Goal: Task Accomplishment & Management: Use online tool/utility

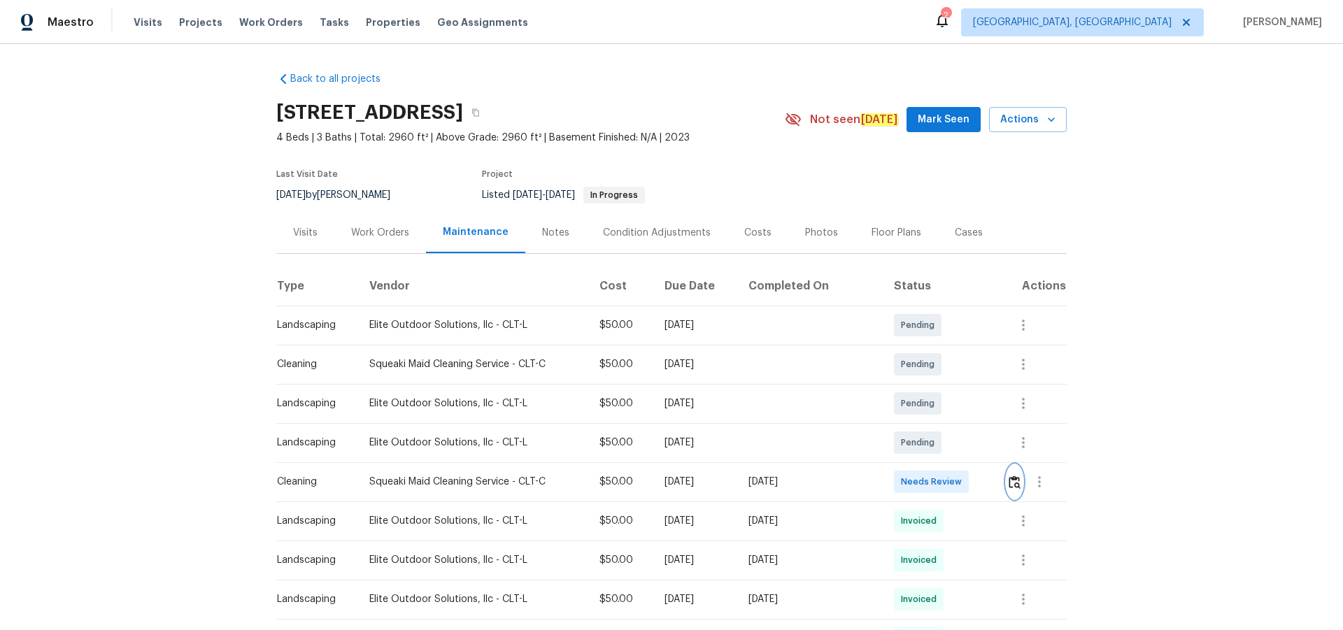
click at [955, 411] on img "button" at bounding box center [1015, 482] width 12 height 13
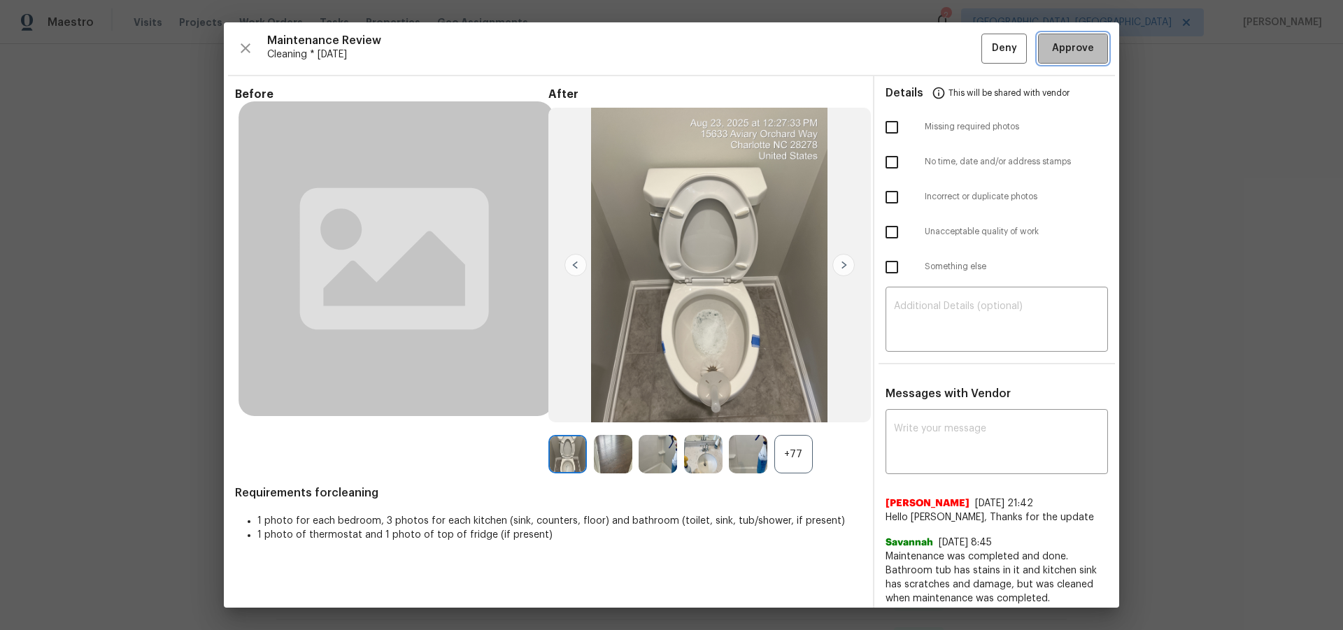
click at [955, 52] on span "Approve" at bounding box center [1073, 48] width 42 height 17
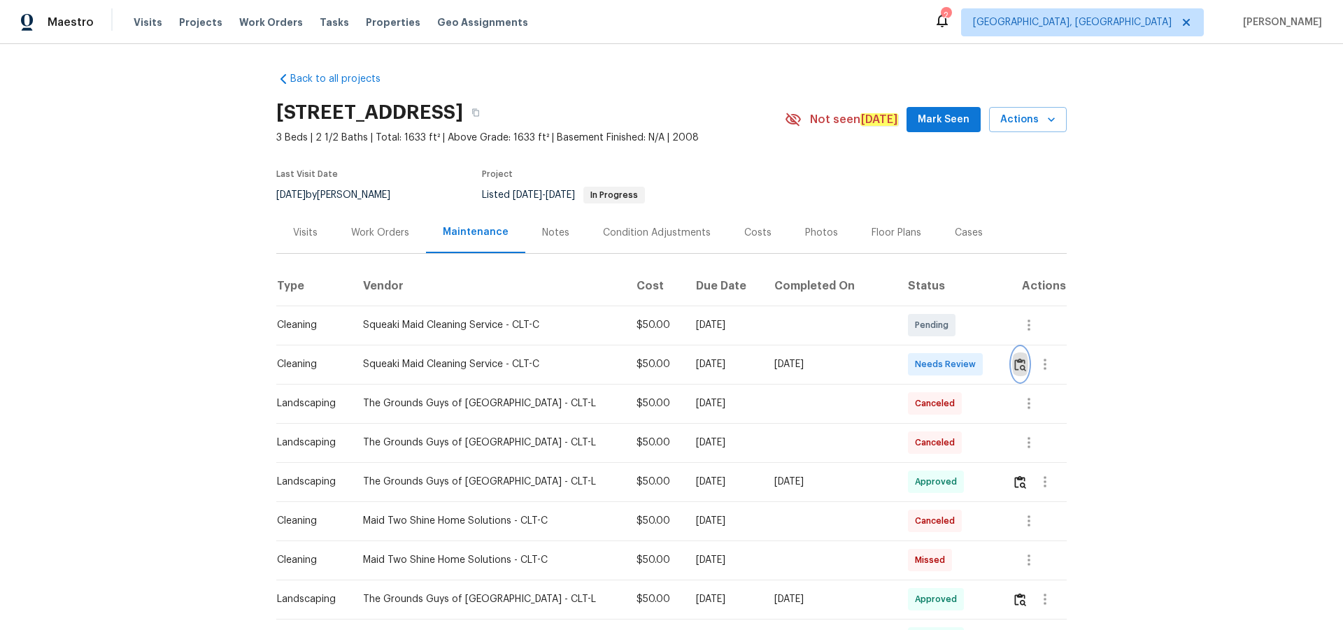
click at [955, 367] on img "button" at bounding box center [1020, 364] width 12 height 13
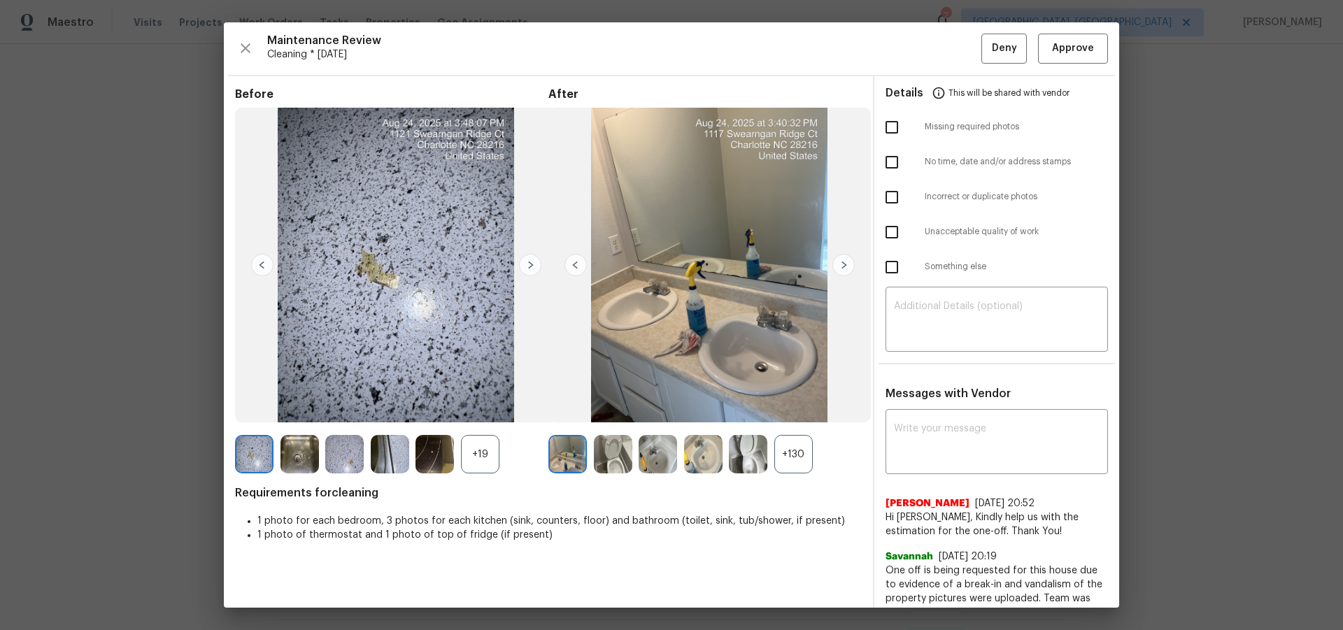
drag, startPoint x: 1190, startPoint y: 108, endPoint x: 1190, endPoint y: 127, distance: 18.9
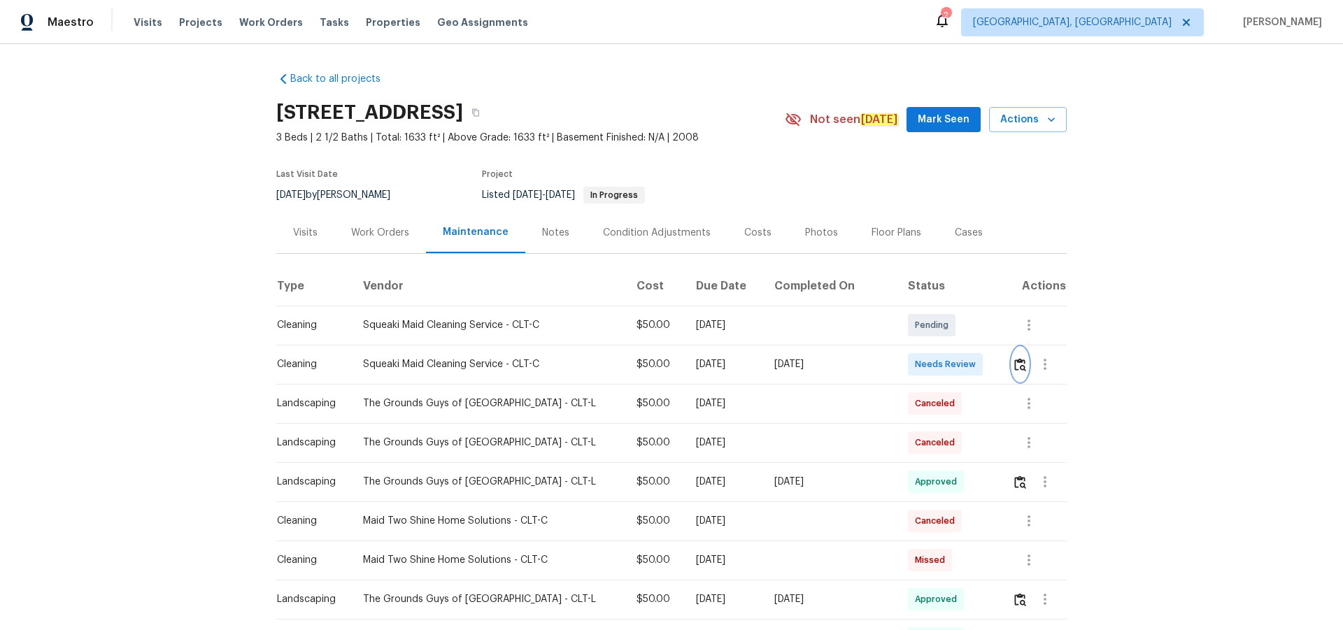
click at [955, 363] on img "button" at bounding box center [1020, 364] width 12 height 13
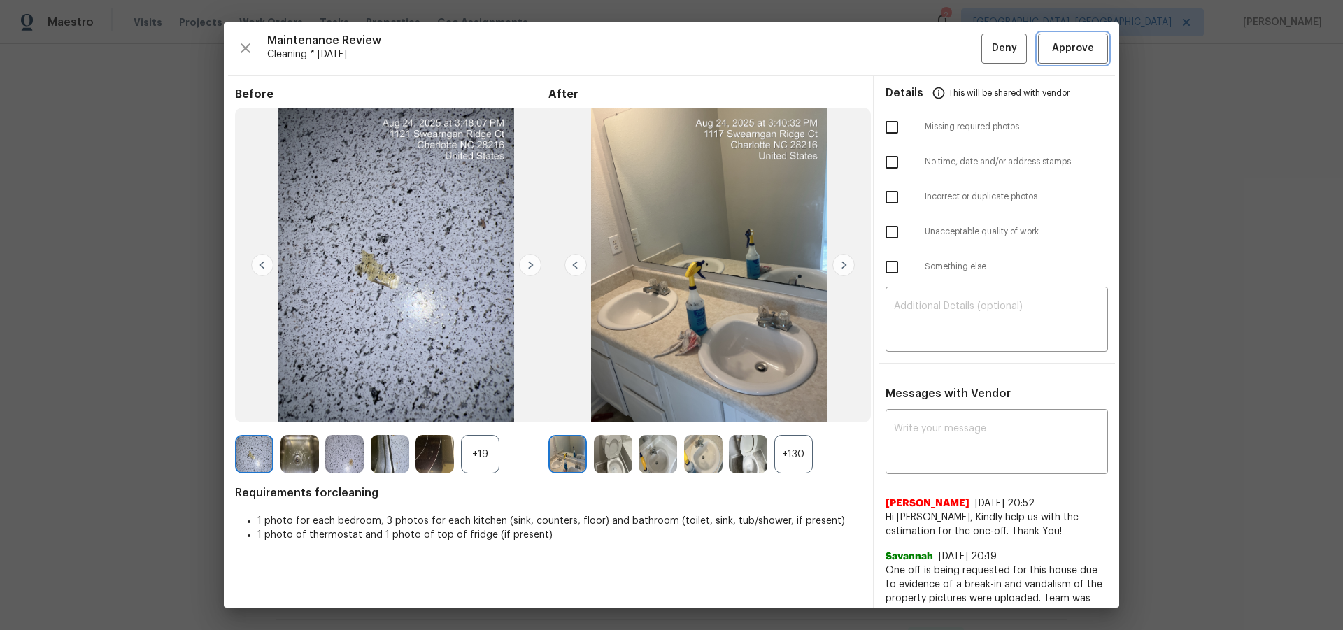
click at [955, 36] on button "Approve" at bounding box center [1073, 49] width 70 height 30
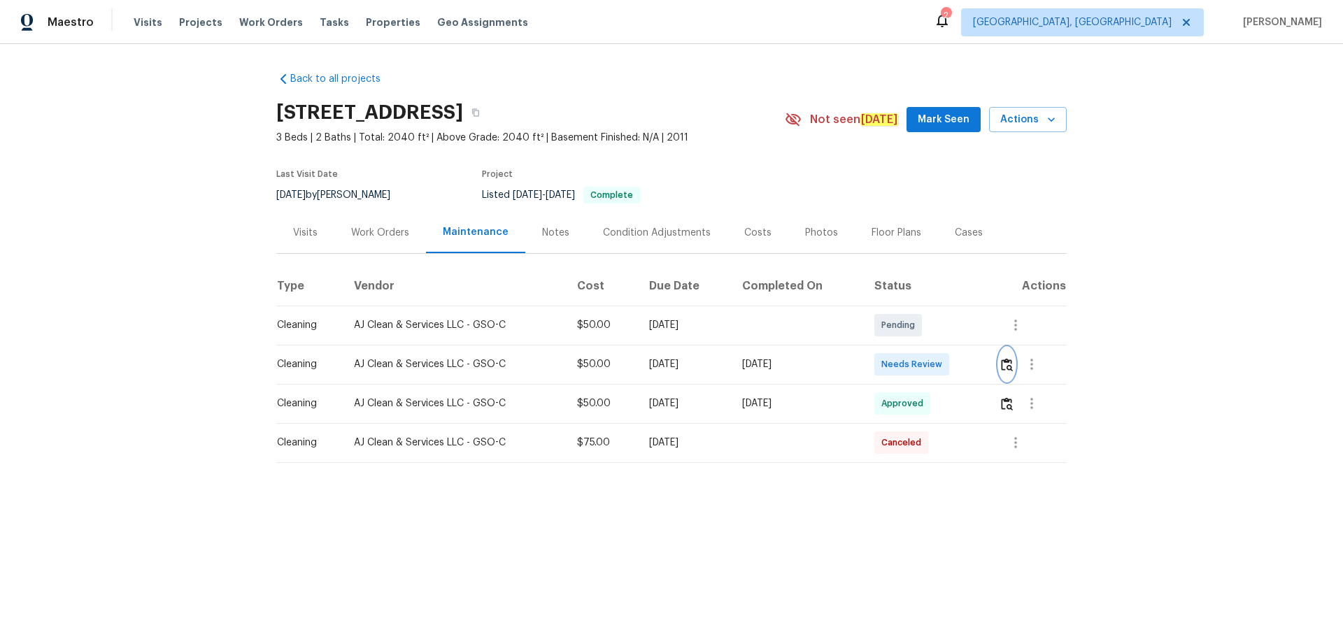
click at [955, 359] on img "button" at bounding box center [1007, 364] width 12 height 13
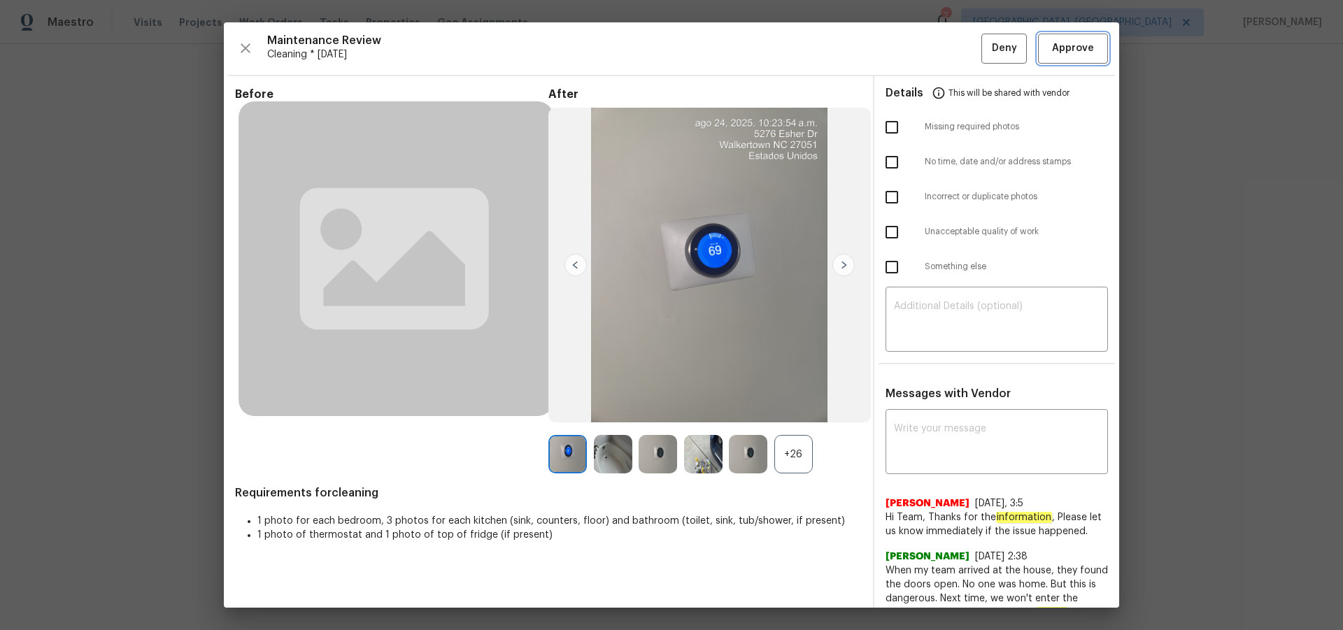
click at [955, 46] on span "Approve" at bounding box center [1073, 48] width 42 height 17
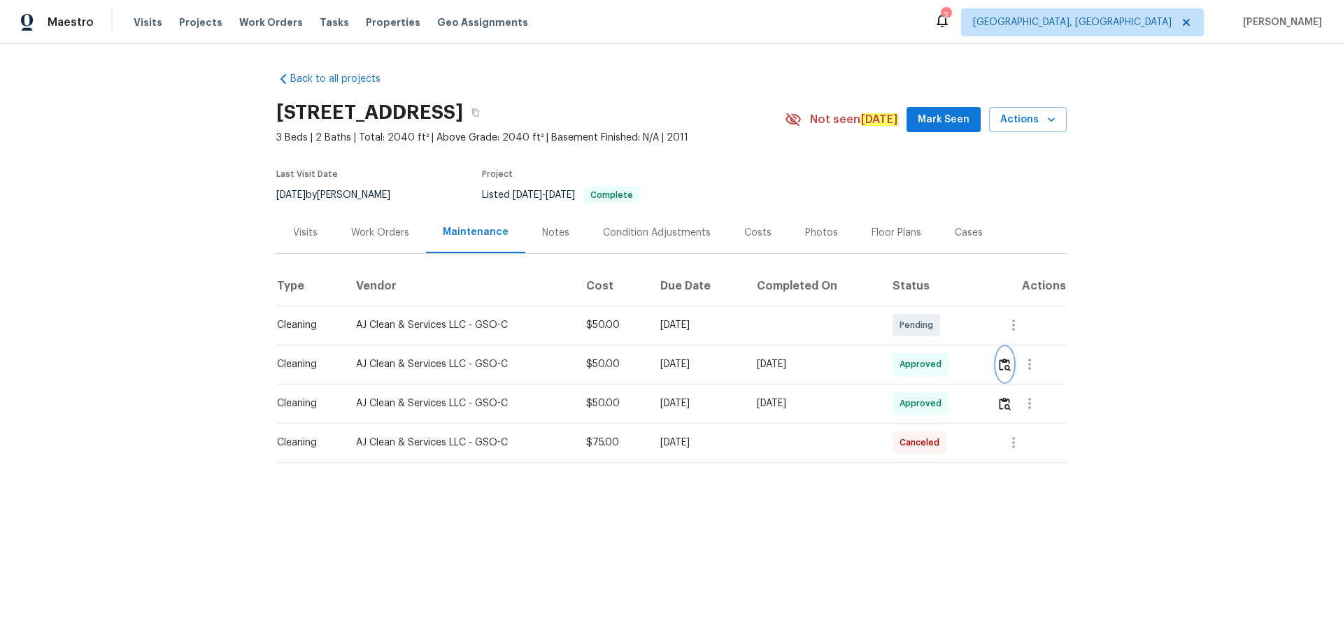
click at [1002, 363] on img "button" at bounding box center [1005, 364] width 12 height 13
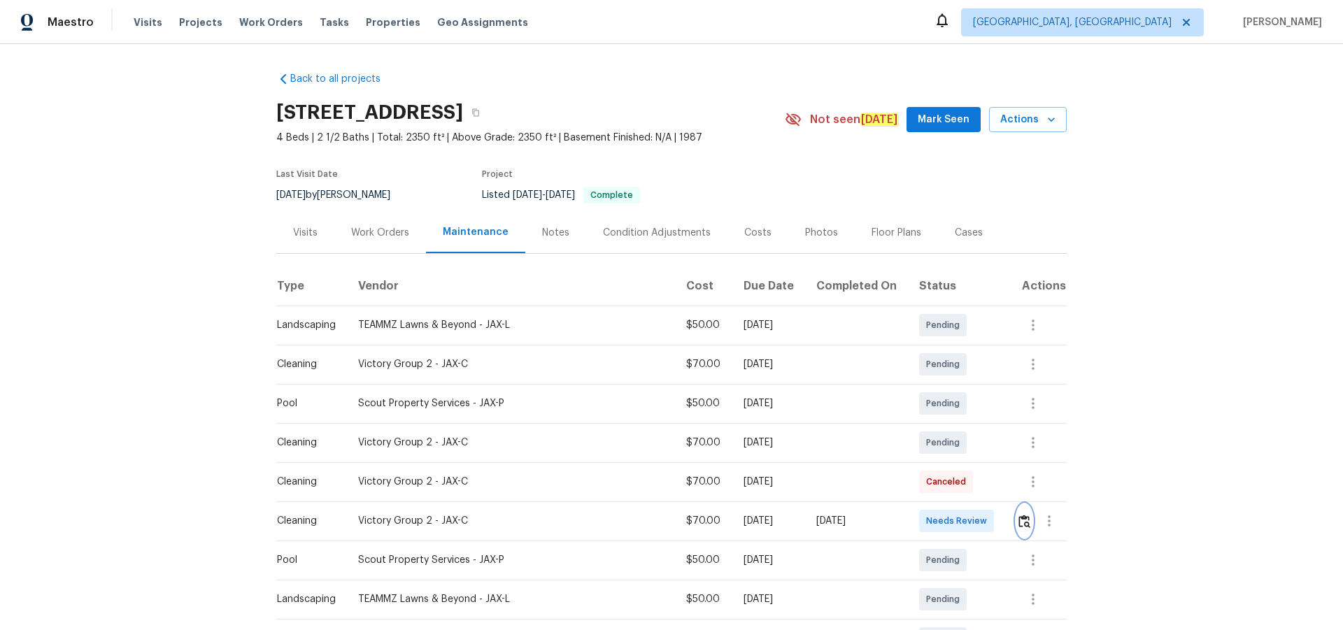
click at [955, 411] on img "button" at bounding box center [1024, 521] width 12 height 13
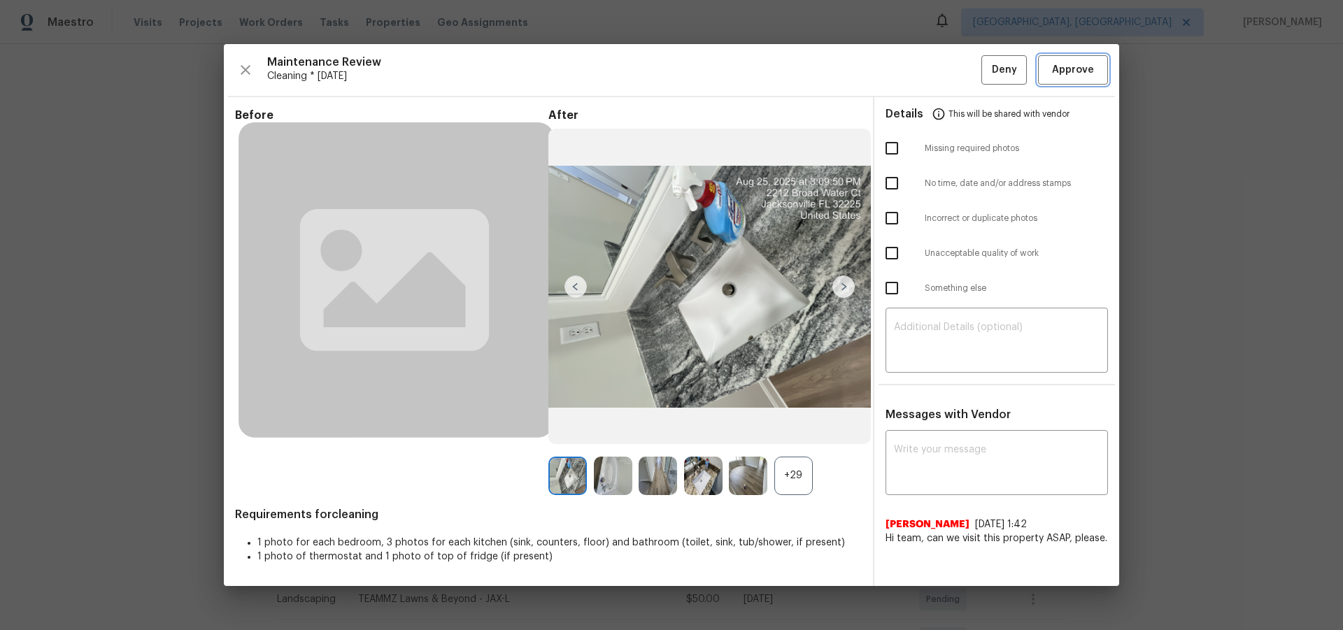
click at [955, 68] on span "Approve" at bounding box center [1073, 70] width 42 height 17
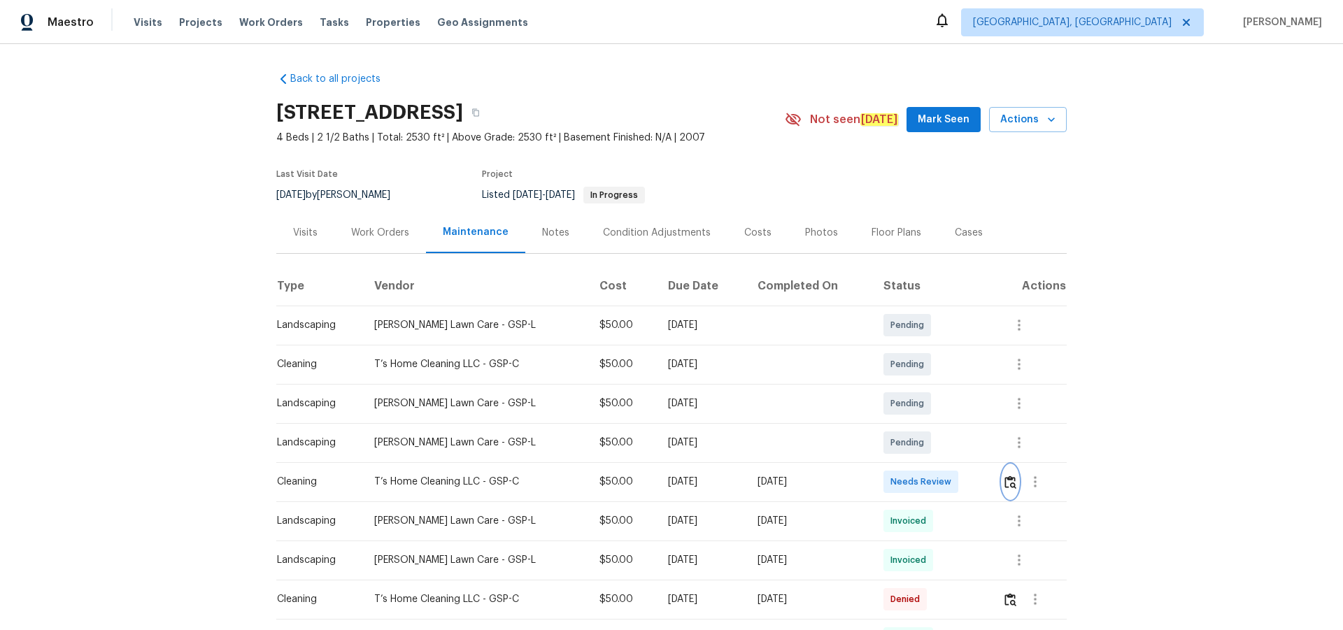
click at [1009, 480] on img "button" at bounding box center [1010, 482] width 12 height 13
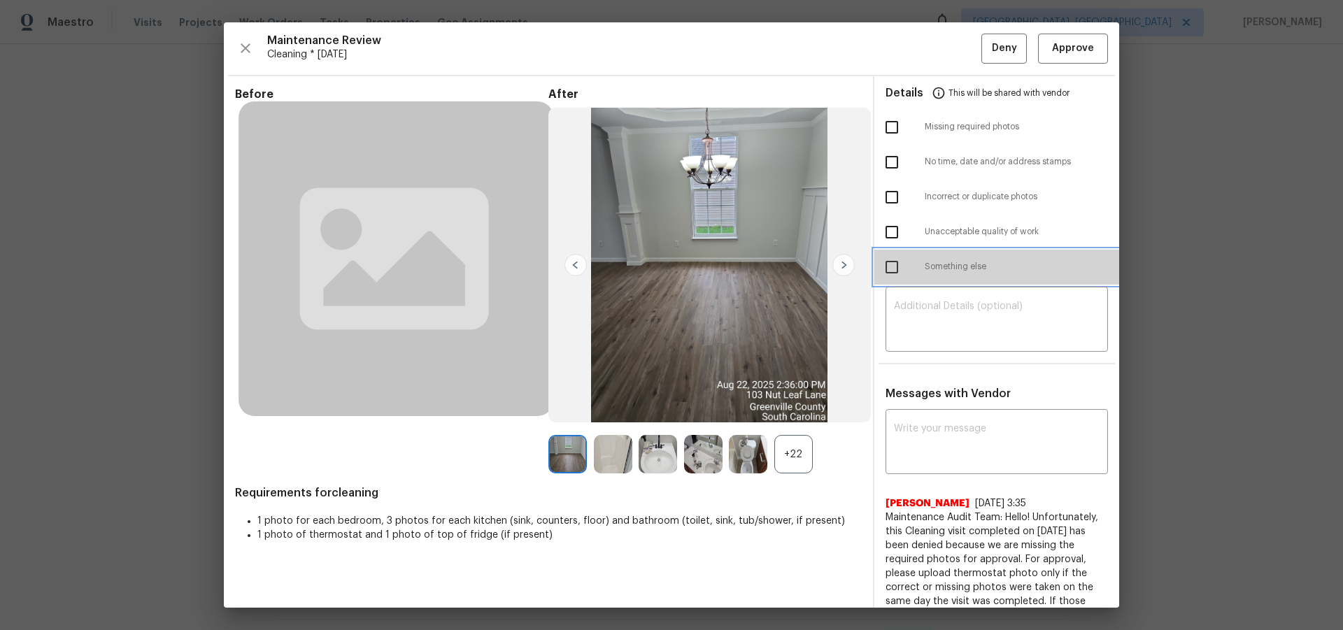
click at [999, 280] on div "Something else" at bounding box center [996, 267] width 245 height 35
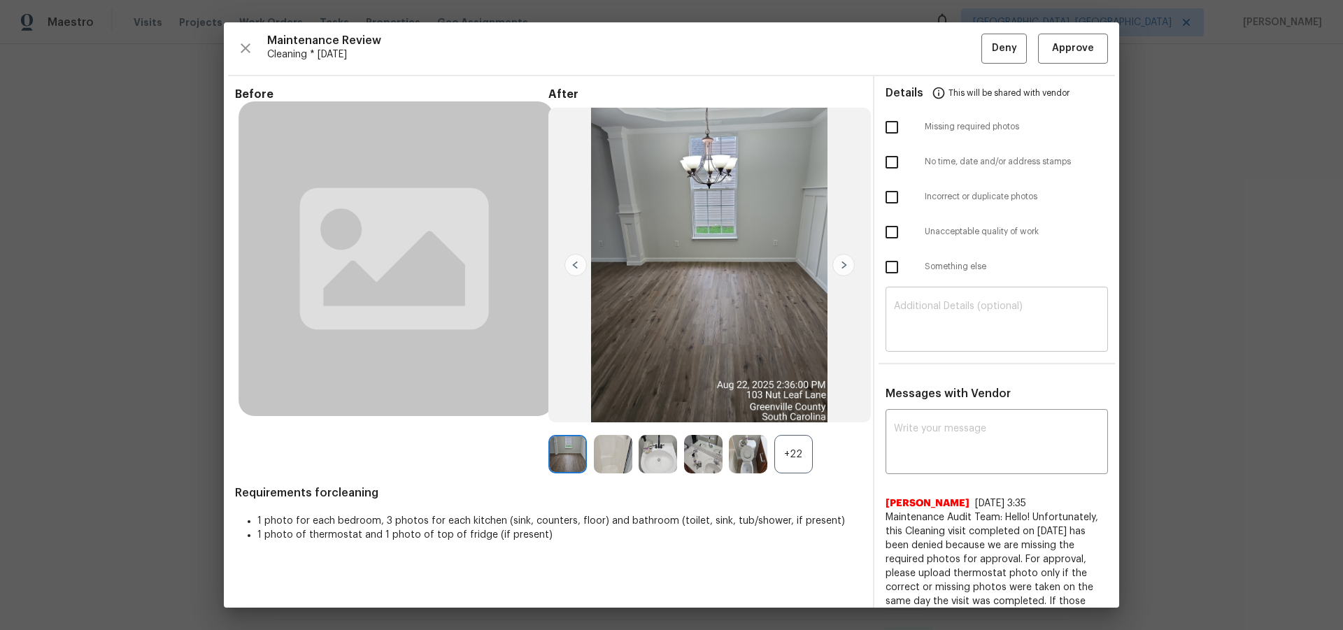
click at [981, 306] on textarea at bounding box center [997, 320] width 206 height 39
click at [890, 125] on input "checkbox" at bounding box center [891, 127] width 29 height 29
checkbox input "true"
click at [962, 323] on textarea at bounding box center [997, 320] width 206 height 39
paste textarea "Maintenance Audit Team: Hello! Unfortunately, this cleaning visit completed on …"
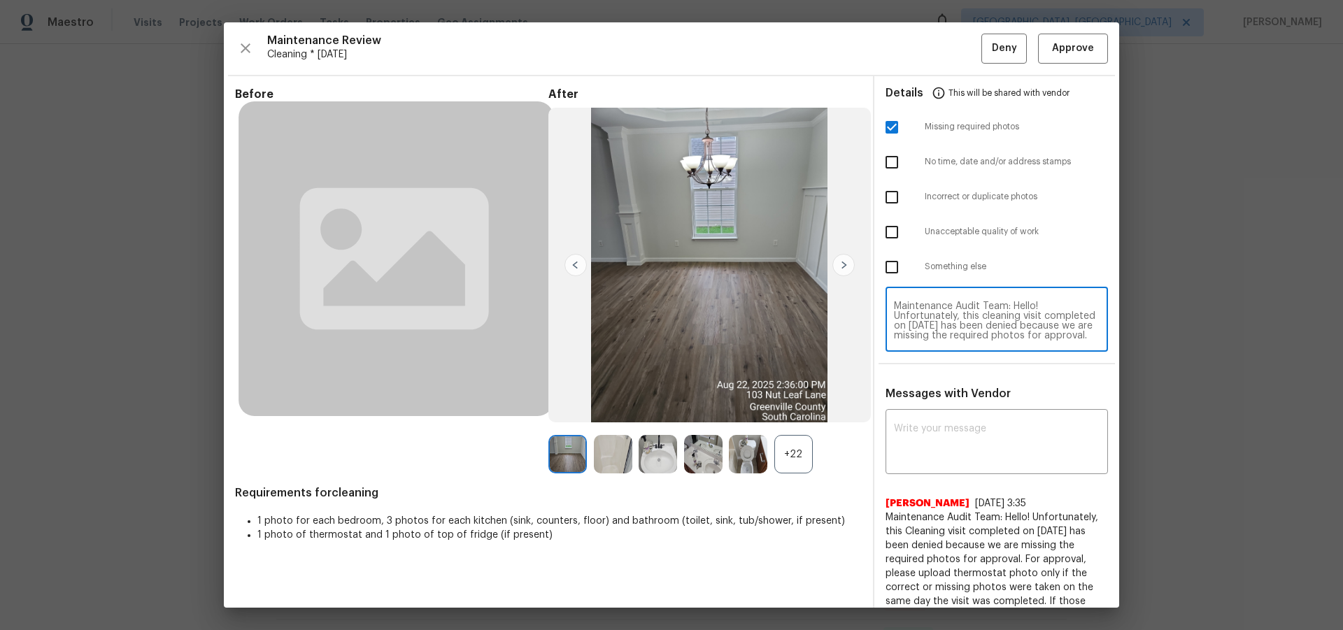
scroll to position [137, 0]
type textarea "Maintenance Audit Team: Hello! Unfortunately, this cleaning visit completed on …"
click at [967, 435] on textarea at bounding box center [997, 443] width 206 height 39
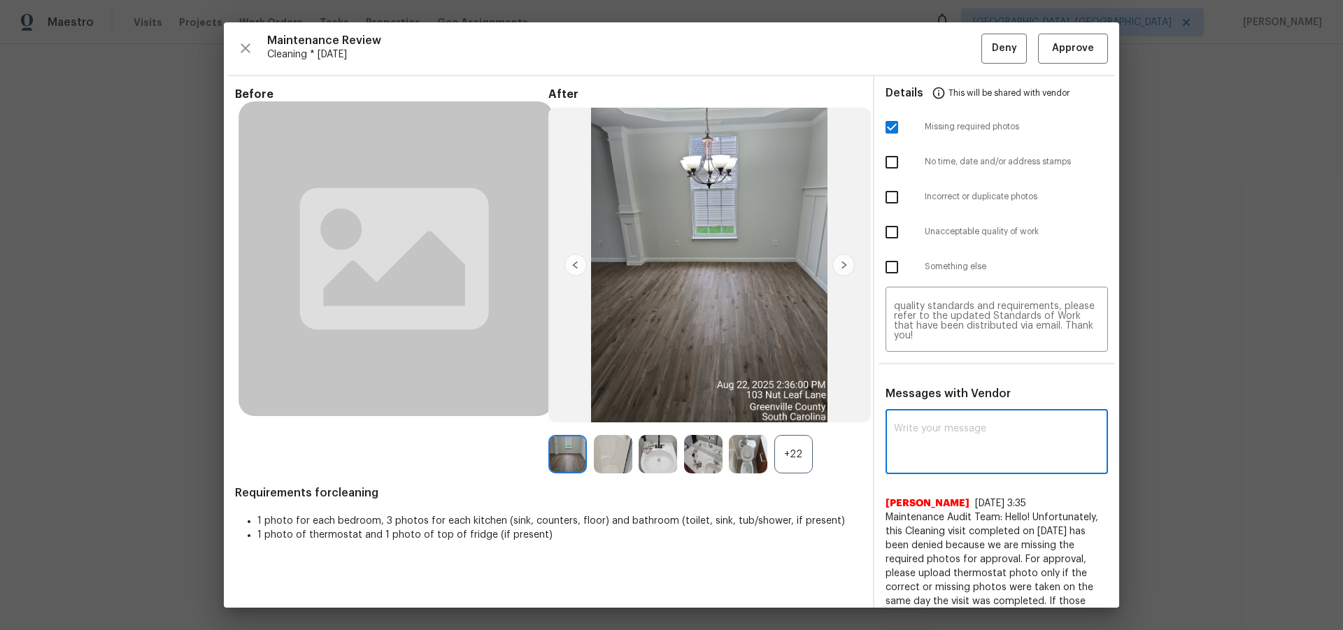
paste textarea "Maintenance Audit Team: Hello! Unfortunately, this cleaning visit completed on …"
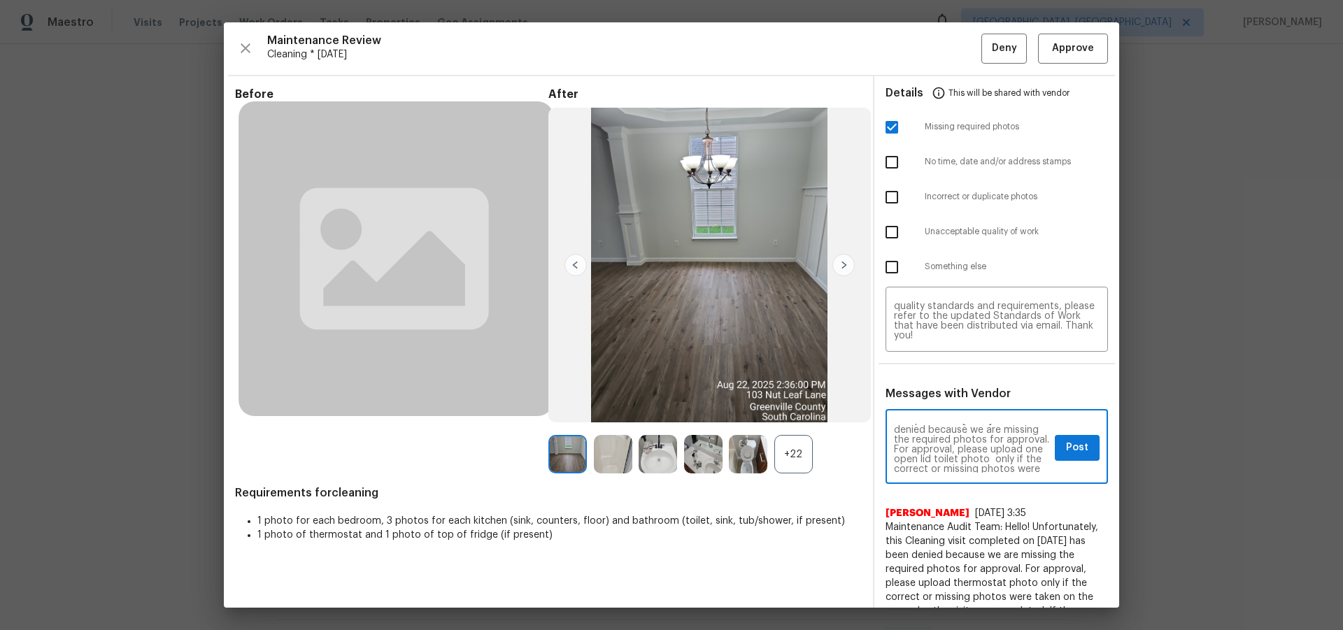
scroll to position [56, 0]
type textarea "Maintenance Audit Team: Hello! Unfortunately, this cleaning visit completed on …"
click at [1066, 439] on span "Post" at bounding box center [1077, 447] width 22 height 17
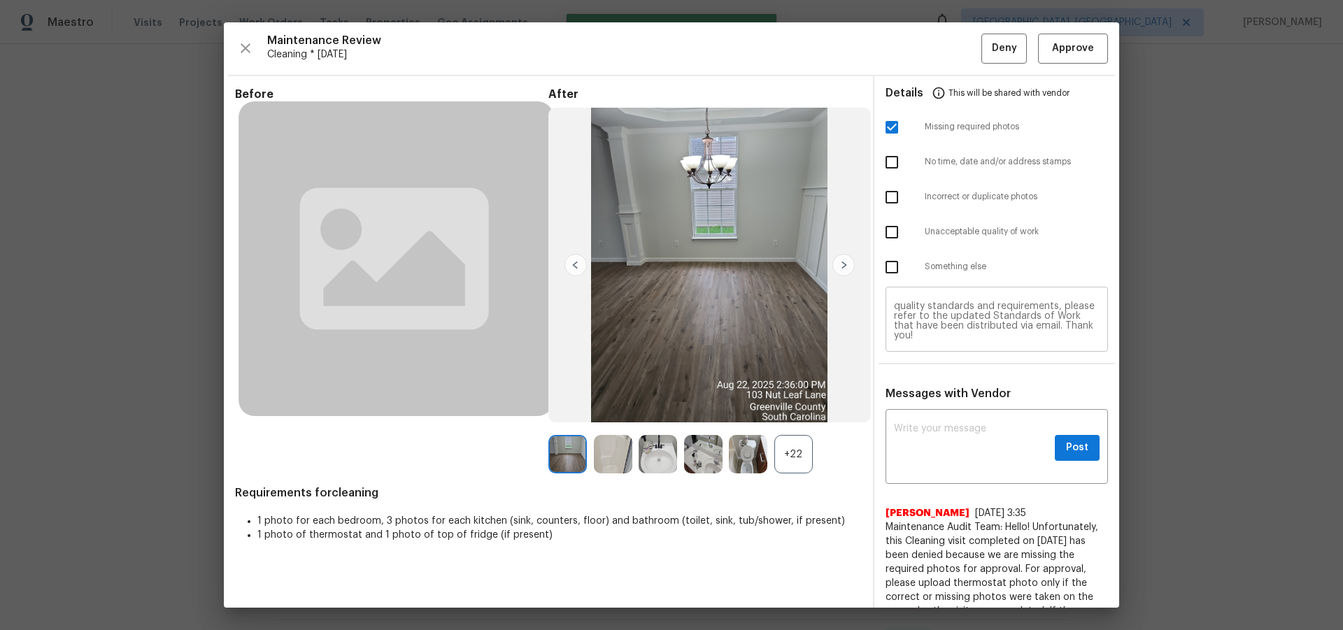
scroll to position [0, 0]
click at [998, 36] on button "Deny" at bounding box center [1003, 49] width 45 height 30
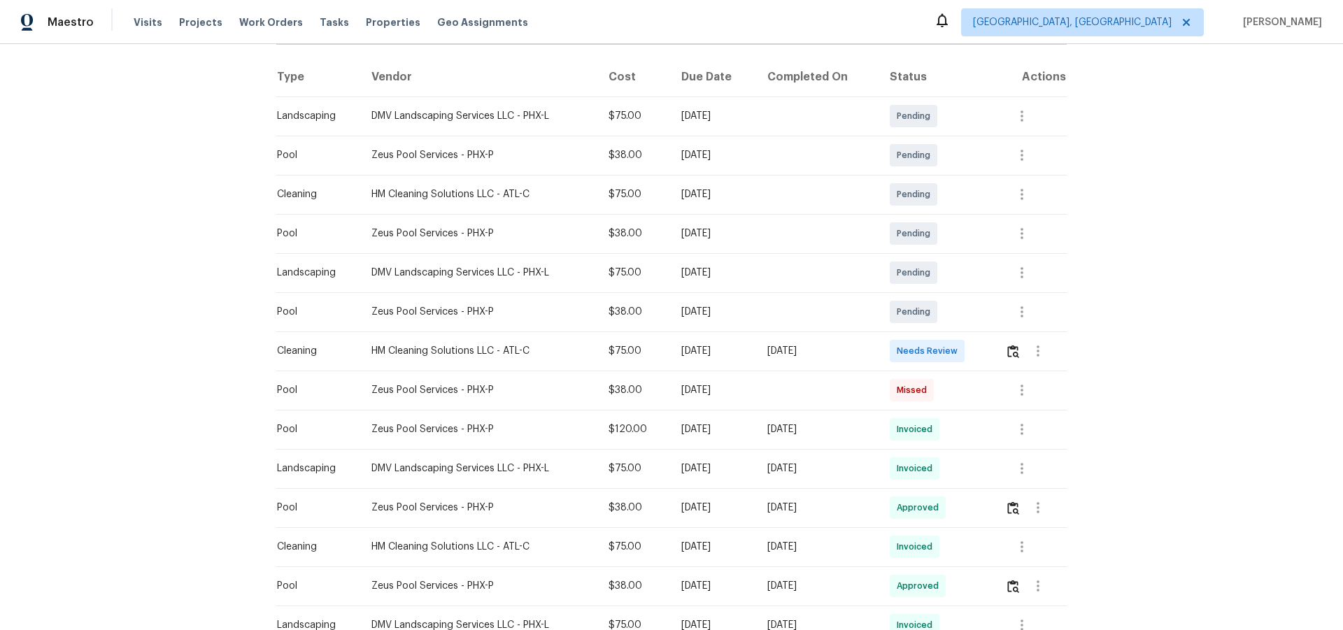
scroll to position [210, 0]
click at [955, 411] on icon "button" at bounding box center [1021, 546] width 17 height 17
click at [955, 411] on li "View details" at bounding box center [1052, 569] width 98 height 23
click at [955, 353] on div at bounding box center [671, 315] width 1343 height 630
click at [955, 344] on img "button" at bounding box center [1013, 350] width 12 height 13
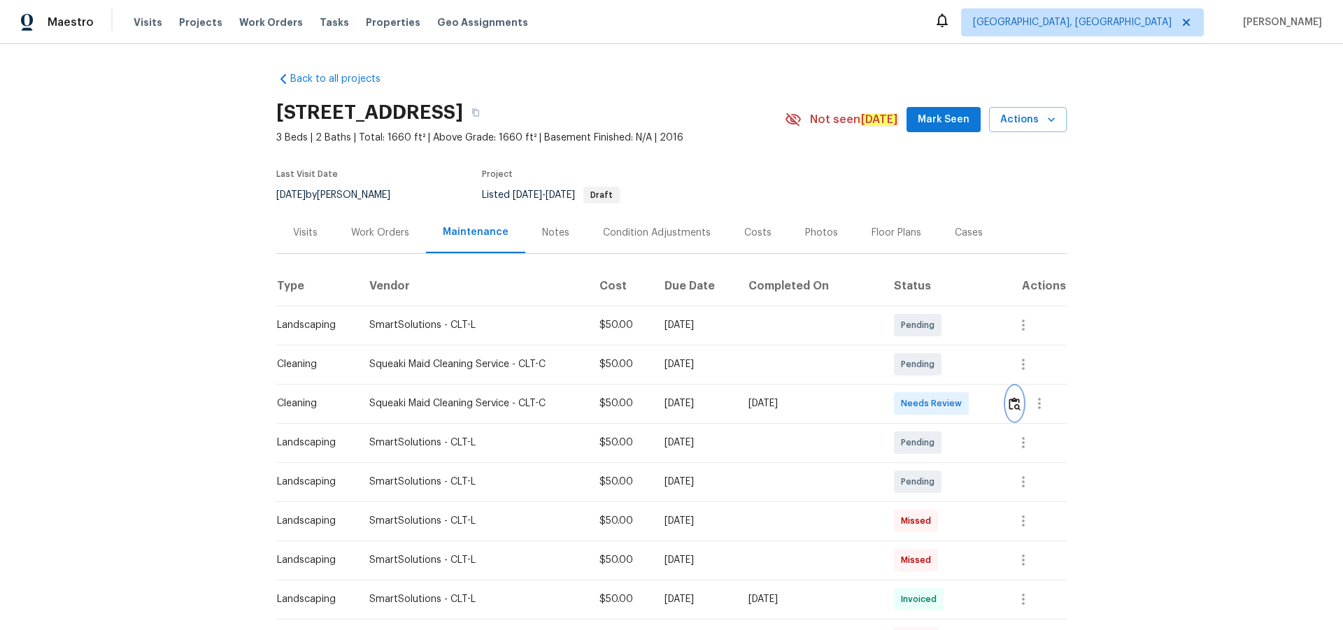
click at [1009, 408] on img "button" at bounding box center [1015, 403] width 12 height 13
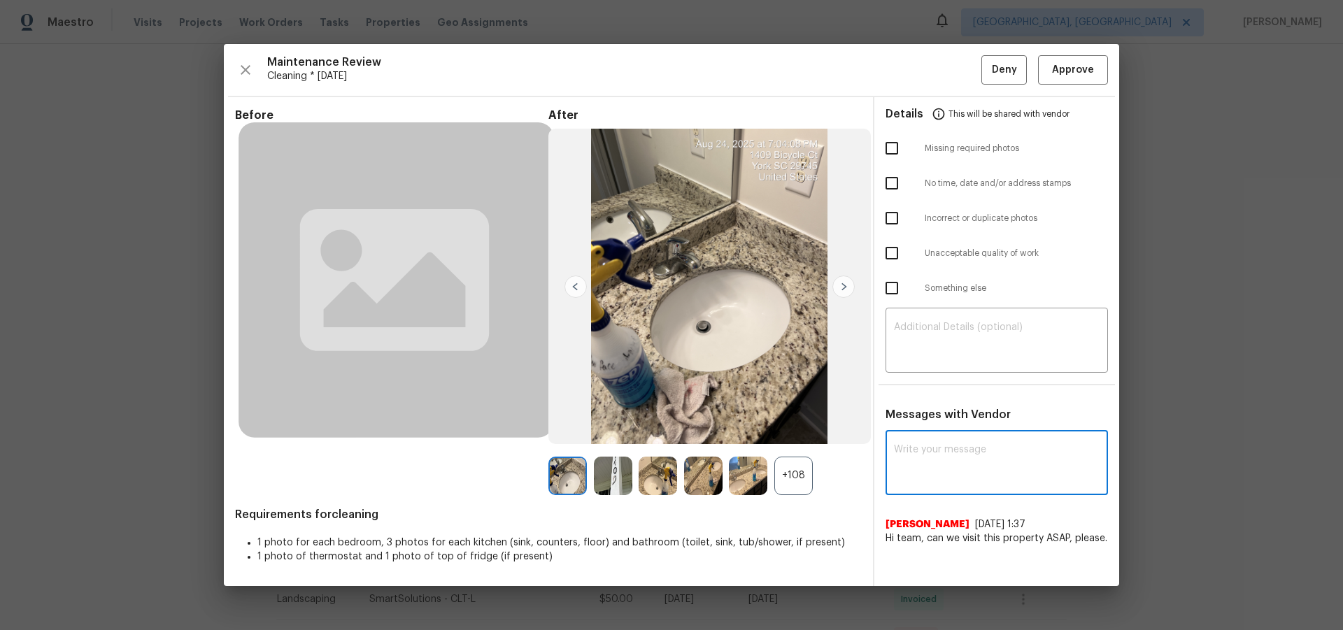
click at [909, 458] on textarea at bounding box center [997, 464] width 206 height 39
paste textarea "Maintenance Audit Team: Hello! After further review, the visit([DATE]) has been…"
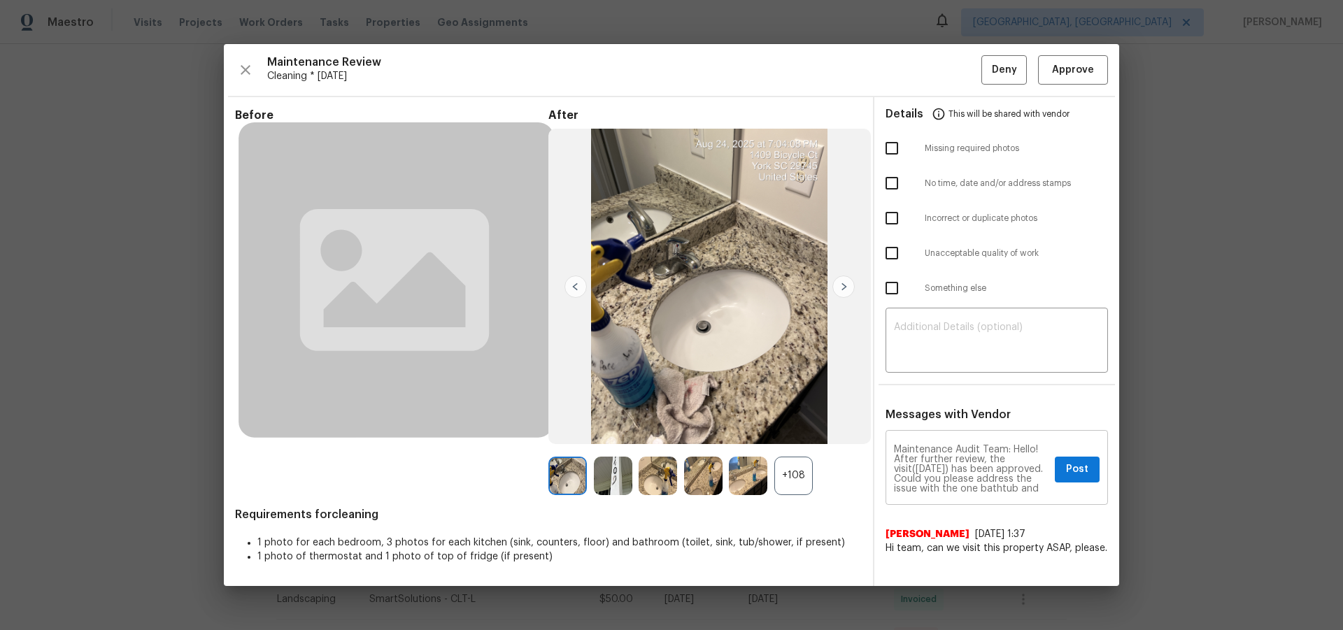
click at [1032, 495] on div "Maintenance Audit Team: Hello! After further review, the visit([DATE]) has been…" at bounding box center [996, 469] width 222 height 71
drag, startPoint x: 1026, startPoint y: 478, endPoint x: 1030, endPoint y: 485, distance: 8.2
click at [1027, 478] on textarea "Maintenance Audit Team: Hello! After further review, the visit(08/25/2025) has …" at bounding box center [971, 469] width 155 height 49
click at [1029, 483] on textarea "Maintenance Audit Team: Hello! After further review, the visit(08/25/2025) has …" at bounding box center [971, 469] width 155 height 49
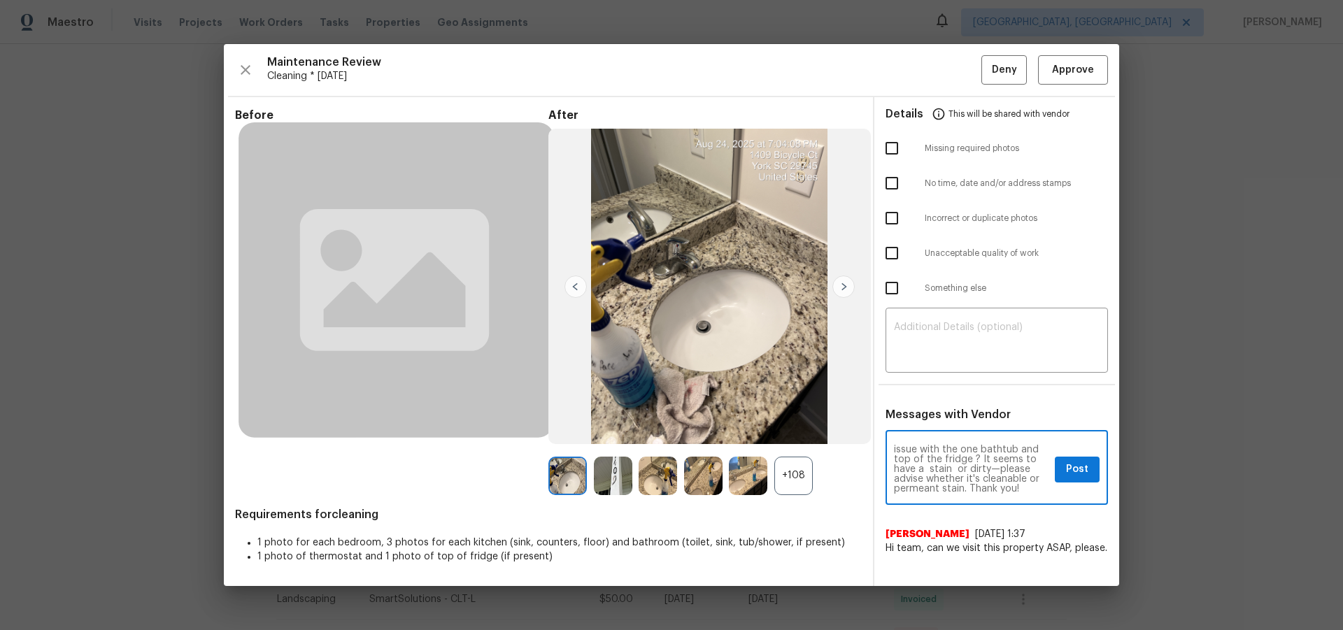
scroll to position [49, 0]
type textarea "Maintenance Audit Team: Hello! After further review, the visit(08/25/2025) has …"
click at [1081, 465] on span "Post" at bounding box center [1077, 469] width 22 height 17
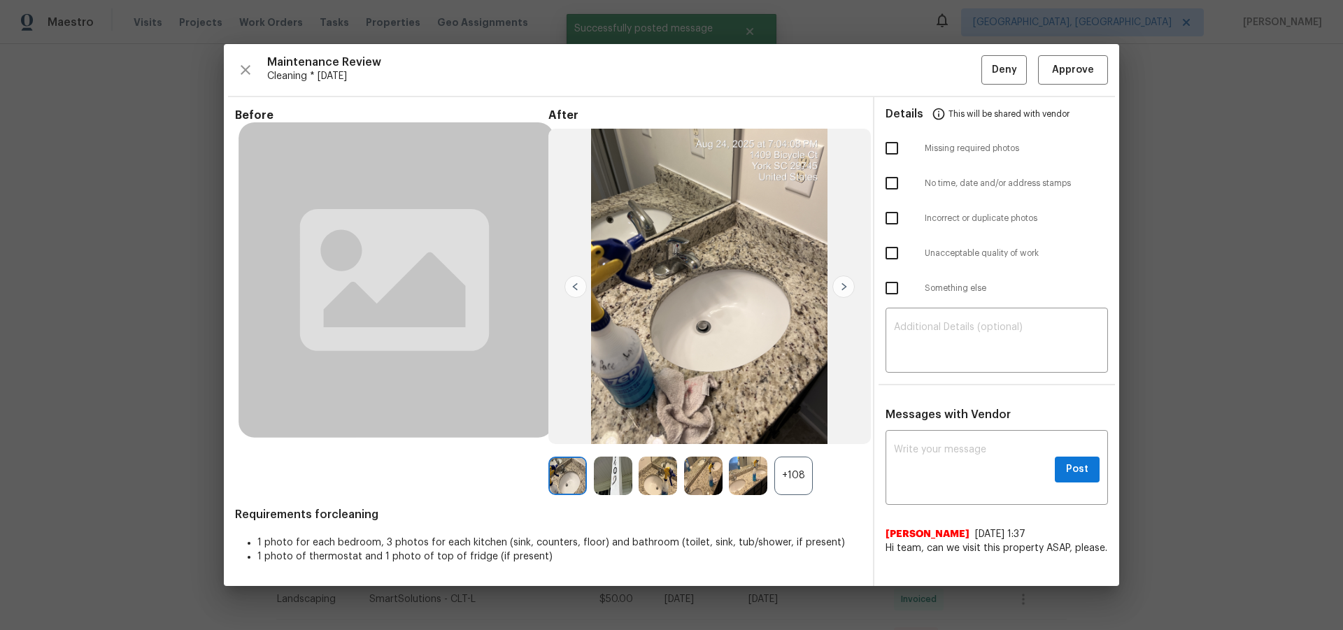
scroll to position [0, 0]
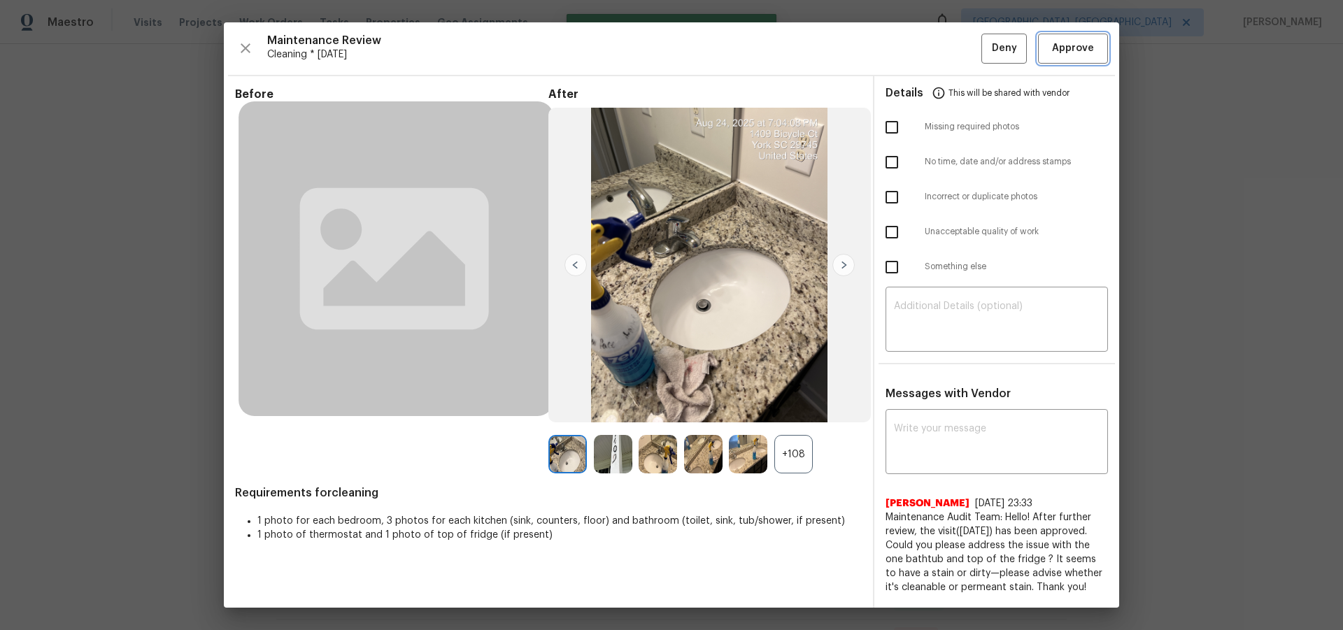
click at [1059, 48] on span "Approve" at bounding box center [1073, 48] width 42 height 17
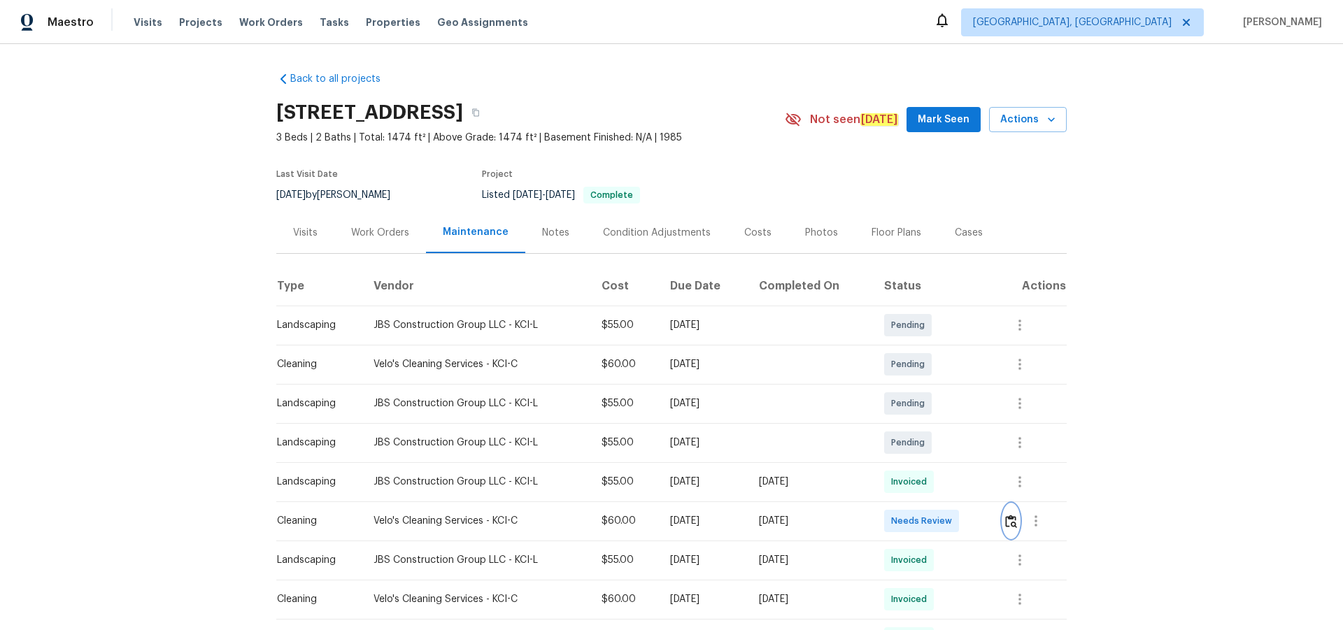
click at [1015, 521] on img "button" at bounding box center [1011, 521] width 12 height 13
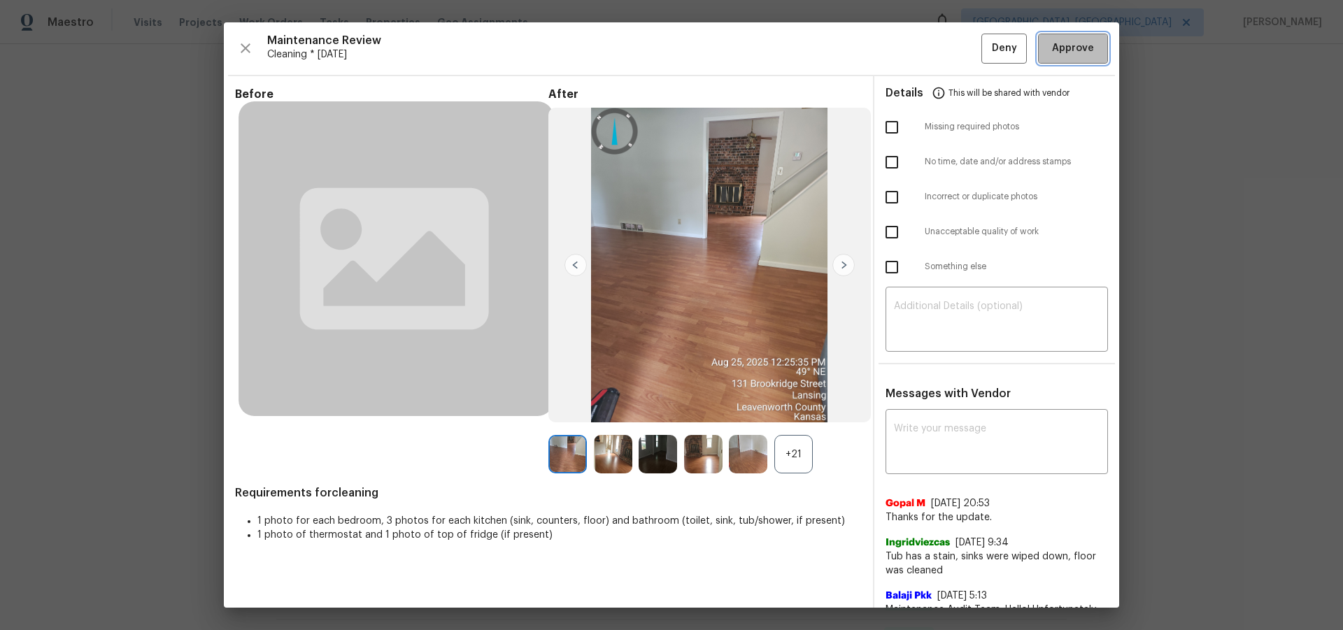
drag, startPoint x: 1072, startPoint y: 54, endPoint x: 1080, endPoint y: 94, distance: 41.3
click at [1072, 53] on span "Approve" at bounding box center [1073, 48] width 42 height 17
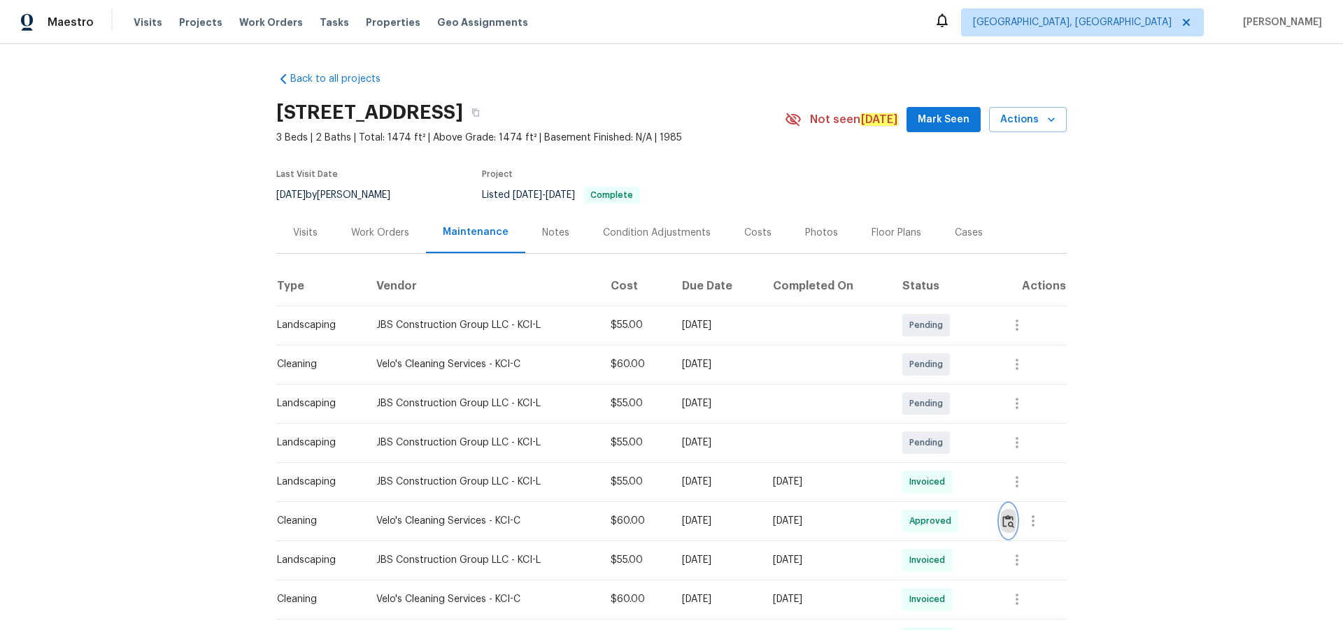
click at [1002, 522] on img "button" at bounding box center [1008, 521] width 12 height 13
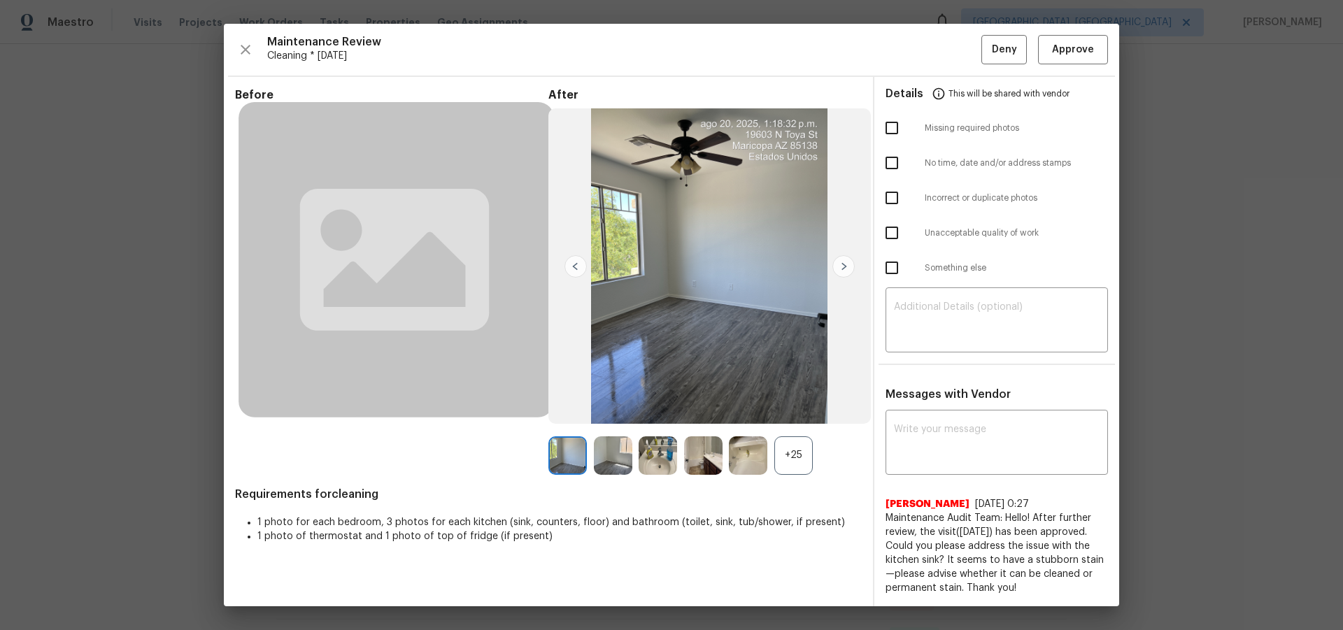
scroll to position [210, 0]
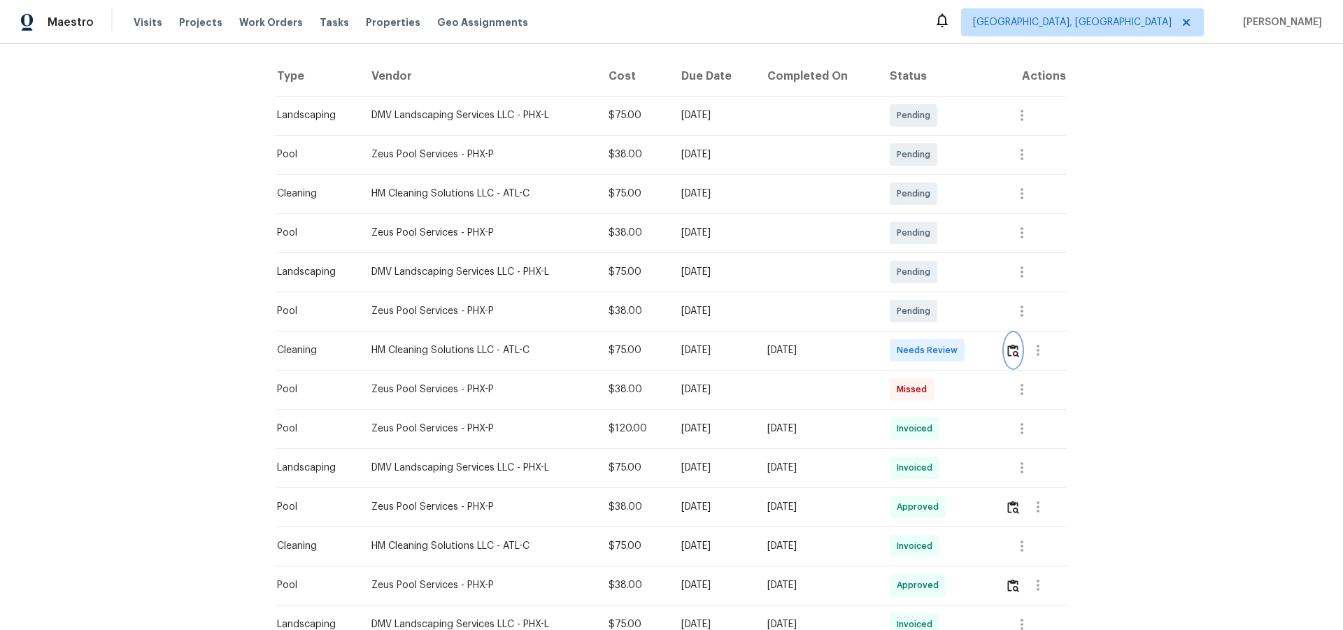
click at [1007, 350] on img "button" at bounding box center [1013, 350] width 12 height 13
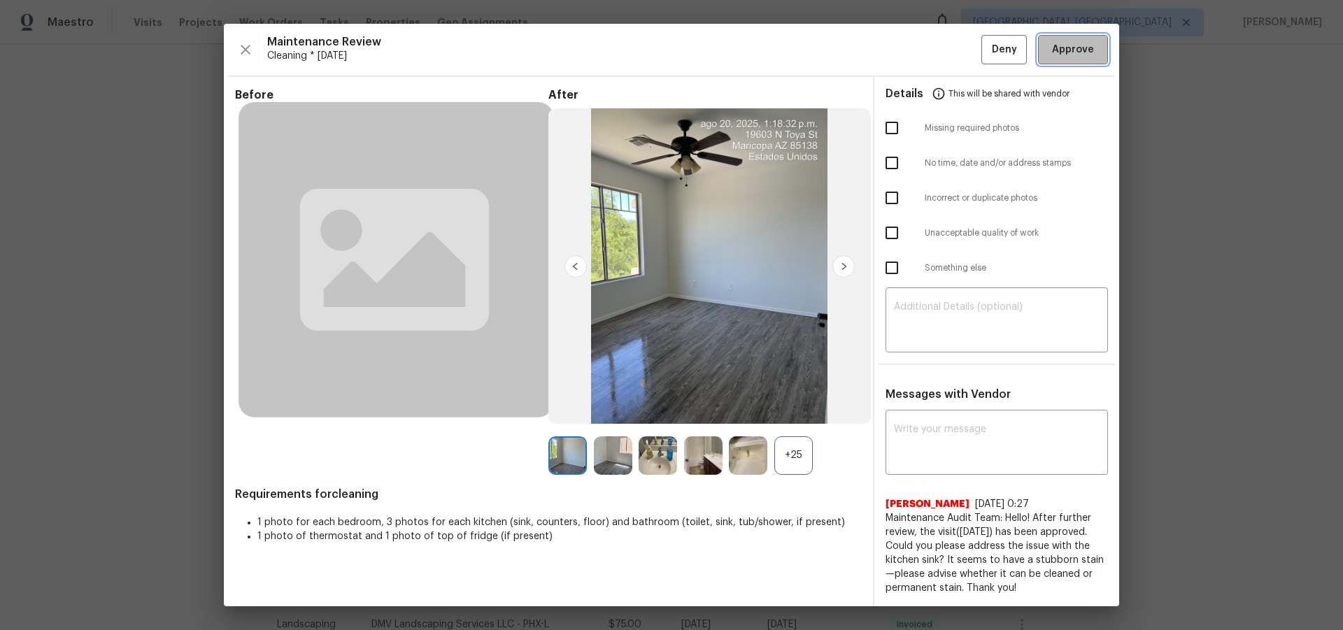
click at [1090, 42] on span "Approve" at bounding box center [1073, 49] width 42 height 17
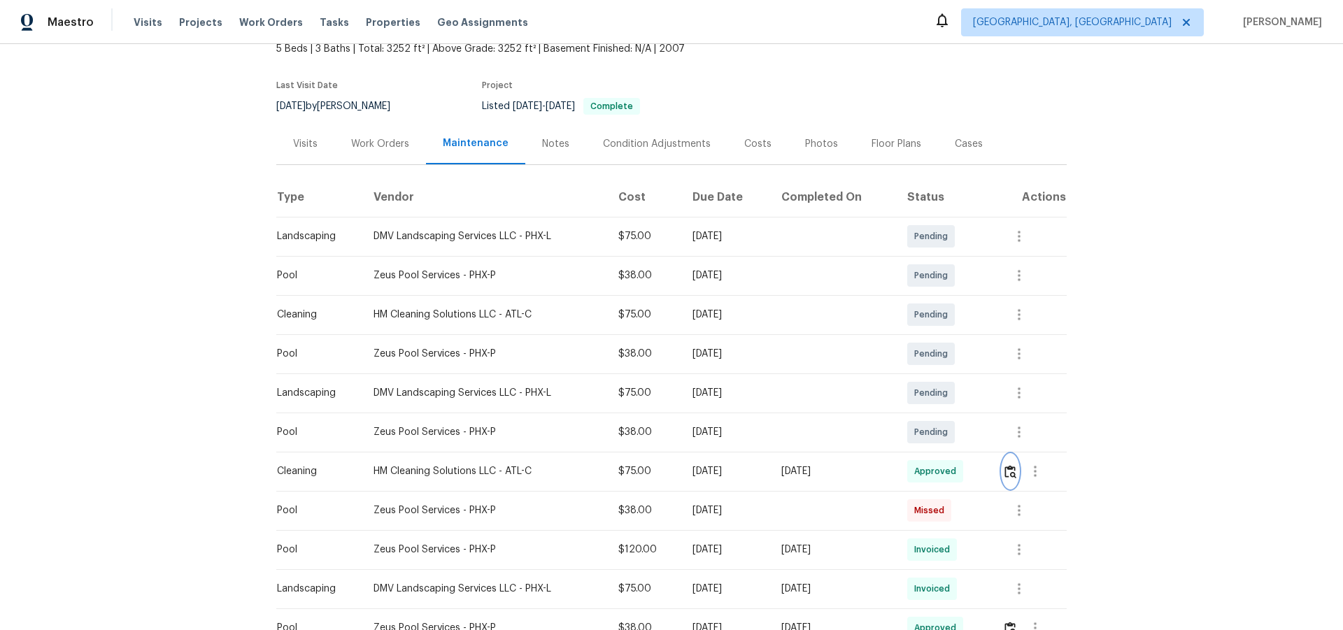
scroll to position [0, 0]
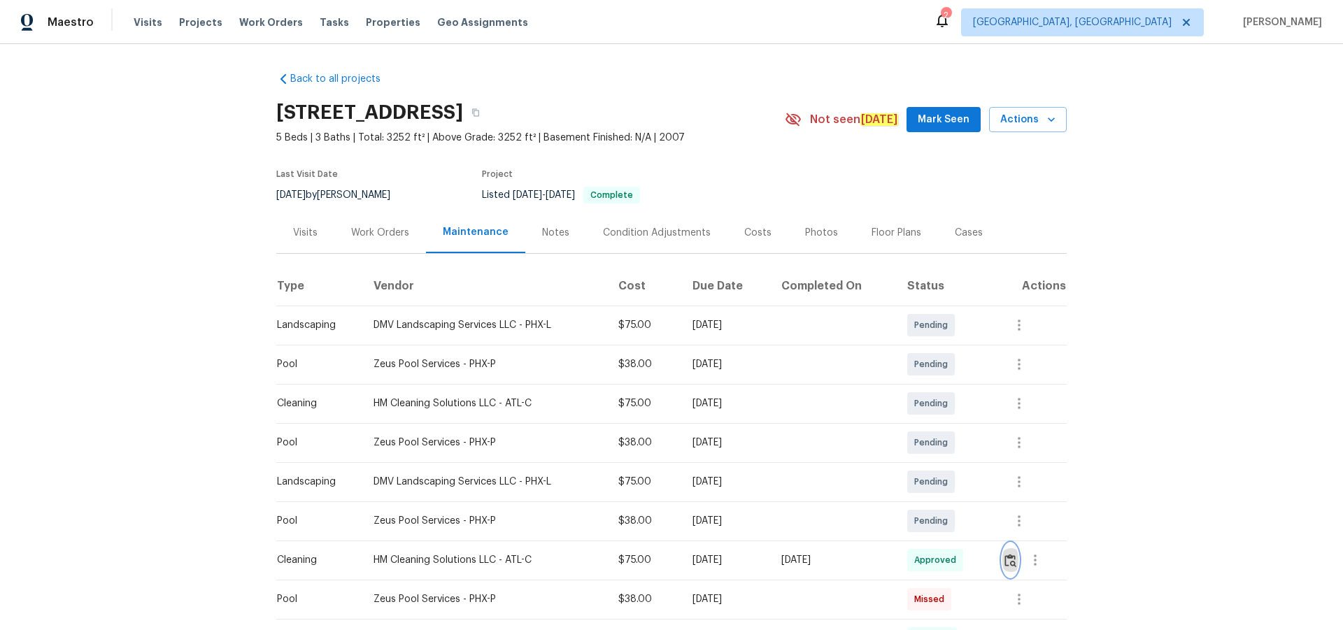
click at [1011, 558] on img "button" at bounding box center [1010, 560] width 12 height 13
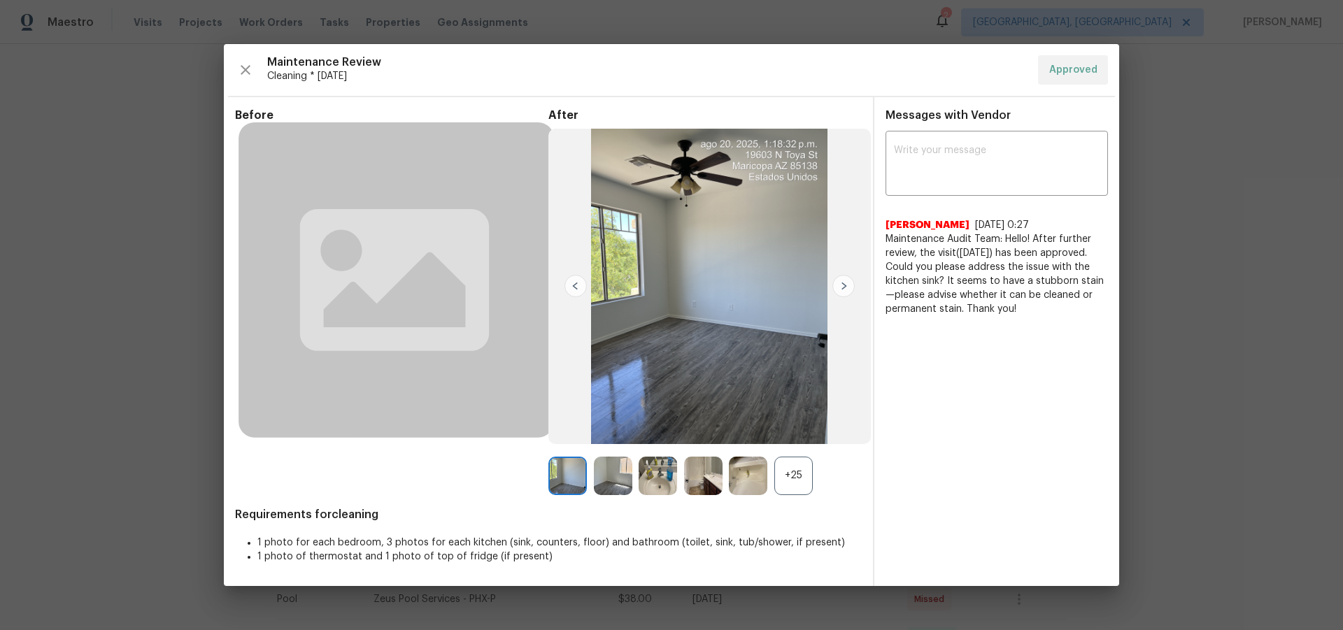
click at [795, 479] on div "+25" at bounding box center [793, 476] width 38 height 38
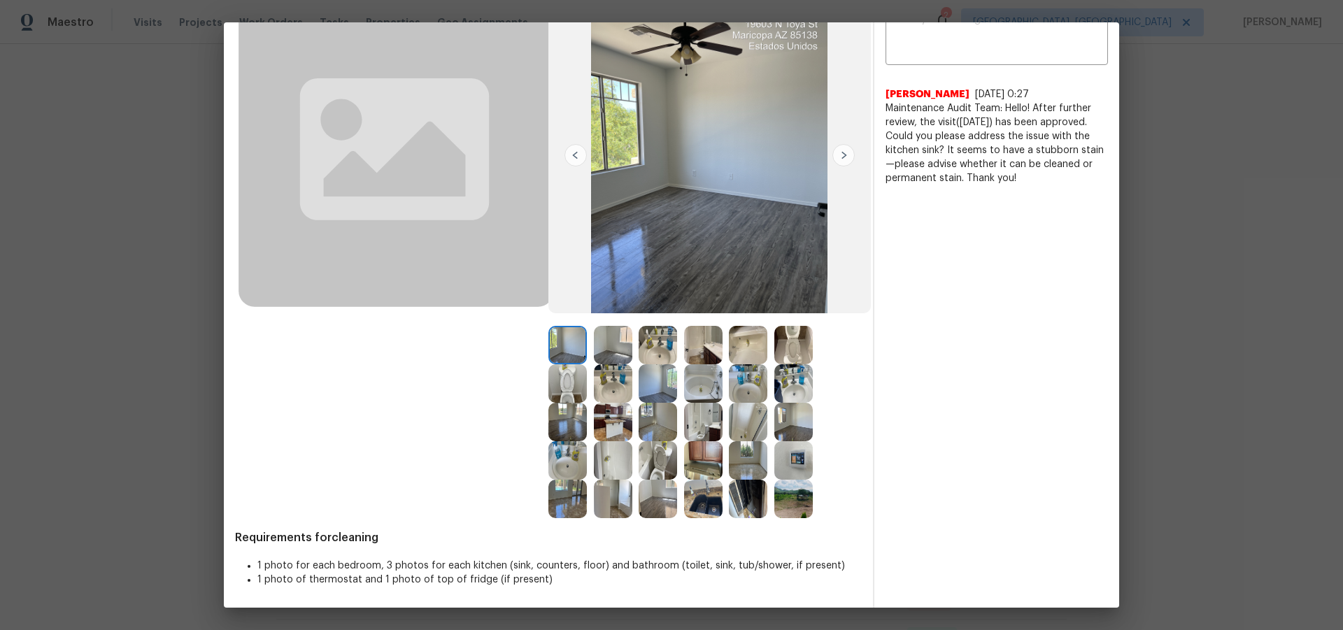
scroll to position [111, 0]
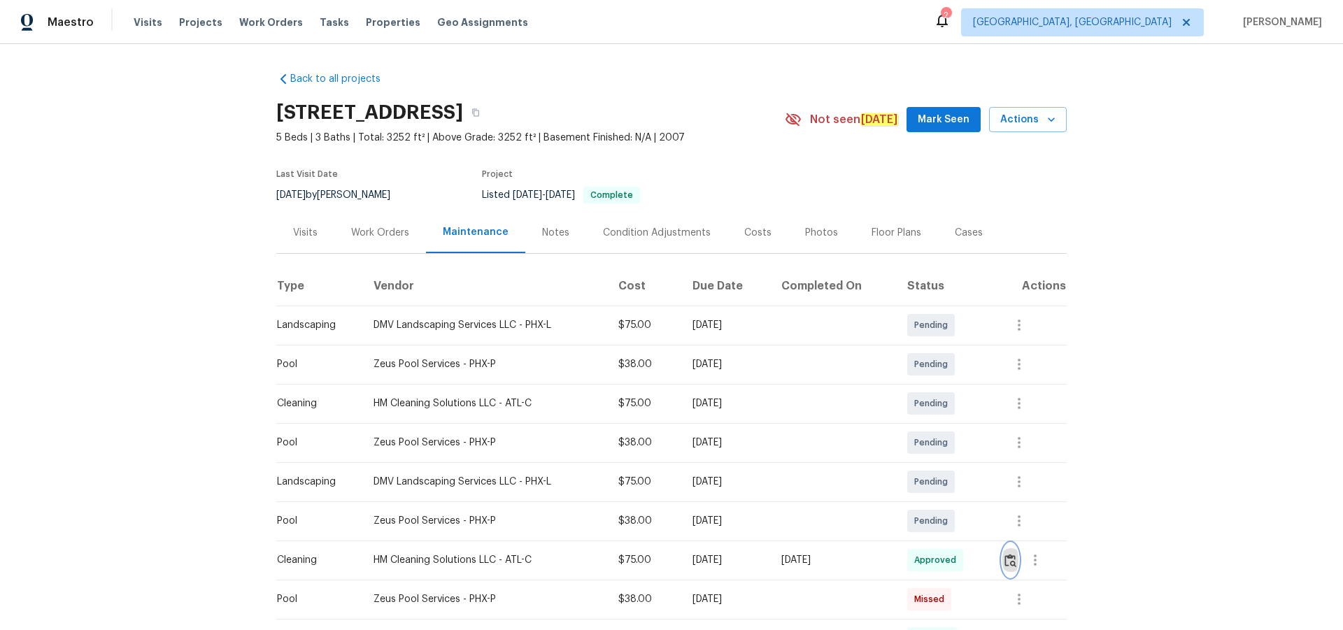
click at [1009, 563] on img "button" at bounding box center [1010, 560] width 12 height 13
click at [1007, 557] on img "button" at bounding box center [1010, 560] width 12 height 13
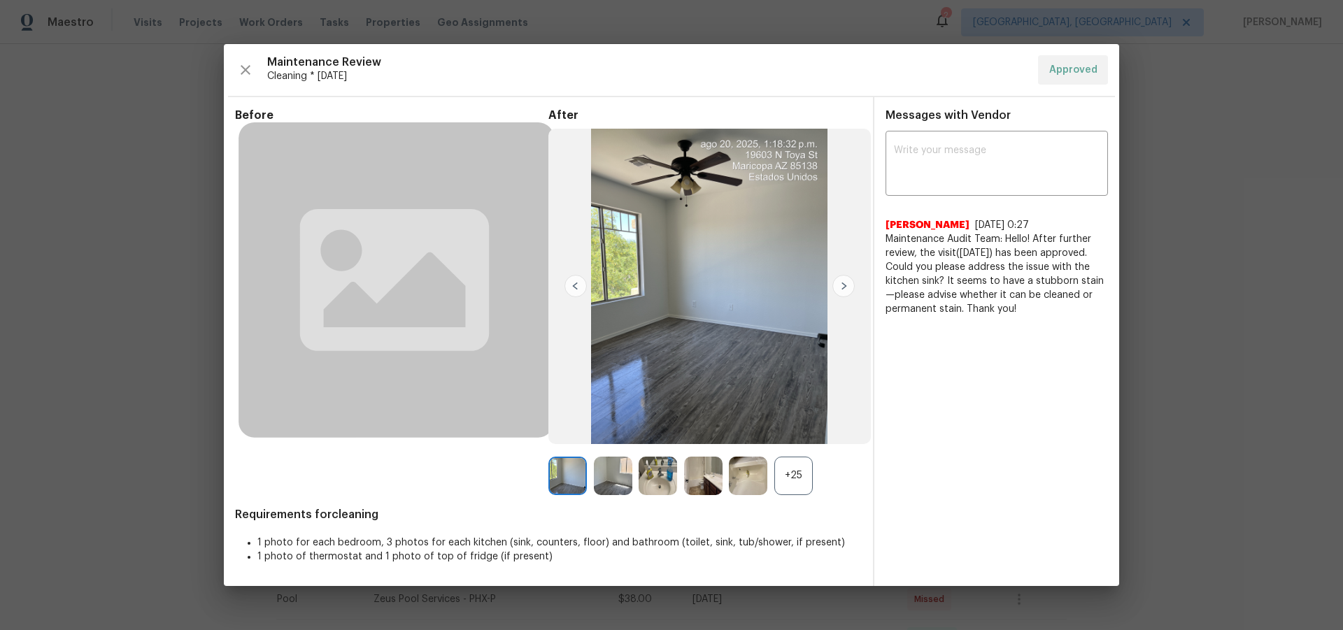
click at [788, 469] on div "+25" at bounding box center [793, 476] width 38 height 38
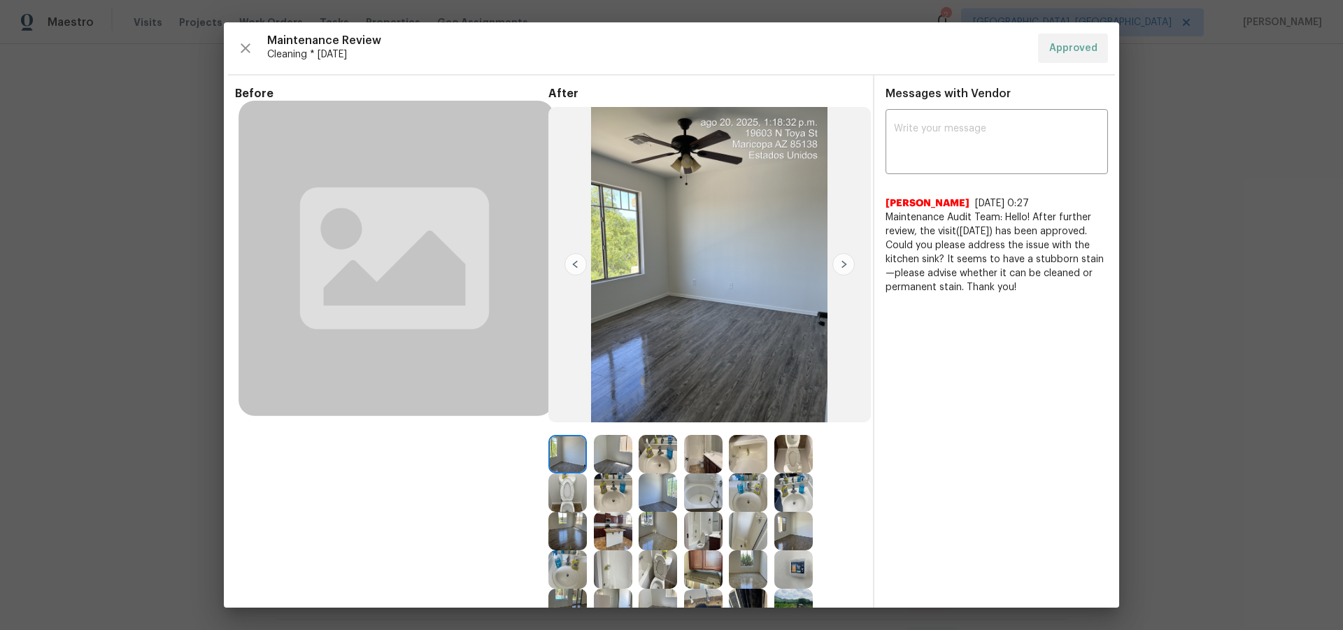
click at [797, 557] on img at bounding box center [793, 569] width 38 height 38
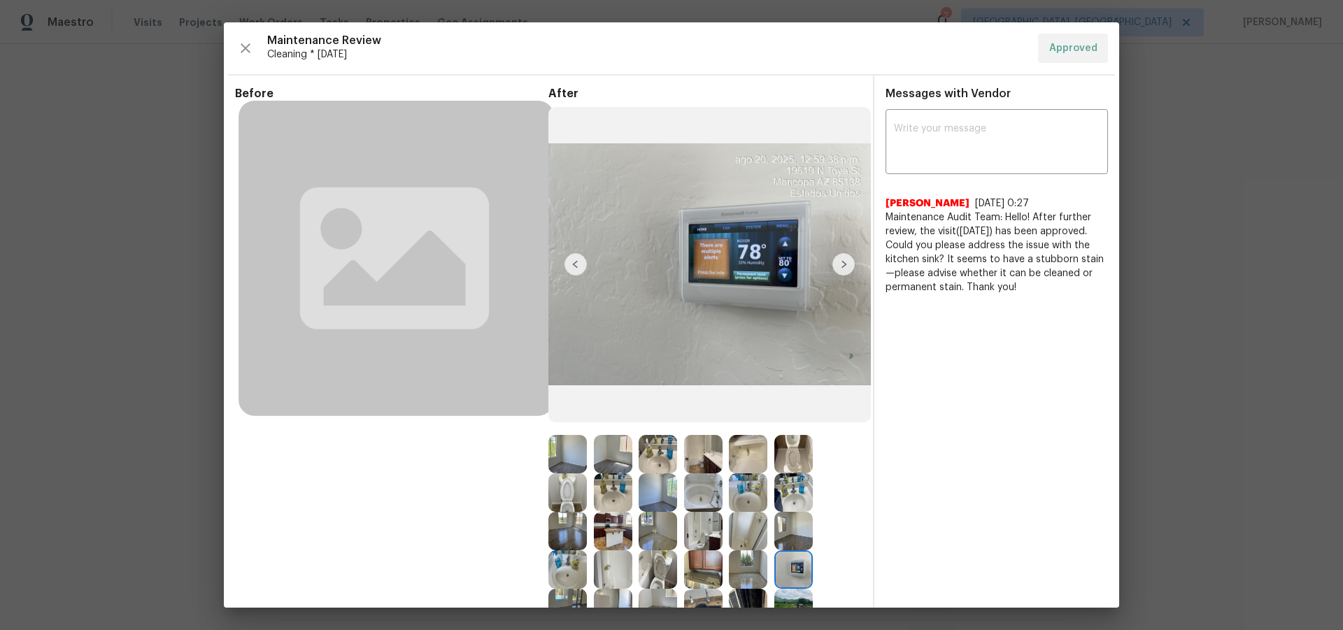
click at [800, 566] on img at bounding box center [793, 569] width 38 height 38
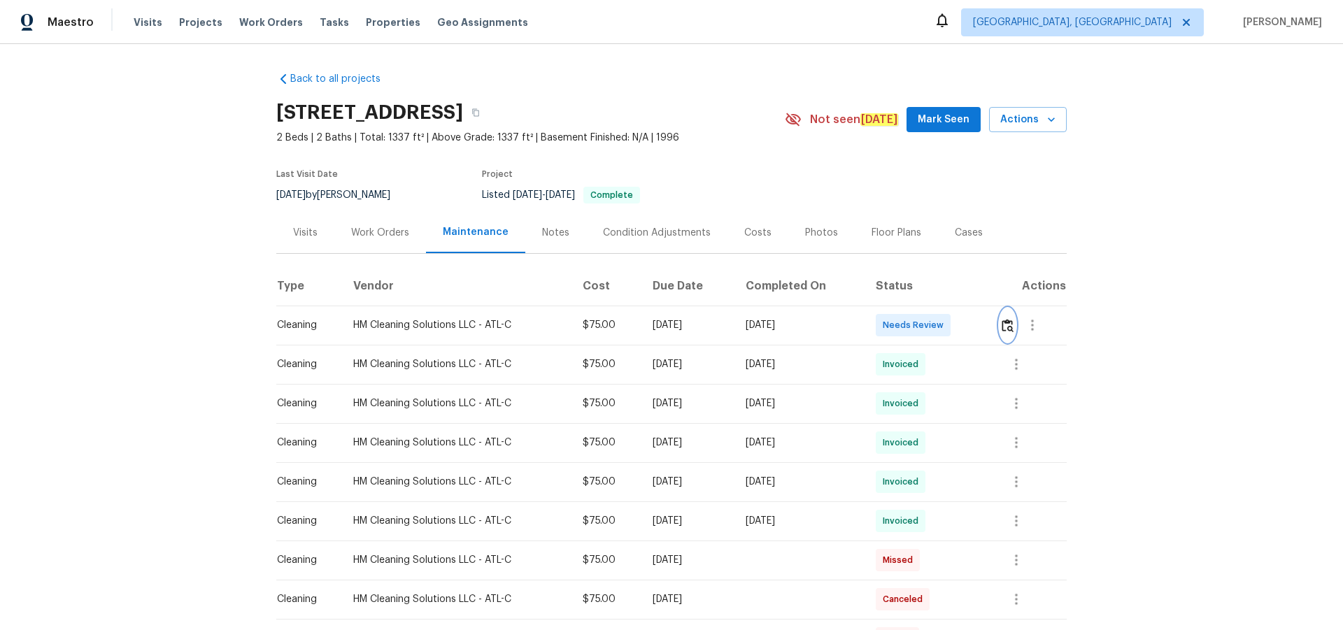
click at [955, 332] on img "button" at bounding box center [1008, 325] width 12 height 13
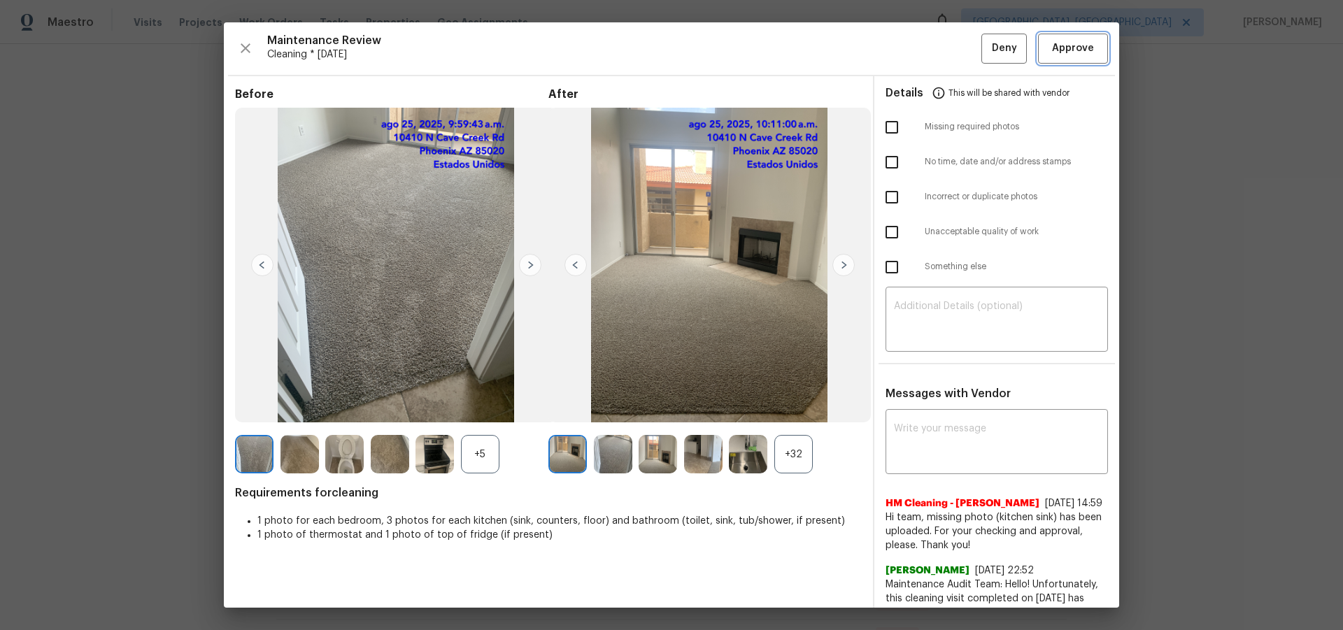
click at [955, 41] on span "Approve" at bounding box center [1073, 48] width 42 height 17
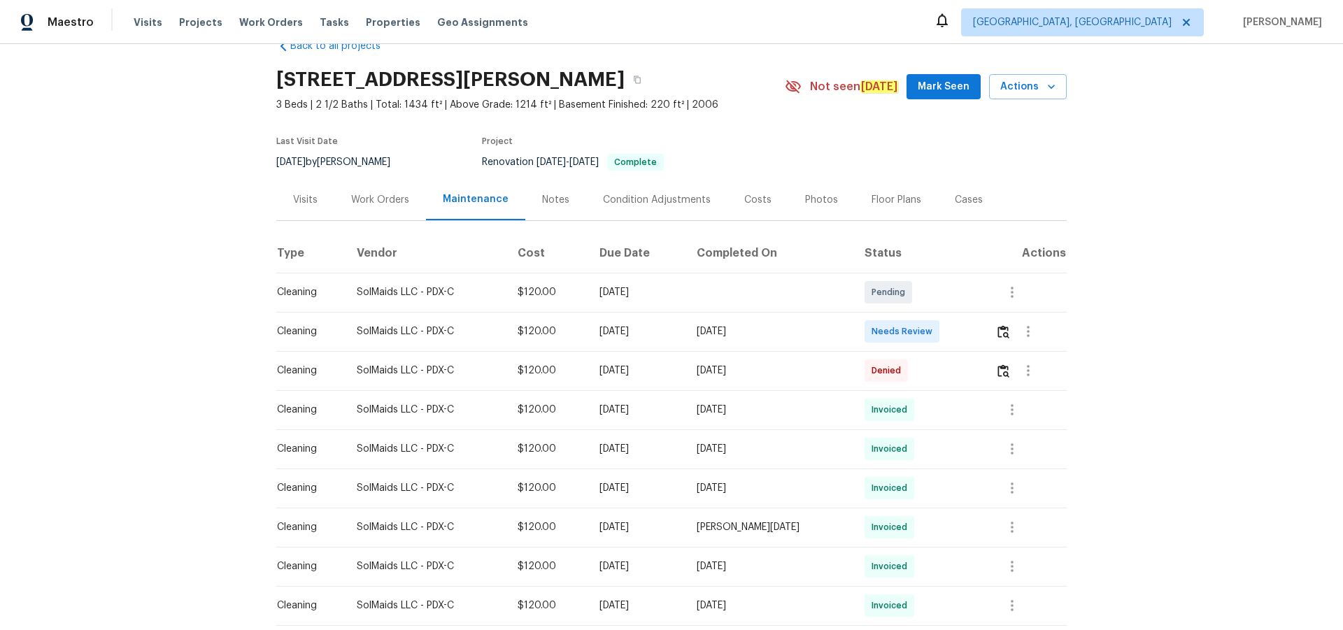
scroll to position [21, 0]
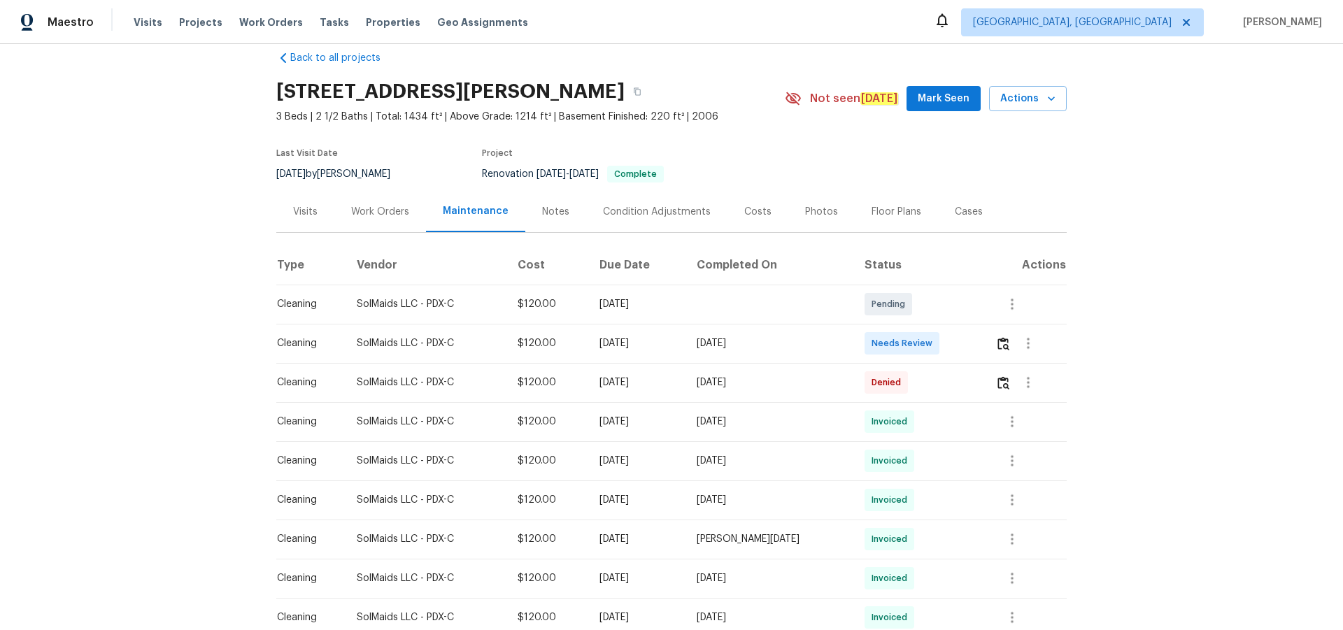
drag, startPoint x: 681, startPoint y: 328, endPoint x: 533, endPoint y: 346, distance: 149.3
click at [575, 324] on tr "Cleaning SolMaids LLC - PDX-C $120.00 [DATE] Pending" at bounding box center [671, 304] width 790 height 39
click at [856, 360] on tr "Cleaning SolMaids LLC - PDX-C $120.00 Mon, Aug 18 2025 Mon, Aug 25 2025 Needs R…" at bounding box center [671, 343] width 790 height 39
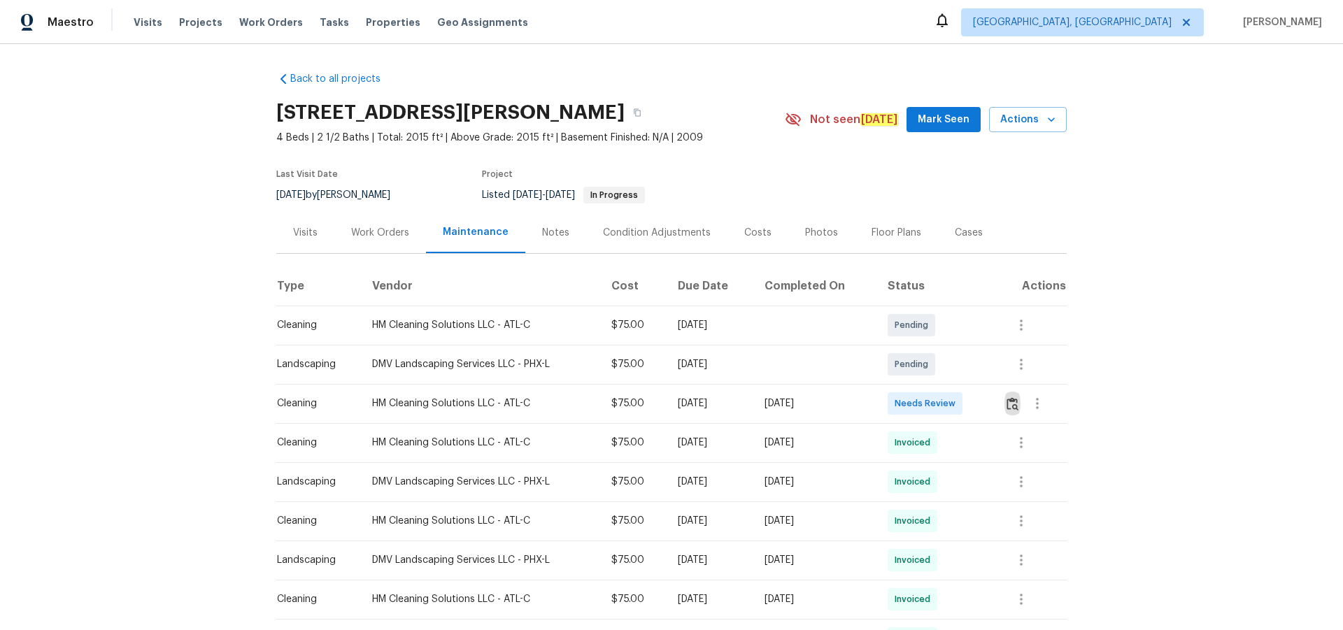
click at [1004, 403] on button "button" at bounding box center [1012, 404] width 16 height 34
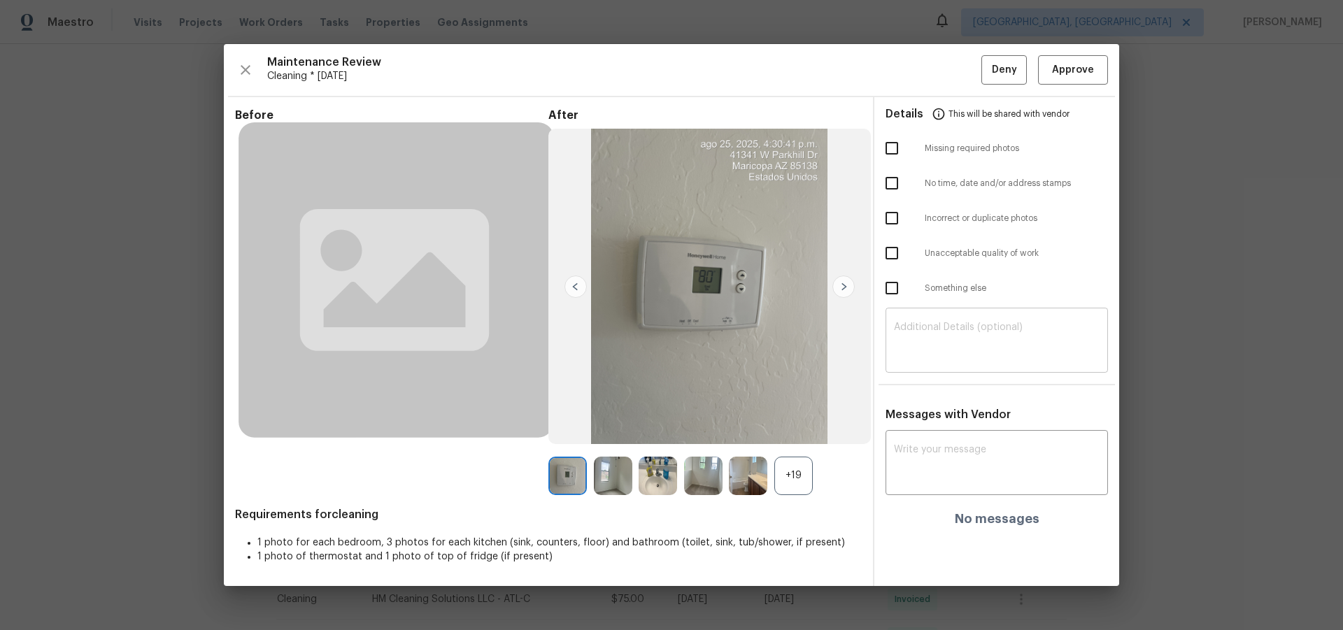
click at [965, 346] on textarea at bounding box center [997, 341] width 206 height 39
paste textarea "Maintenance Audit Team: Hello! Unfortunately, this cleaning visit completed on …"
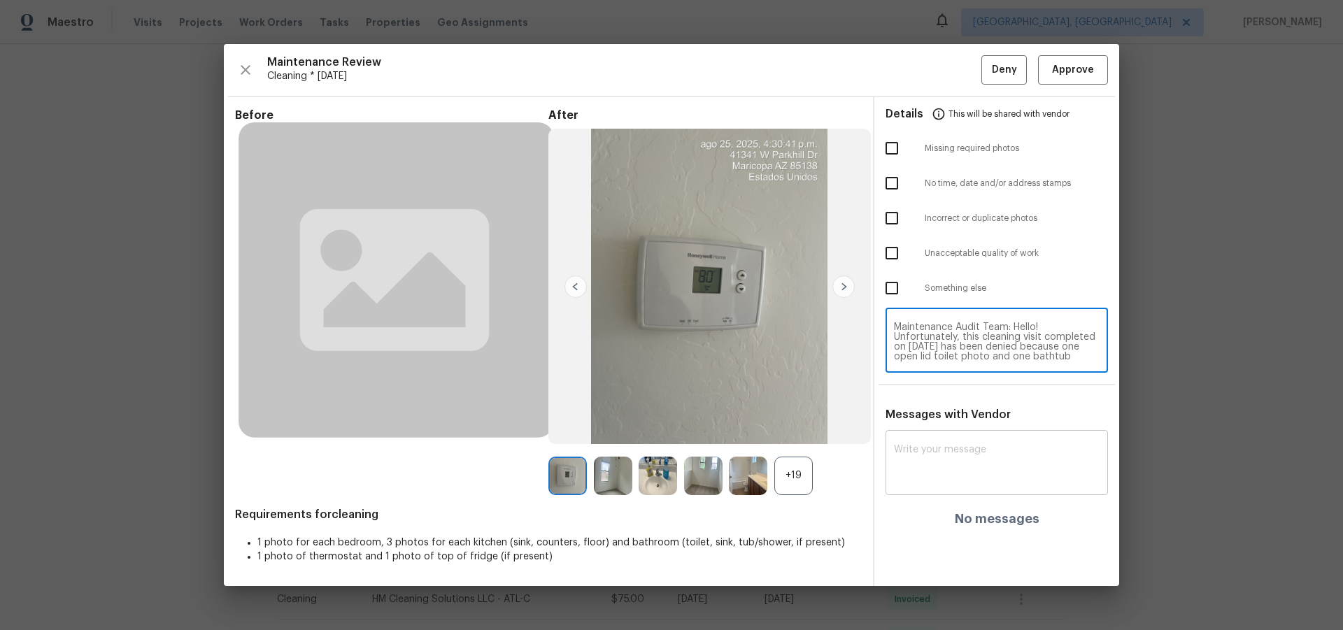
scroll to position [127, 0]
type textarea "Maintenance Audit Team: Hello! Unfortunately, this cleaning visit completed on …"
click at [983, 467] on textarea at bounding box center [997, 464] width 206 height 39
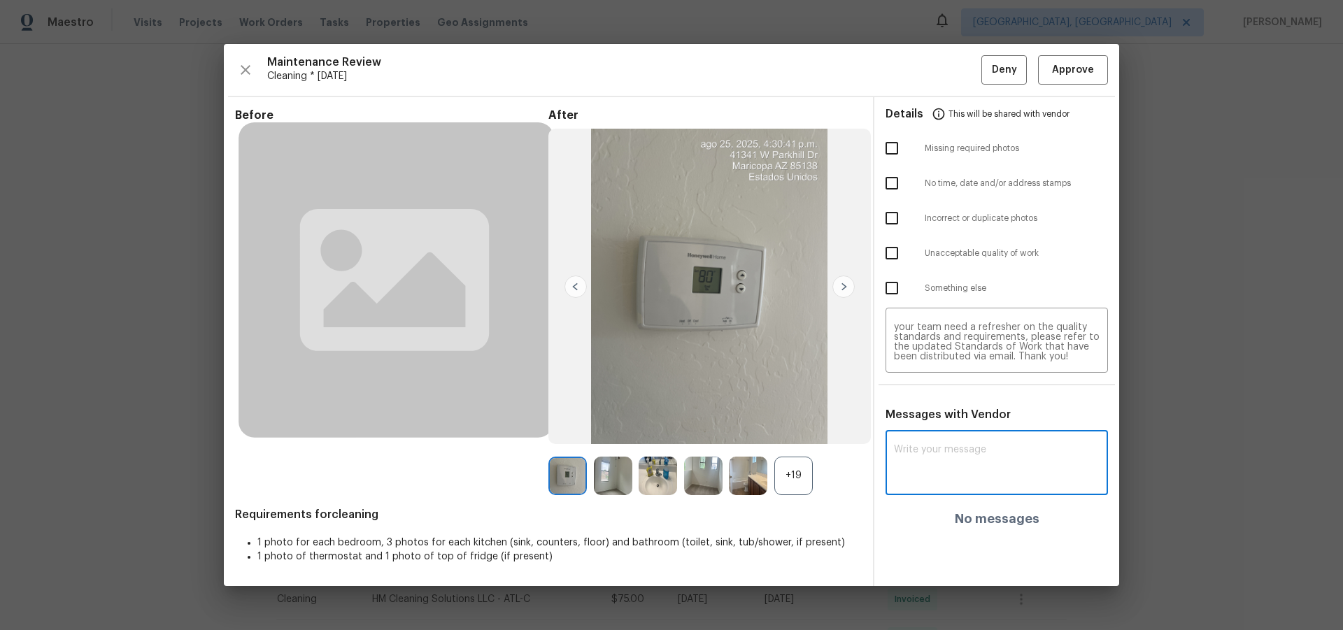
paste textarea "Maintenance Audit Team: Hello! Unfortunately, this cleaning visit completed on …"
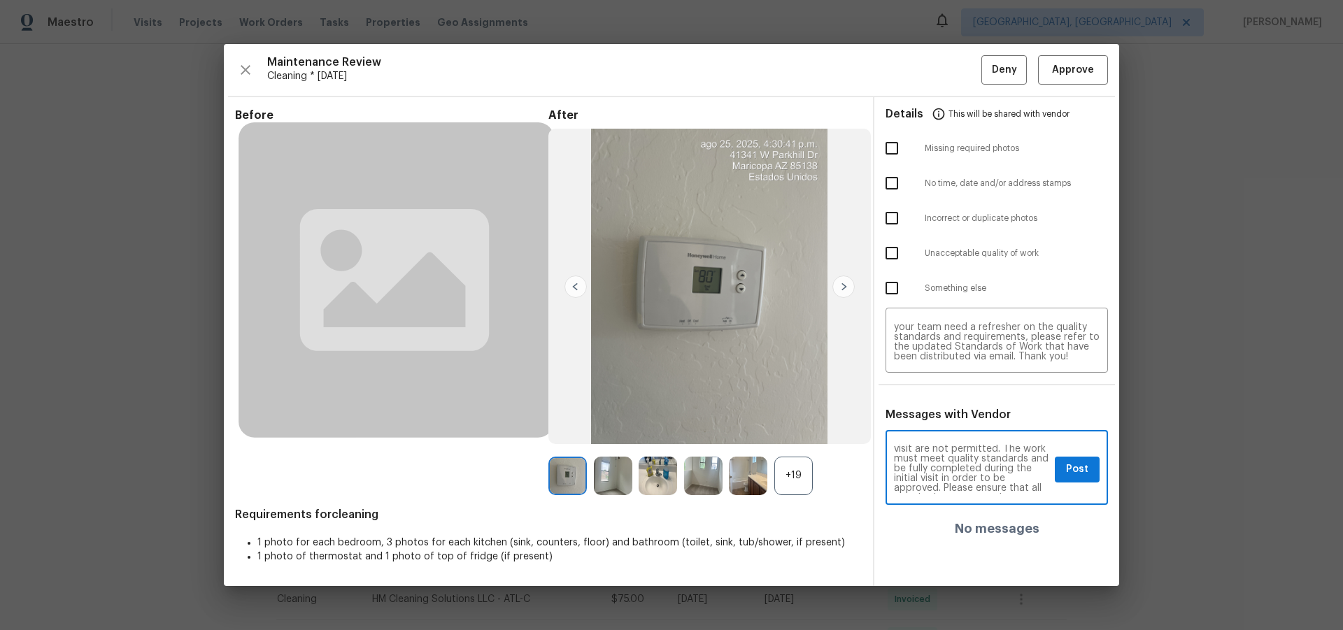
scroll to position [0, 0]
click at [1037, 472] on textarea "Maintenance Audit Team: Hello! Unfortunately, this cleaning visit completed on …" at bounding box center [971, 469] width 155 height 49
type textarea "Maintenance Audit Team: Hello! Unfortunately, this cleaning visit completed on …"
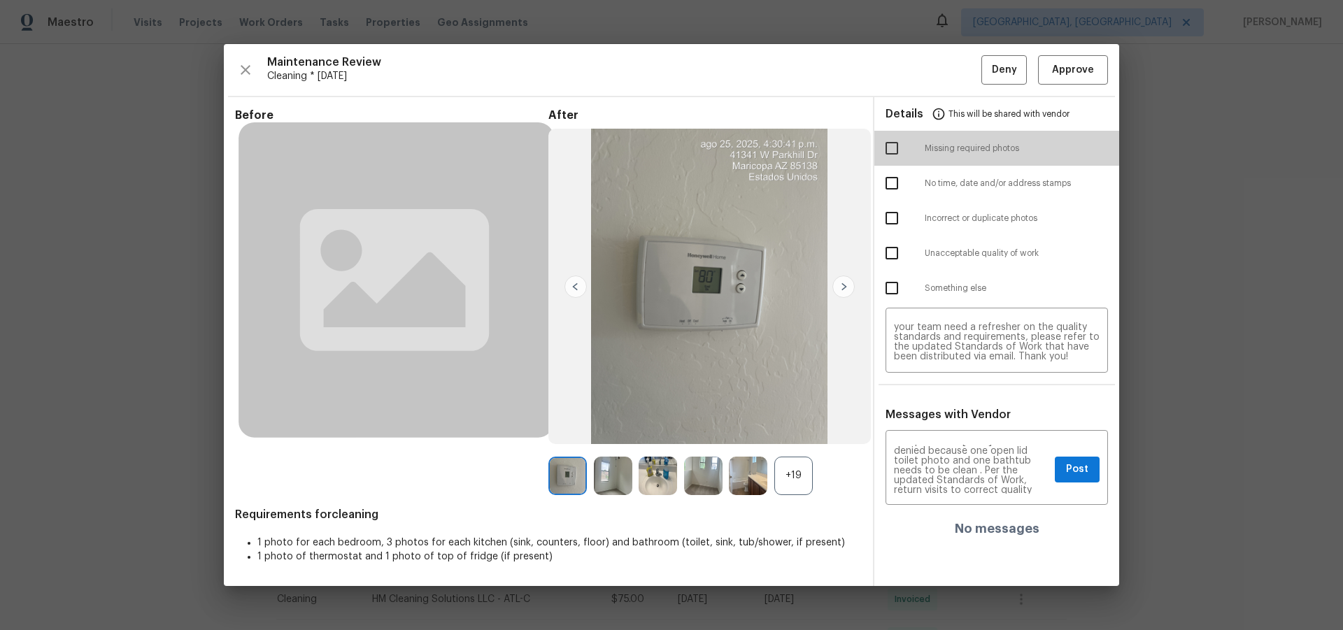
click at [888, 150] on input "checkbox" at bounding box center [891, 148] width 29 height 29
checkbox input "true"
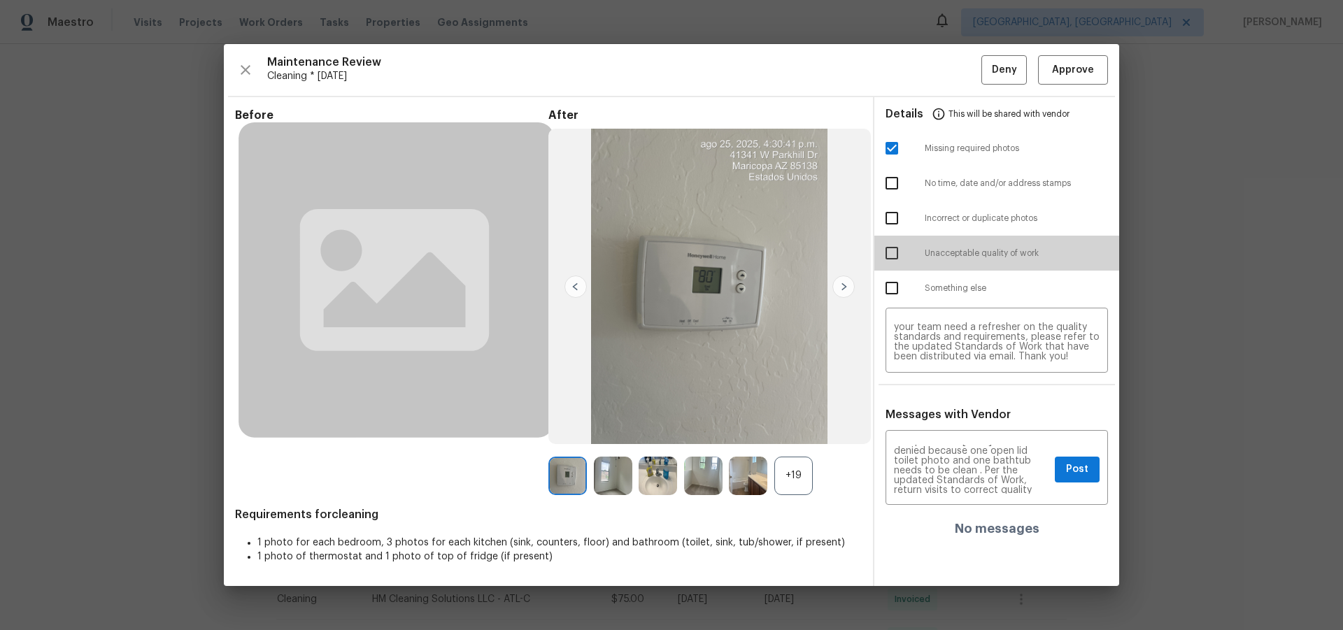
click at [895, 257] on input "checkbox" at bounding box center [891, 253] width 29 height 29
checkbox input "true"
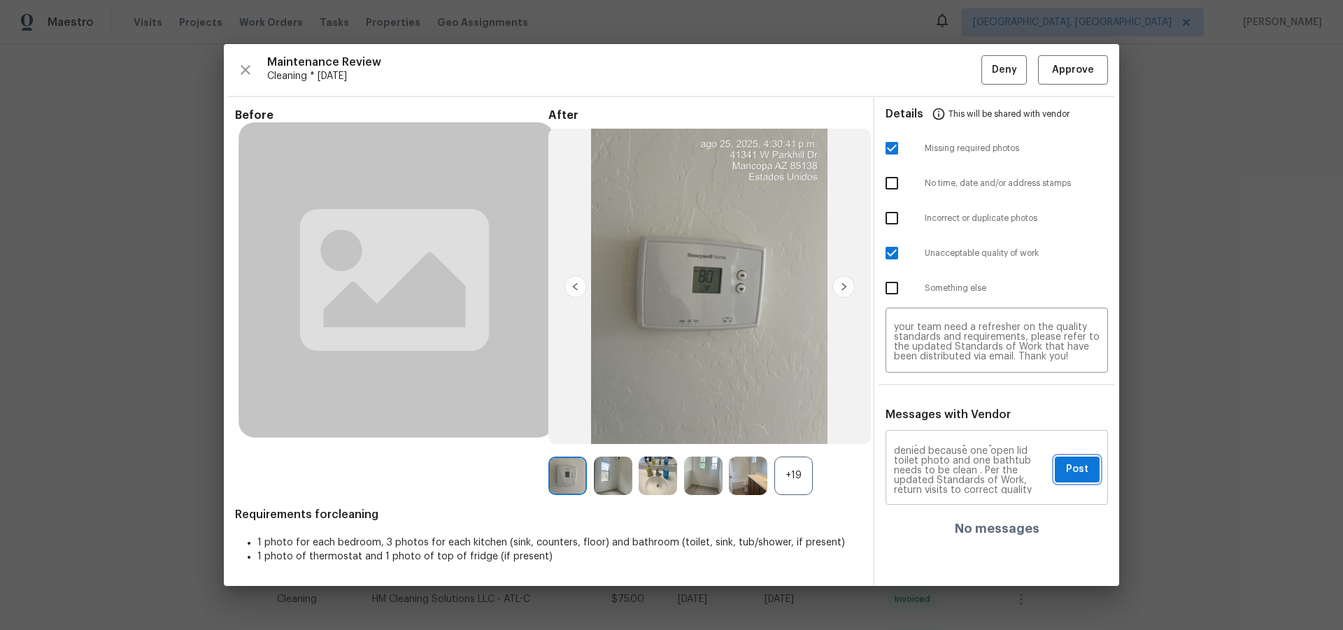
click at [1076, 473] on span "Post" at bounding box center [1077, 469] width 22 height 17
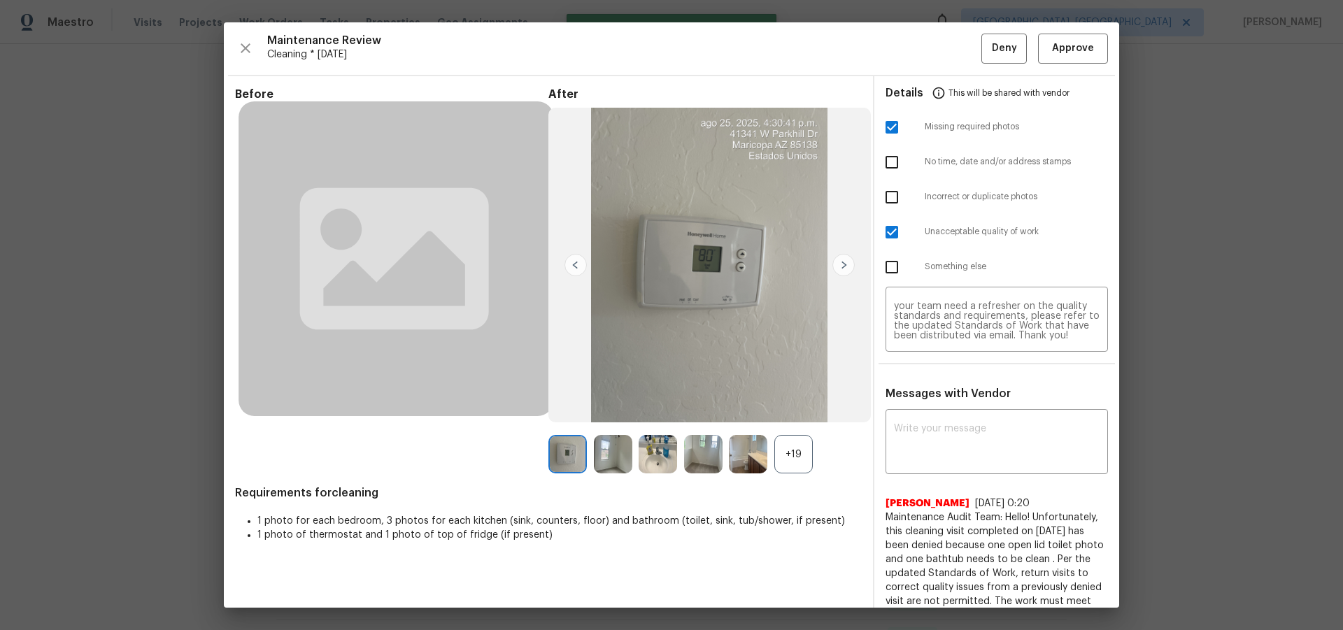
scroll to position [0, 0]
click at [998, 43] on span "Deny" at bounding box center [1004, 48] width 25 height 17
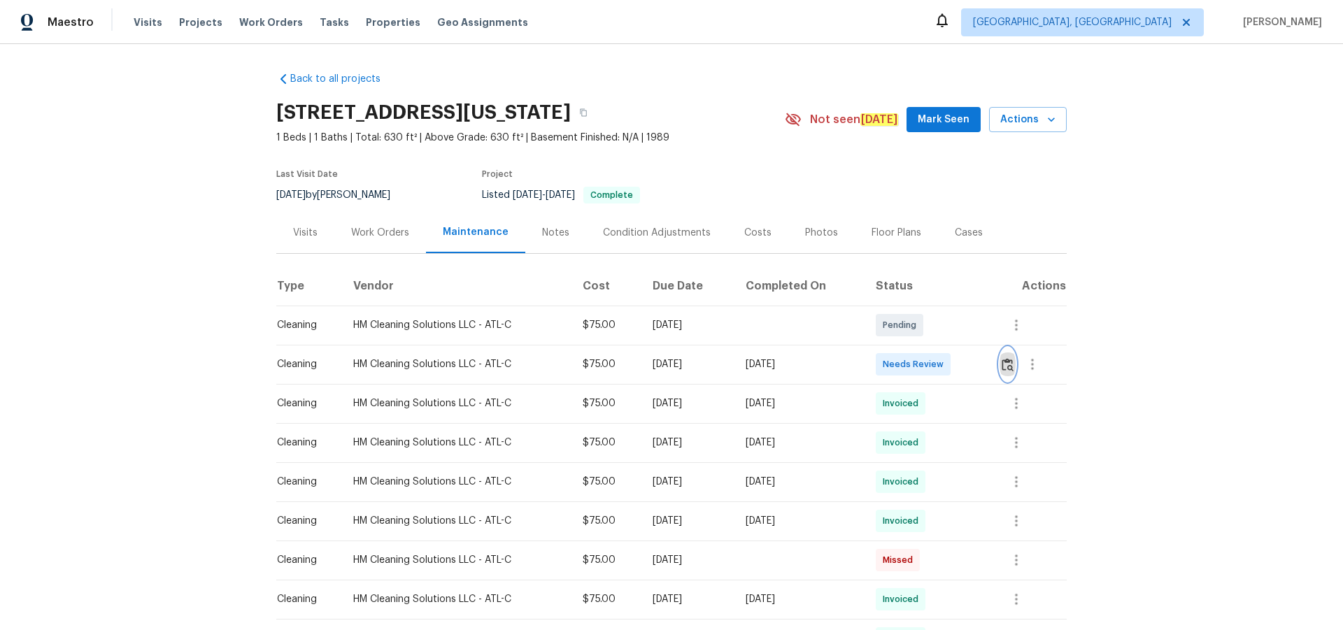
click at [1004, 371] on img "button" at bounding box center [1008, 364] width 12 height 13
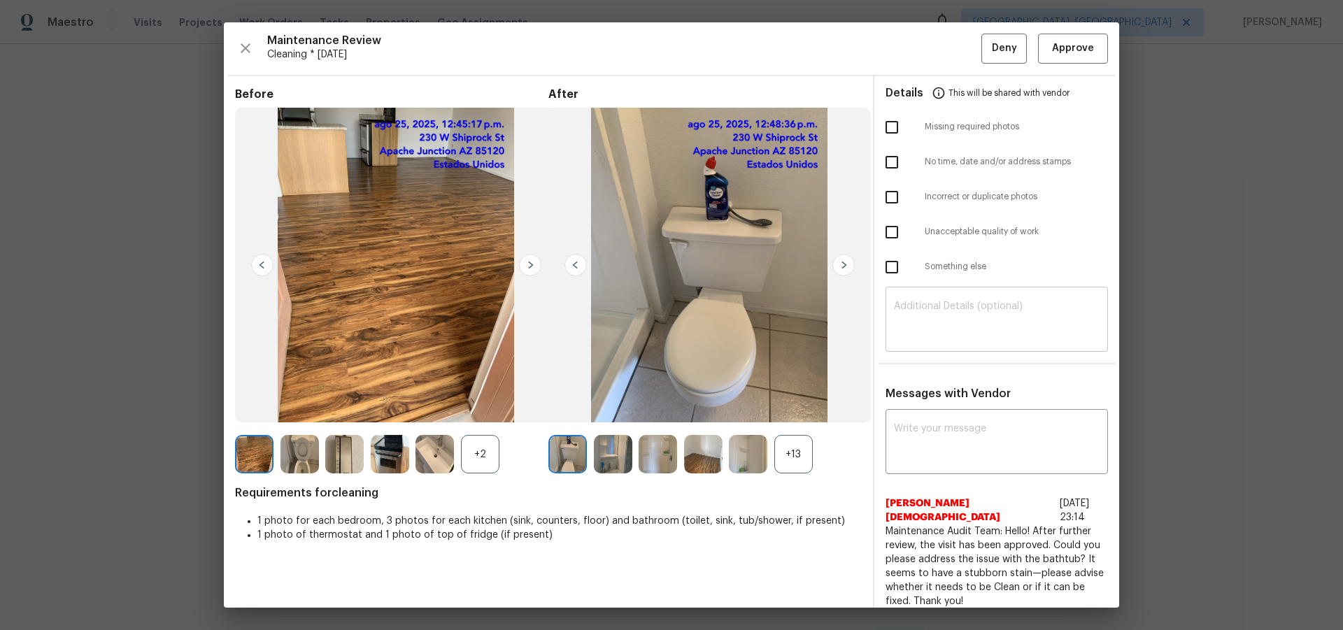
click at [971, 327] on textarea at bounding box center [997, 320] width 206 height 39
paste textarea "Maintenance Audit Team: Hello! Unfortunately, this cleaning visit completed on …"
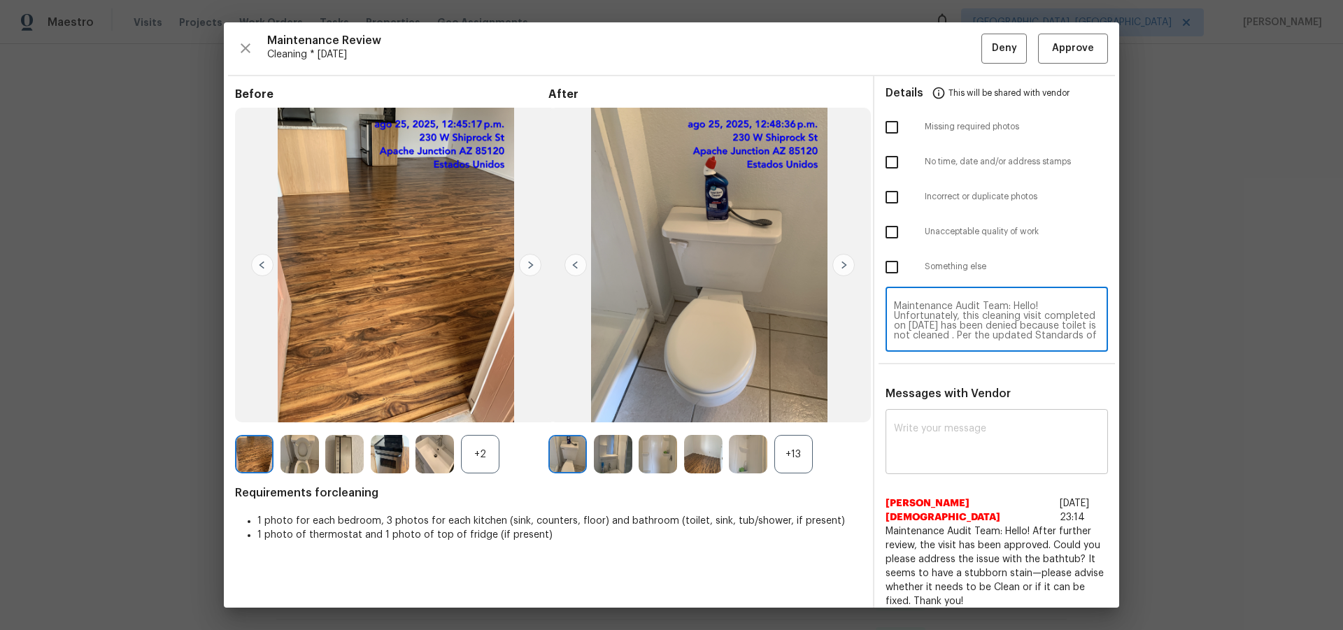
scroll to position [118, 0]
type textarea "Maintenance Audit Team: Hello! Unfortunately, this cleaning visit completed on …"
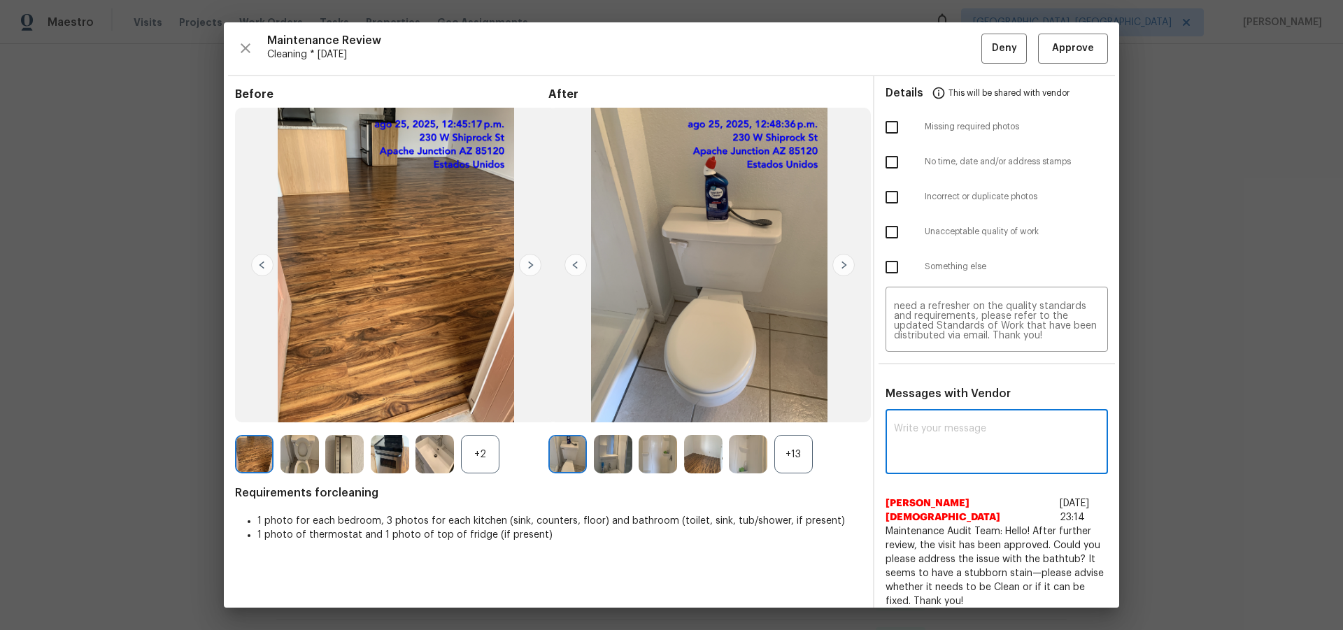
paste textarea "Maintenance Audit Team: Hello! Unfortunately, this cleaning visit completed on …"
click at [959, 446] on textarea at bounding box center [997, 443] width 206 height 39
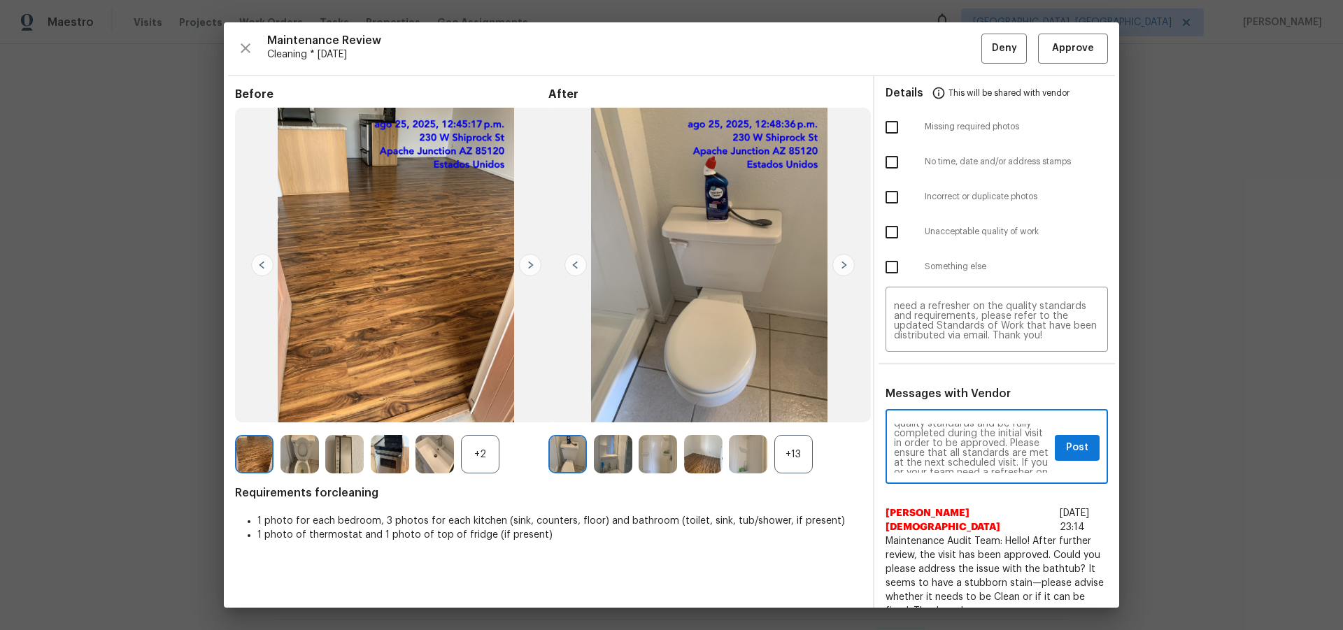
scroll to position [0, 0]
type textarea "Maintenance Audit Team: Hello! Unfortunately, this cleaning visit completed on …"
click at [879, 130] on input "checkbox" at bounding box center [891, 127] width 29 height 29
click at [885, 132] on input "checkbox" at bounding box center [891, 127] width 29 height 29
checkbox input "false"
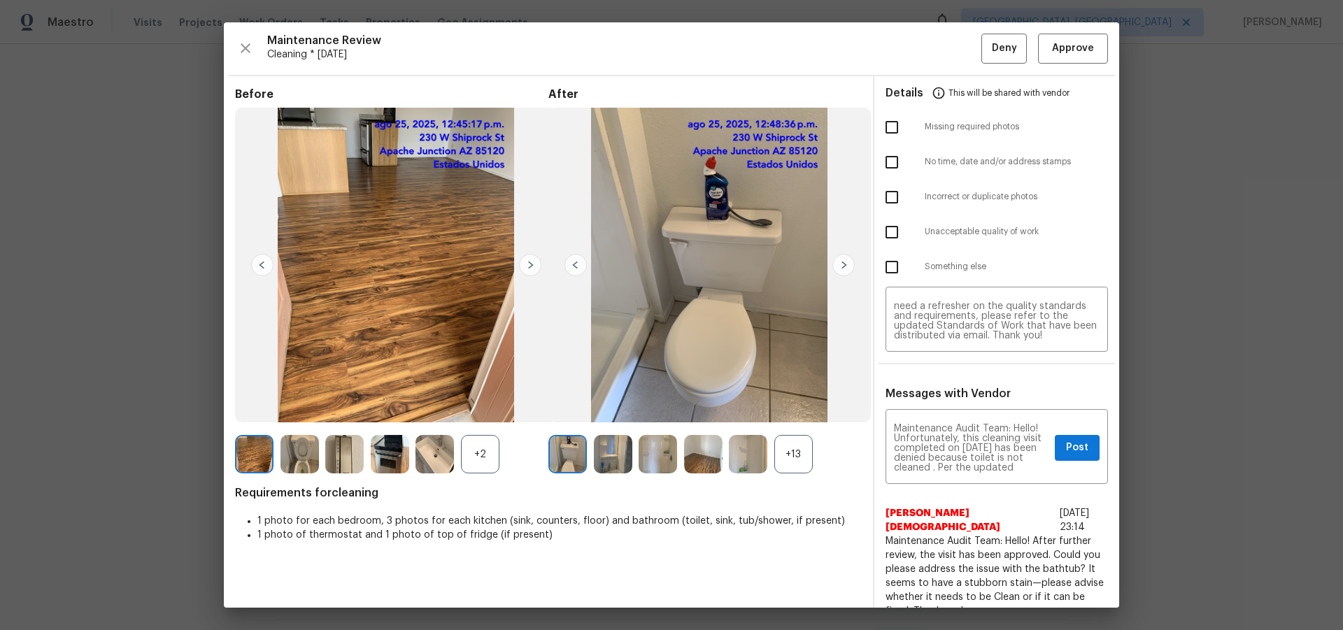
drag, startPoint x: 884, startPoint y: 159, endPoint x: 904, endPoint y: 206, distance: 51.4
click at [885, 159] on input "checkbox" at bounding box center [891, 162] width 29 height 29
click at [887, 157] on input "checkbox" at bounding box center [891, 162] width 29 height 29
checkbox input "false"
click at [883, 246] on input "checkbox" at bounding box center [891, 232] width 29 height 29
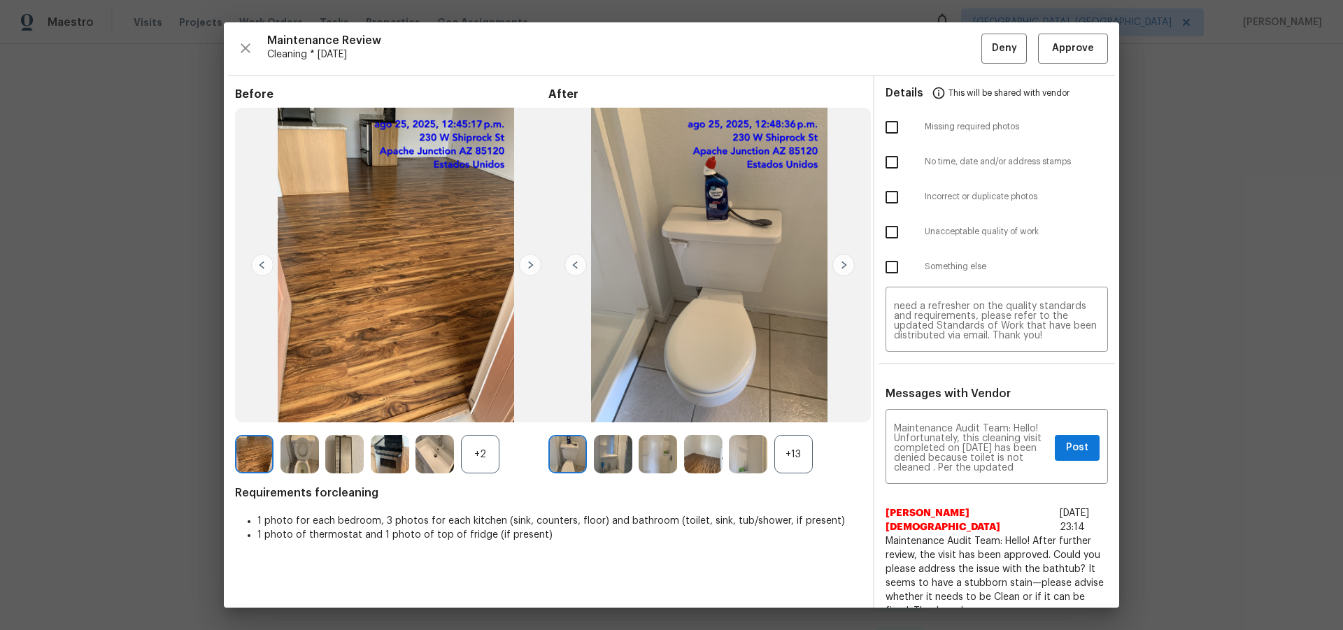
checkbox input "true"
click at [1068, 451] on span "Post" at bounding box center [1077, 447] width 22 height 17
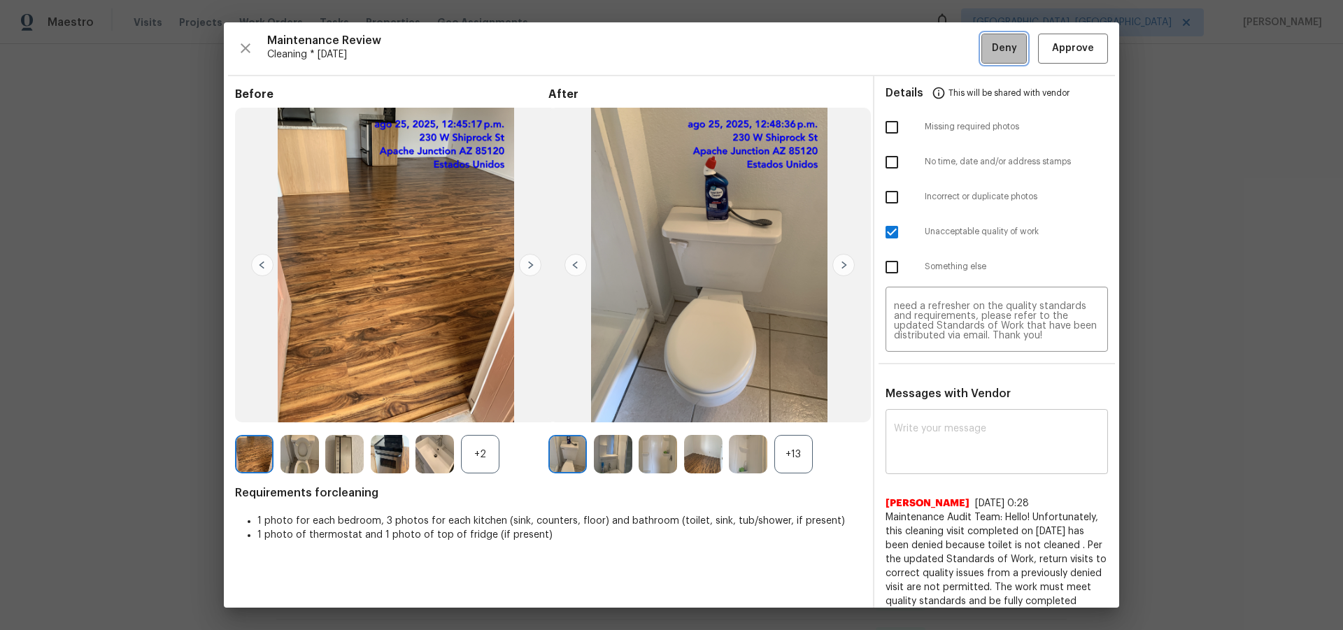
drag, startPoint x: 994, startPoint y: 44, endPoint x: 1010, endPoint y: 105, distance: 62.9
click at [1002, 41] on span "Deny" at bounding box center [1004, 48] width 25 height 17
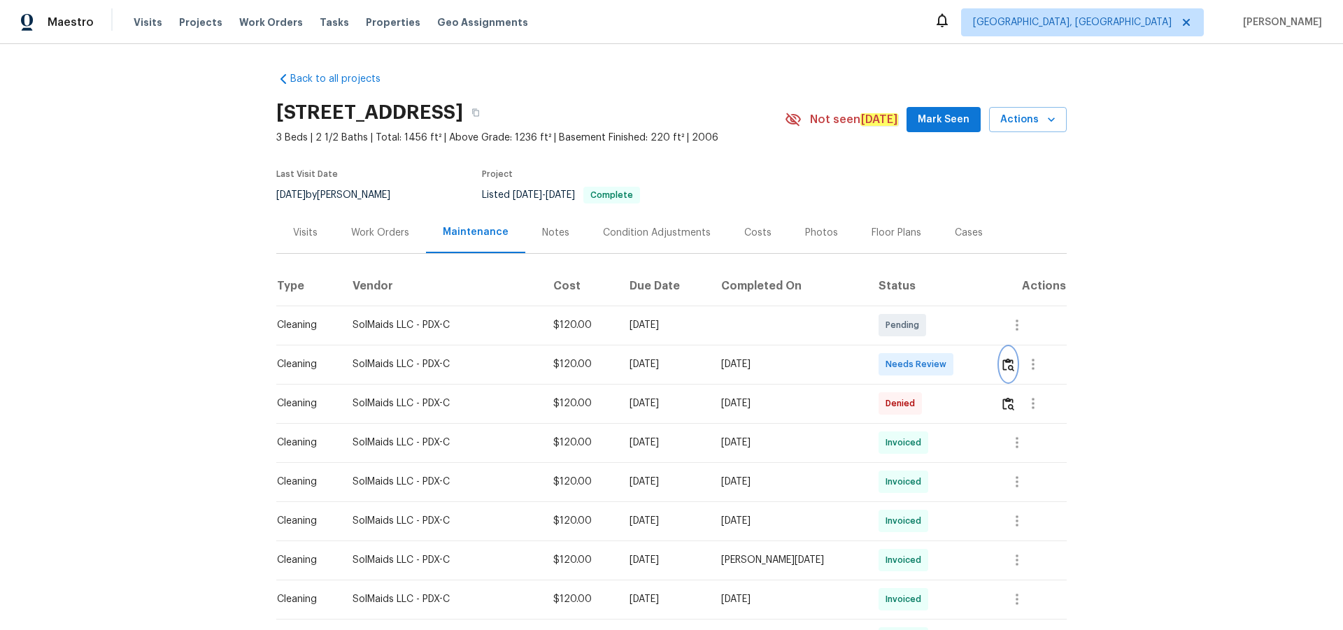
click at [955, 371] on img "button" at bounding box center [1008, 364] width 12 height 13
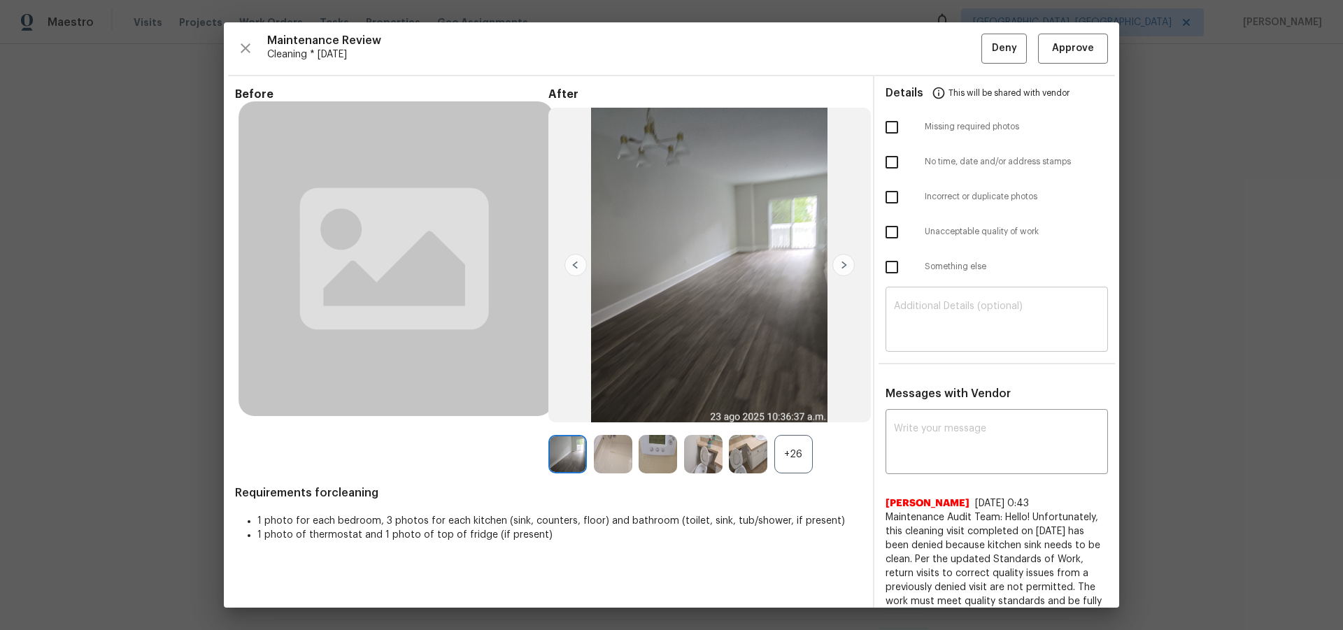
click at [955, 294] on div "​" at bounding box center [996, 321] width 222 height 62
paste textarea "Maintenance Audit Team: Hello! Unfortunately, this cleaning visit completed on …"
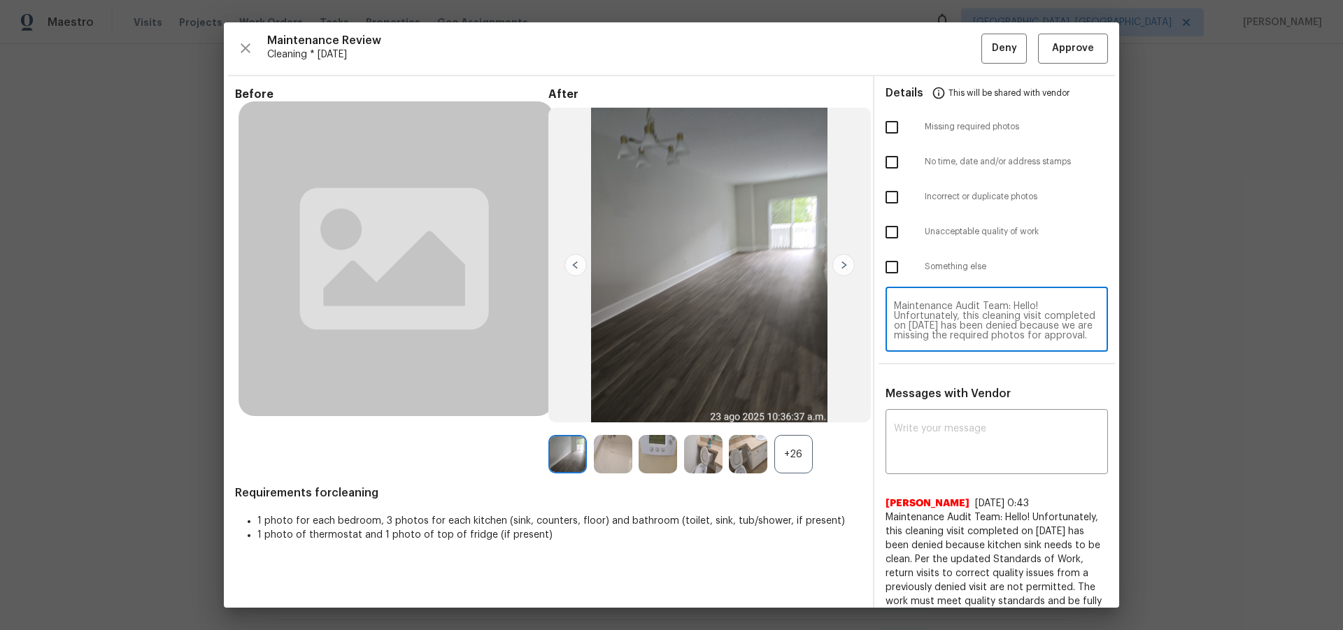
scroll to position [137, 0]
type textarea "Maintenance Audit Team: Hello! Unfortunately, this cleaning visit completed on …"
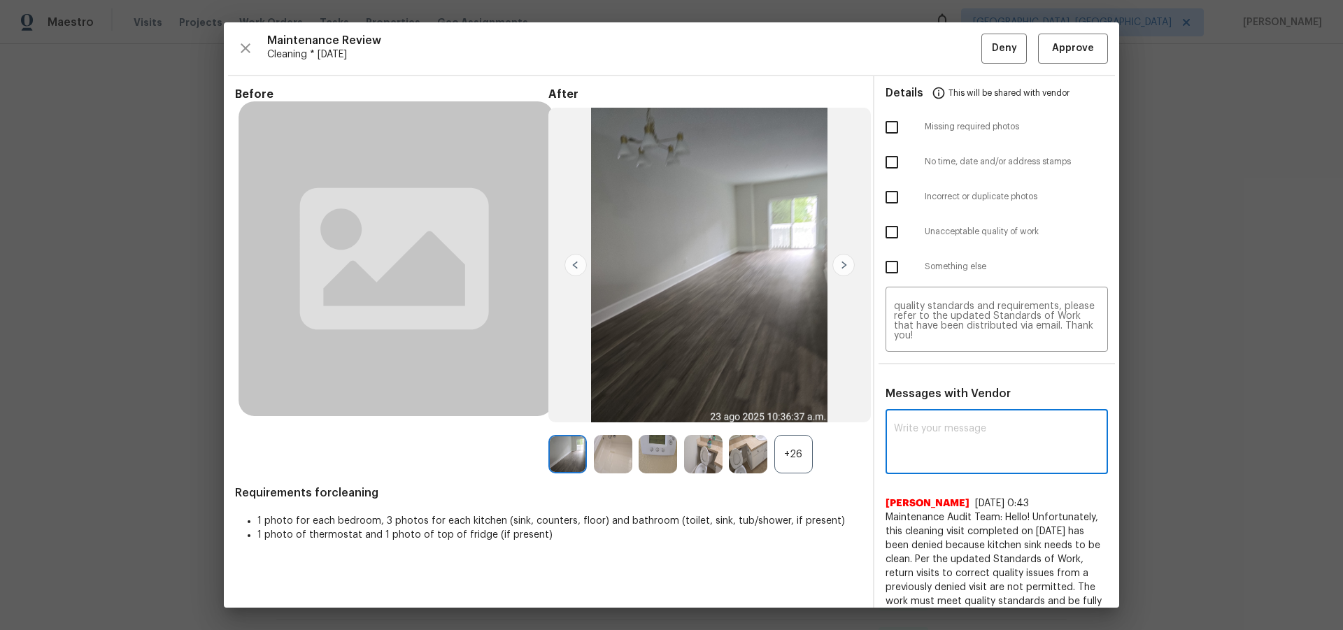
click at [955, 411] on textarea at bounding box center [997, 443] width 206 height 39
paste textarea "Maintenance Audit Team: Hello! Unfortunately, this cleaning visit completed on …"
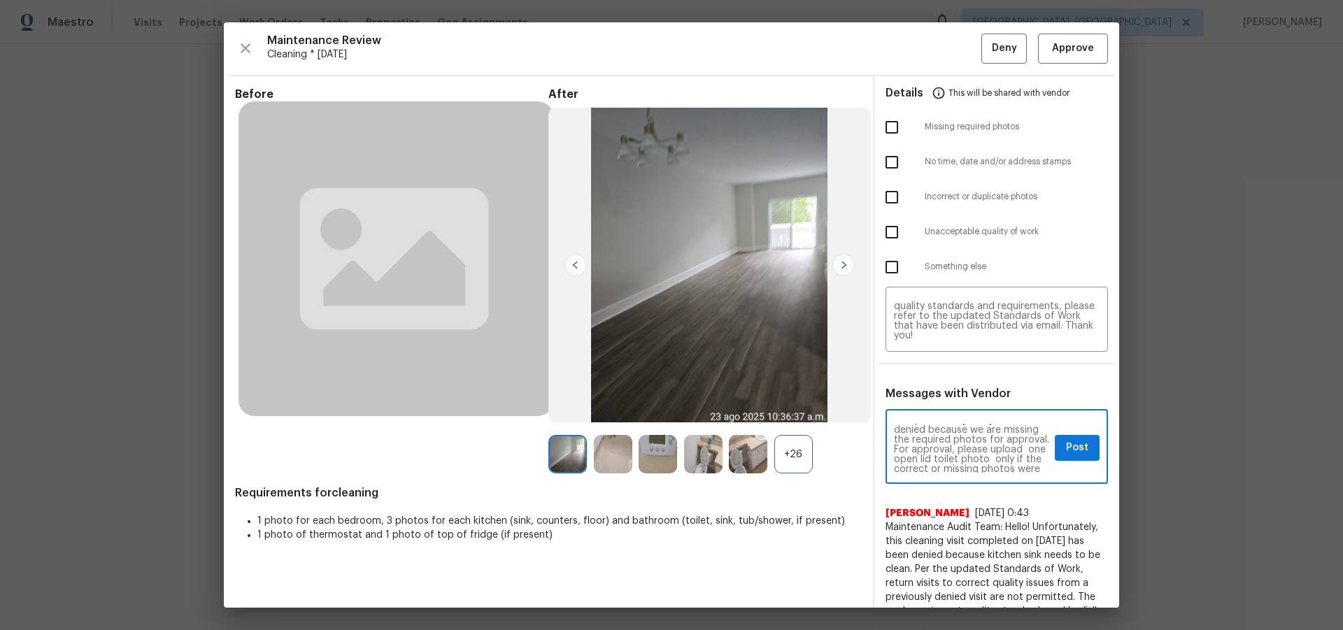
scroll to position [56, 0]
type textarea "Maintenance Audit Team: Hello! Unfortunately, this cleaning visit completed on …"
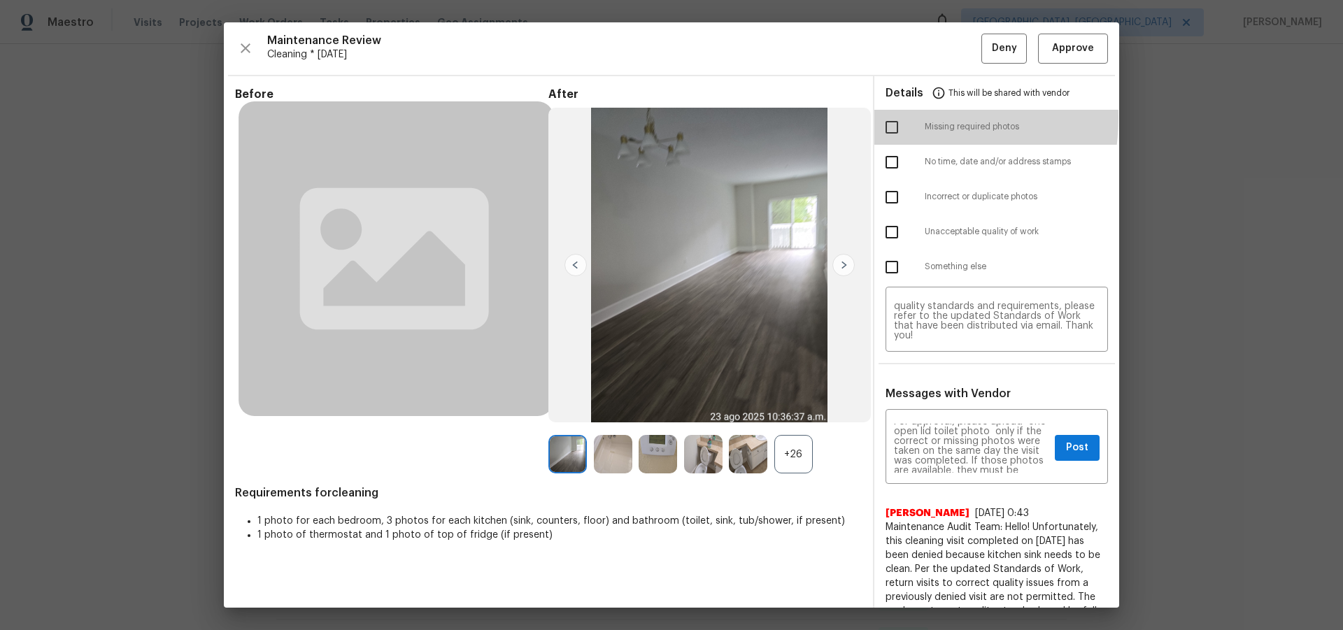
click at [892, 118] on input "checkbox" at bounding box center [891, 127] width 29 height 29
checkbox input "true"
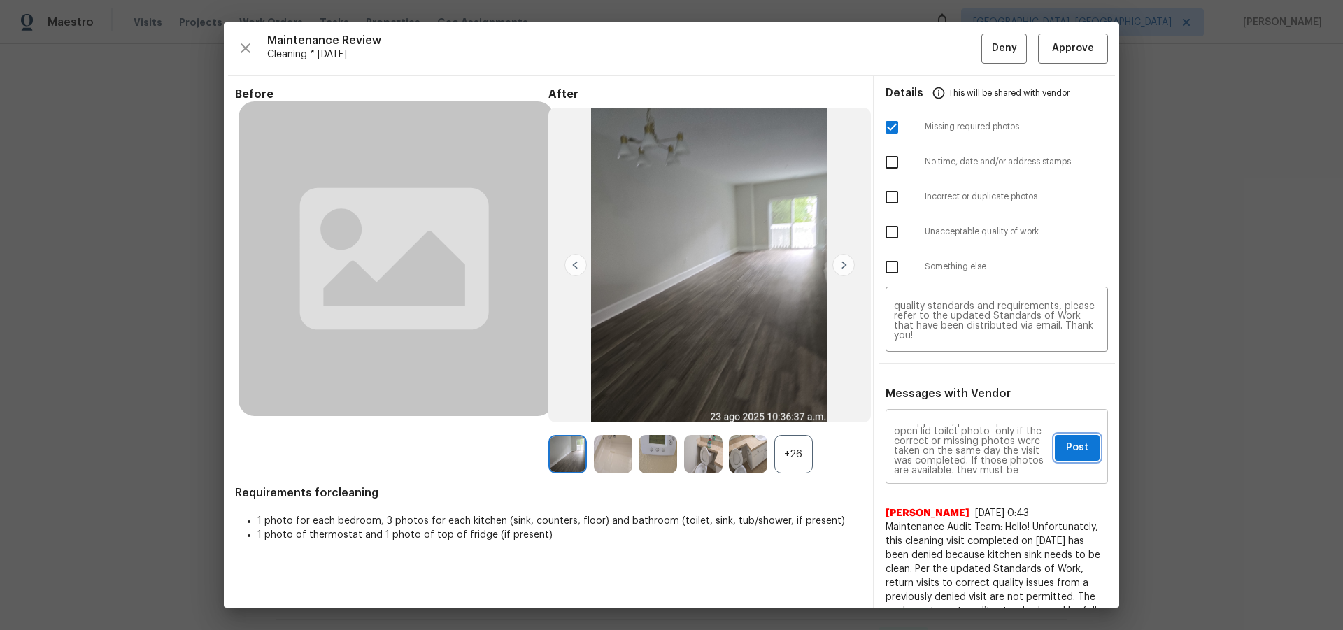
click at [955, 411] on button "Post" at bounding box center [1077, 448] width 45 height 26
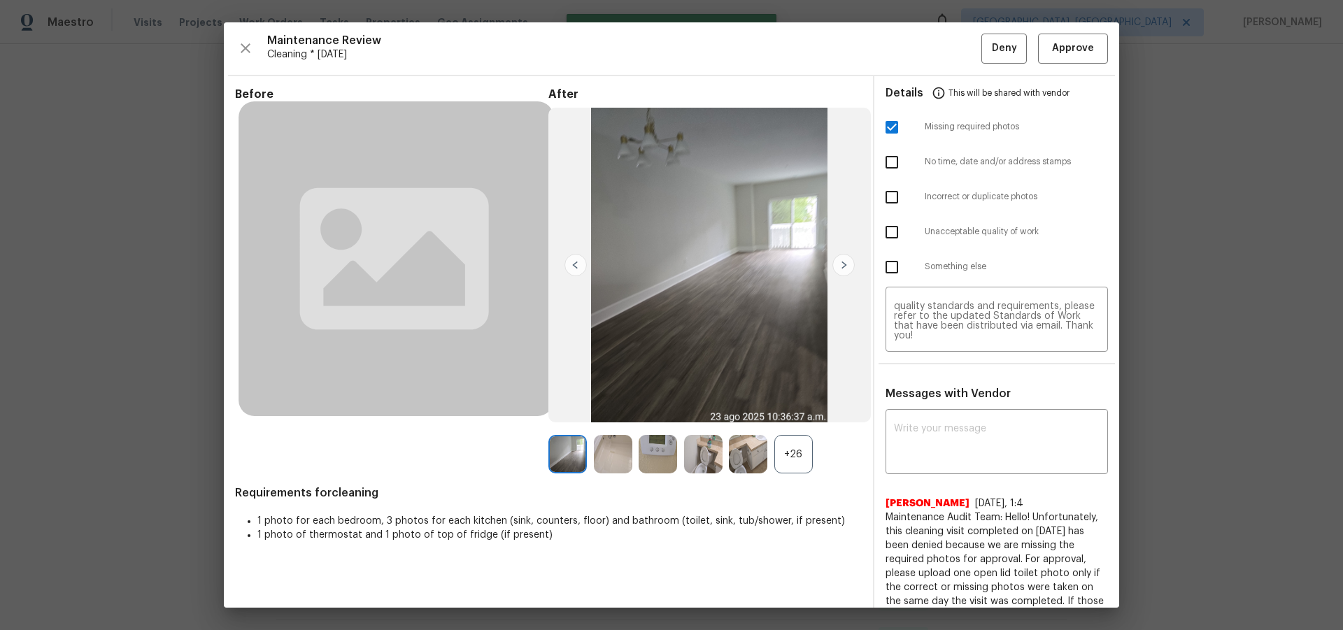
scroll to position [0, 0]
click at [955, 41] on span "Deny" at bounding box center [1004, 48] width 25 height 17
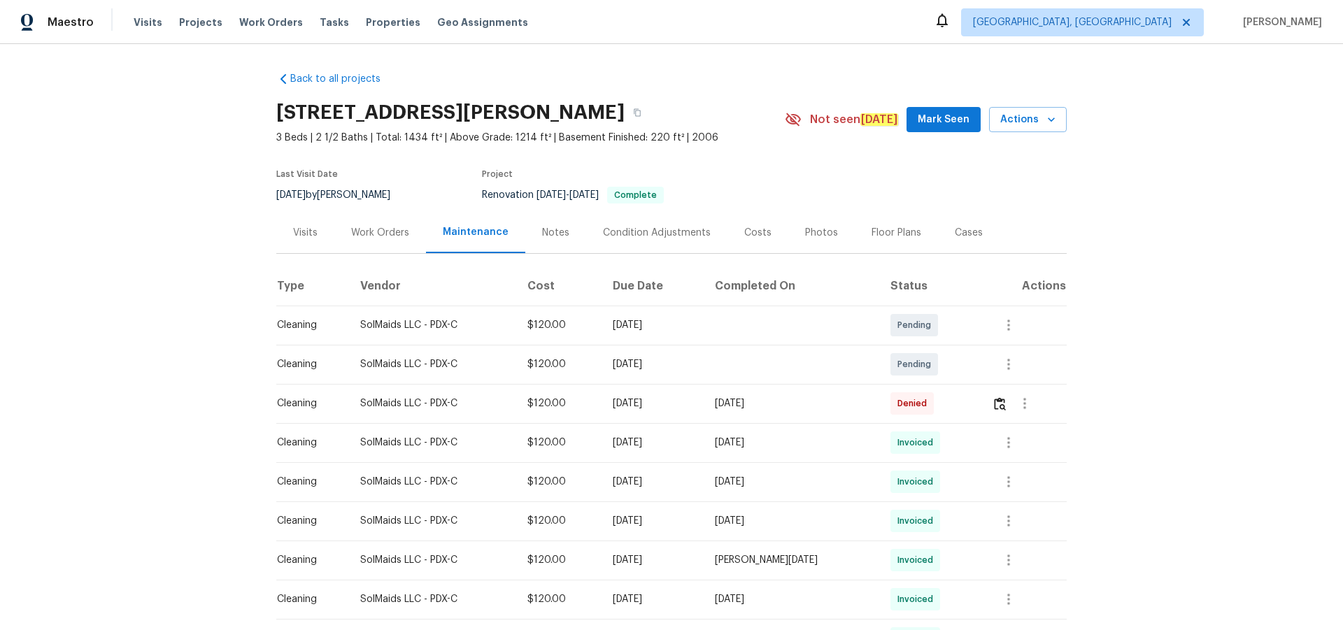
drag, startPoint x: 827, startPoint y: 419, endPoint x: 583, endPoint y: 422, distance: 244.8
click at [584, 423] on tr "Cleaning SolMaids LLC - PDX-C $120.00 [DATE] [DATE] Denied" at bounding box center [671, 403] width 790 height 39
click at [995, 411] on img "button" at bounding box center [1000, 403] width 12 height 13
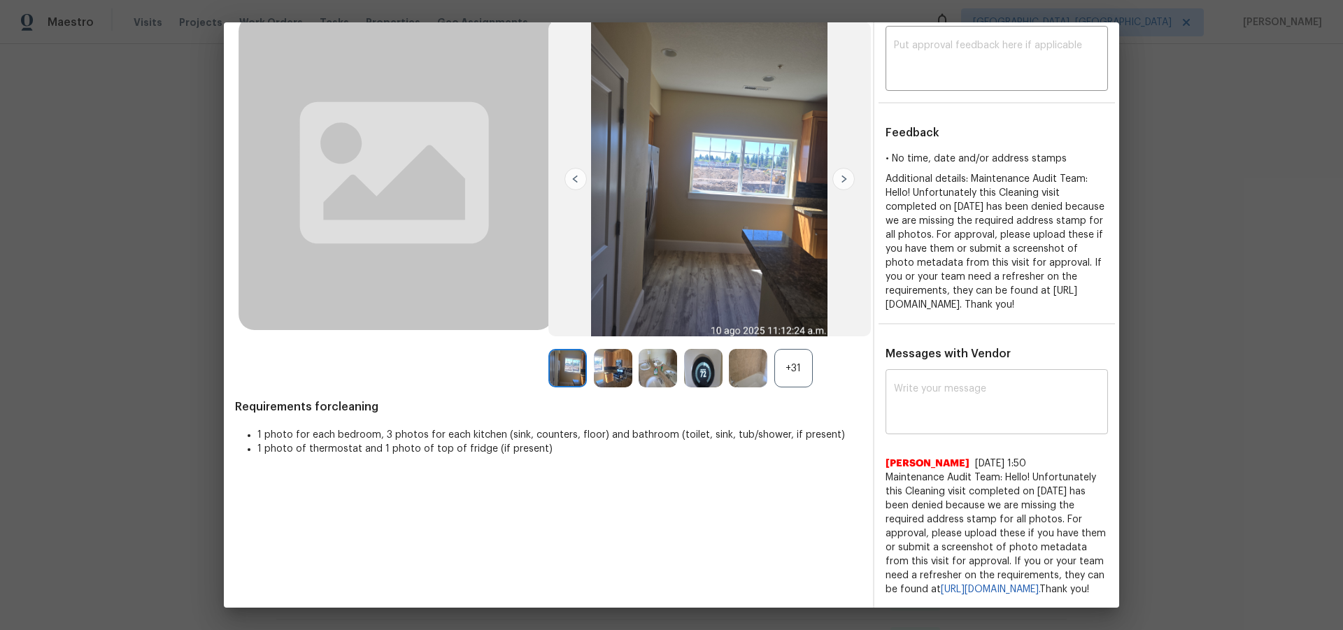
scroll to position [114, 0]
drag, startPoint x: 1162, startPoint y: 440, endPoint x: 1170, endPoint y: 438, distance: 8.0
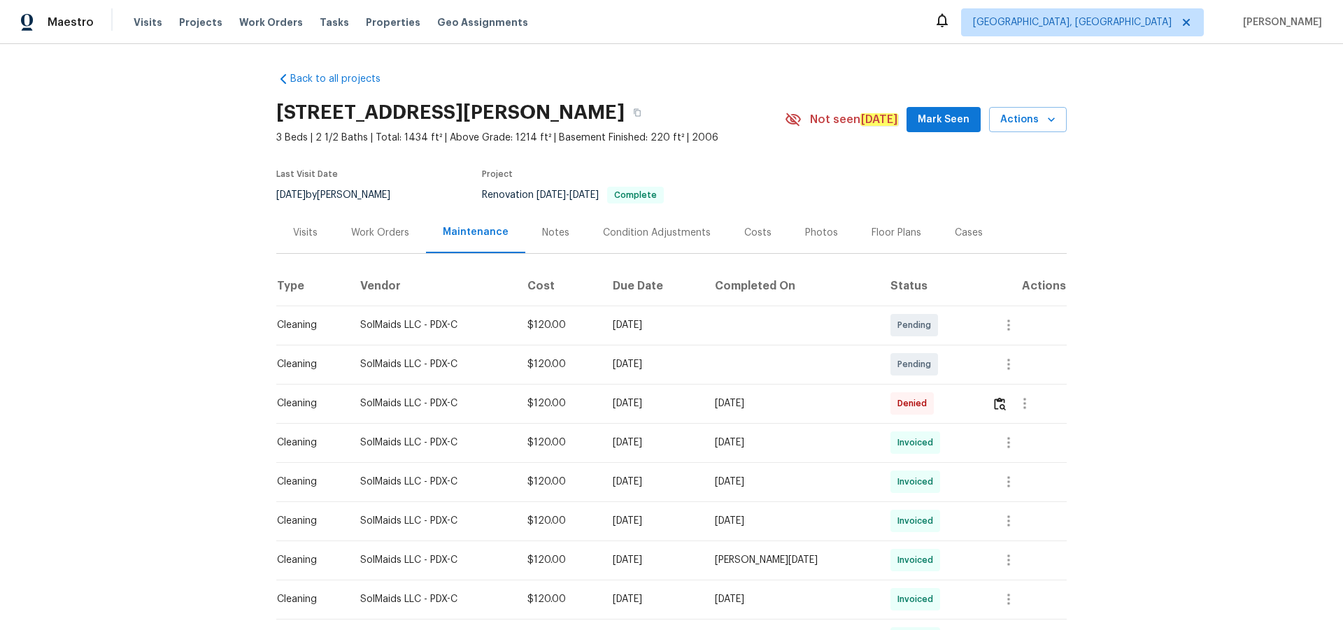
drag, startPoint x: 832, startPoint y: 423, endPoint x: 536, endPoint y: 420, distance: 295.2
click at [536, 420] on tr "Cleaning SolMaids LLC - PDX-C $120.00 [DATE] [DATE] Denied" at bounding box center [671, 403] width 790 height 39
drag, startPoint x: 396, startPoint y: 189, endPoint x: 379, endPoint y: 176, distance: 21.4
click at [379, 176] on div "Last Visit Date [DATE] by [PERSON_NAME] Project Renovation [DATE] - [DATE] Comp…" at bounding box center [513, 187] width 474 height 50
click at [986, 450] on td at bounding box center [1024, 442] width 86 height 39
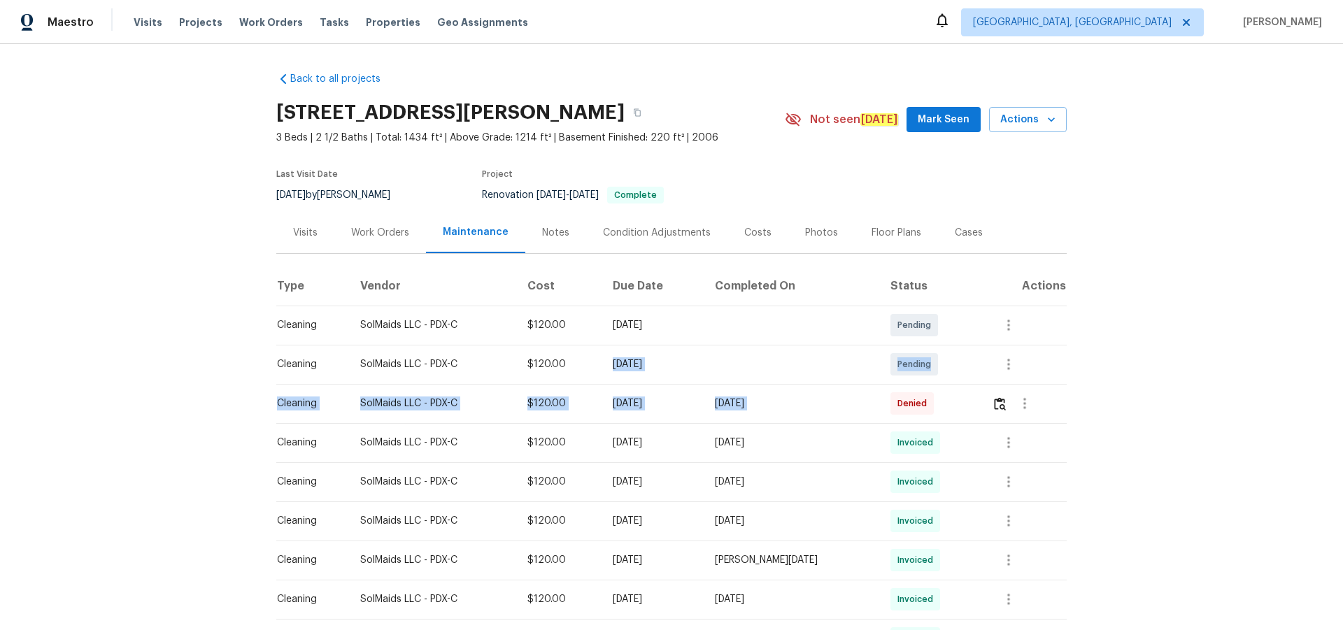
drag, startPoint x: 629, startPoint y: 396, endPoint x: 606, endPoint y: 390, distance: 23.3
click at [800, 384] on td at bounding box center [792, 364] width 176 height 39
click at [995, 376] on button "button" at bounding box center [1009, 365] width 34 height 34
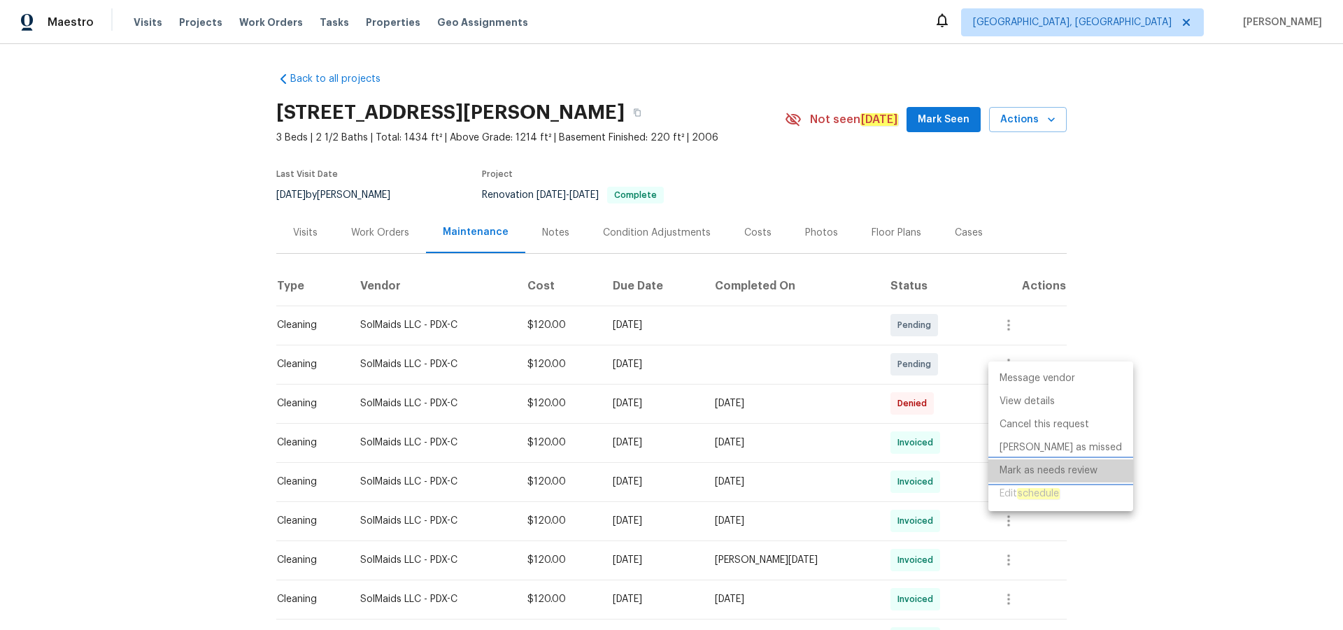
click at [1076, 470] on li "Mark as needs review" at bounding box center [1060, 471] width 145 height 23
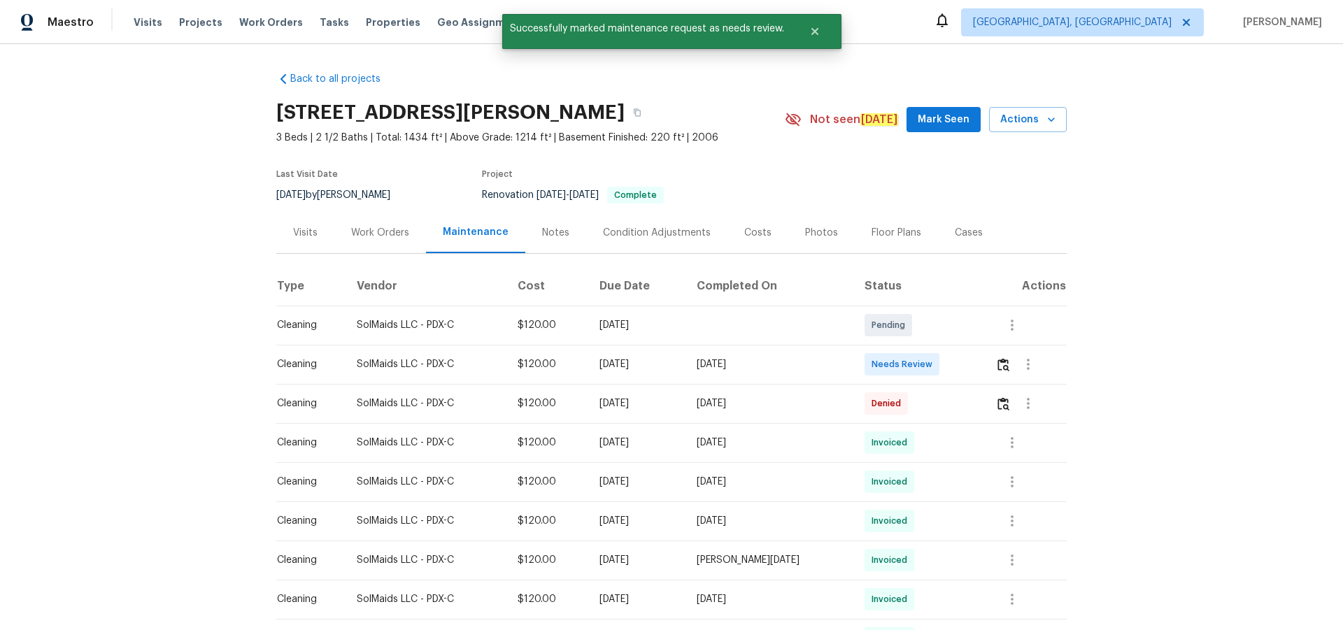
click at [1178, 415] on div "Back to all projects [STREET_ADDRESS] 3 Beds | 2 1/2 Baths | Total: 1434 ft² | …" at bounding box center [671, 337] width 1343 height 586
drag, startPoint x: 819, startPoint y: 377, endPoint x: 601, endPoint y: 382, distance: 218.3
click at [601, 382] on tr "Cleaning SolMaids LLC - PDX-C $120.00 Mon, Aug 18 2025 Tue, Aug 26 2025 Needs R…" at bounding box center [671, 364] width 790 height 39
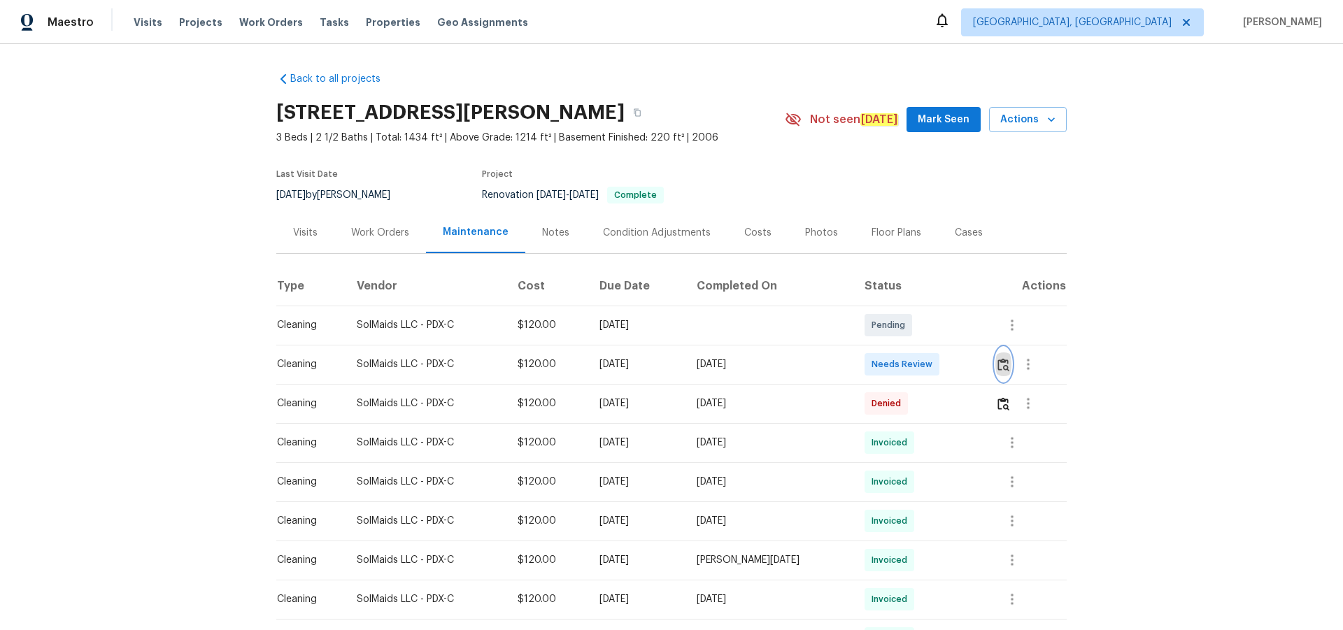
click at [997, 371] on img "button" at bounding box center [1003, 364] width 12 height 13
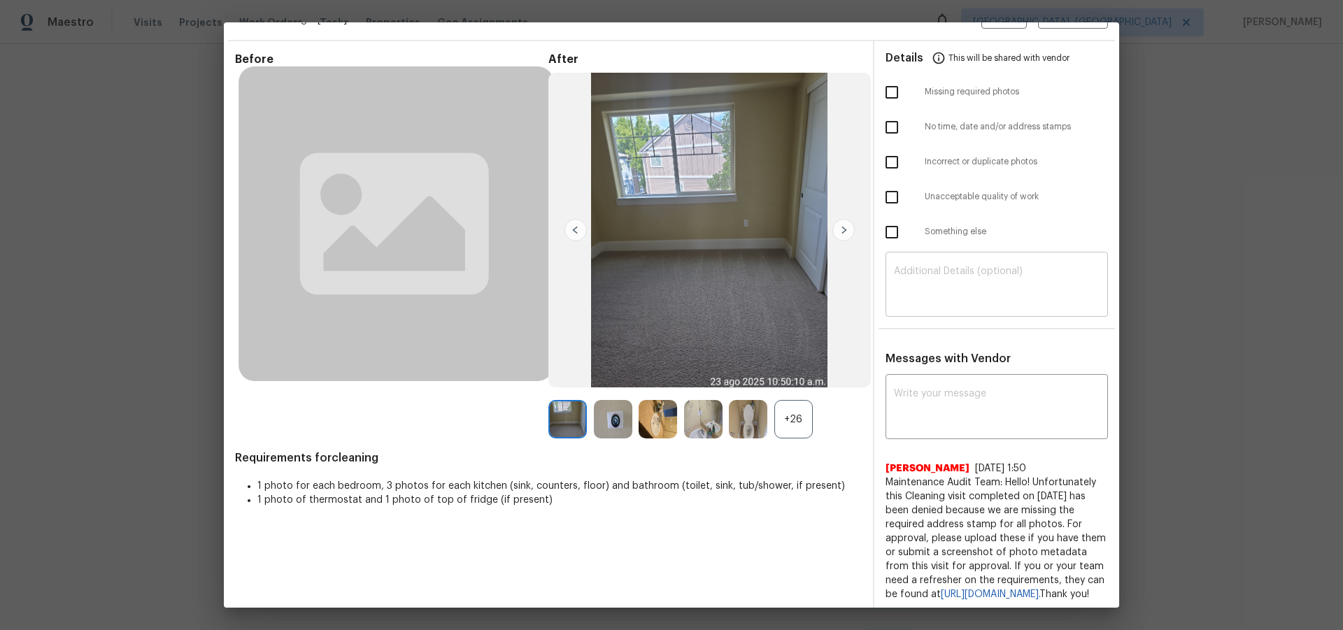
scroll to position [54, 0]
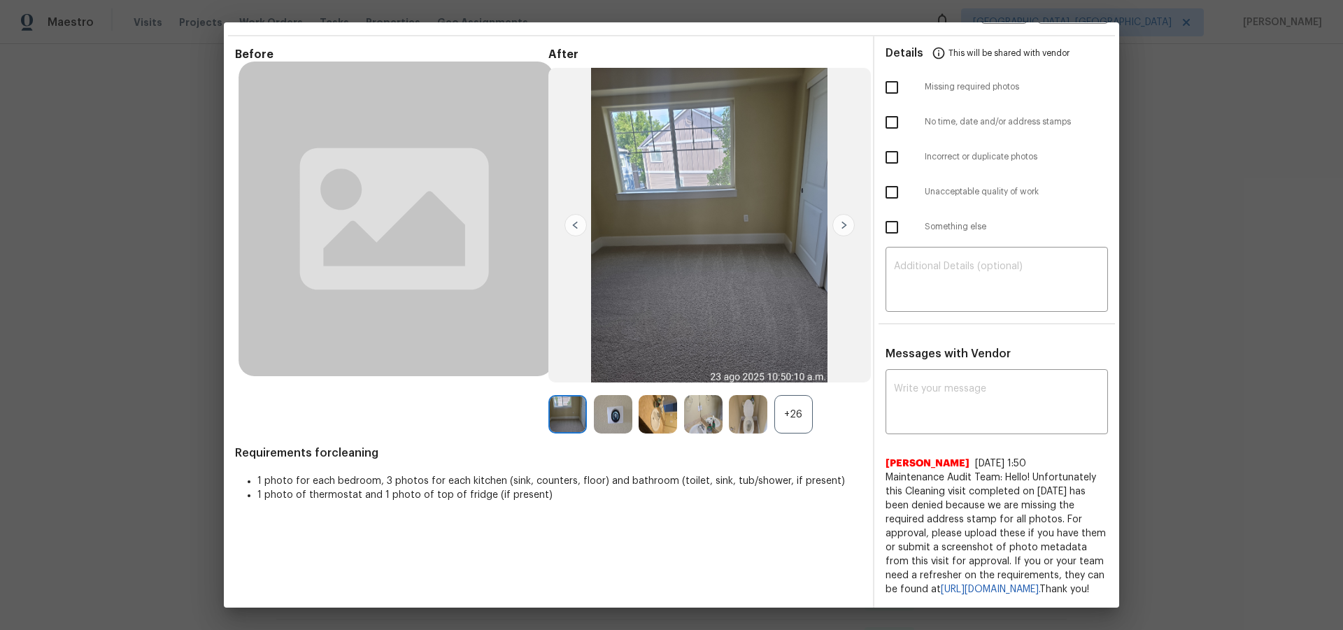
drag, startPoint x: 1296, startPoint y: 219, endPoint x: 1083, endPoint y: 180, distance: 216.1
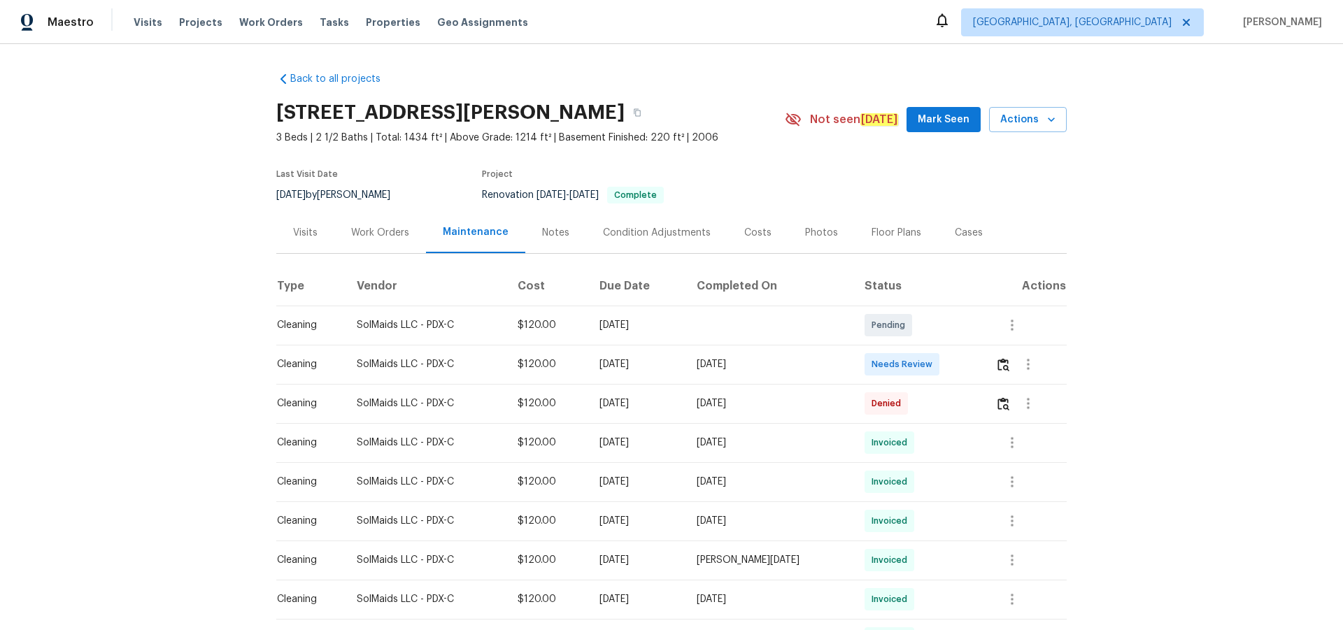
drag, startPoint x: 1207, startPoint y: 373, endPoint x: 422, endPoint y: 108, distance: 828.6
click at [1207, 373] on div "Back to all projects [STREET_ADDRESS] 3 Beds | 2 1/2 Baths | Total: 1434 ft² | …" at bounding box center [671, 337] width 1343 height 586
drag, startPoint x: 209, startPoint y: 349, endPoint x: 199, endPoint y: 73, distance: 276.5
click at [211, 341] on div "Back to all projects [STREET_ADDRESS] 3 Beds | 2 1/2 Baths | Total: 1434 ft² | …" at bounding box center [671, 337] width 1343 height 586
click at [1240, 476] on div "Back to all projects [STREET_ADDRESS] 3 Beds | 2 1/2 Baths | Total: 1434 ft² | …" at bounding box center [671, 337] width 1343 height 586
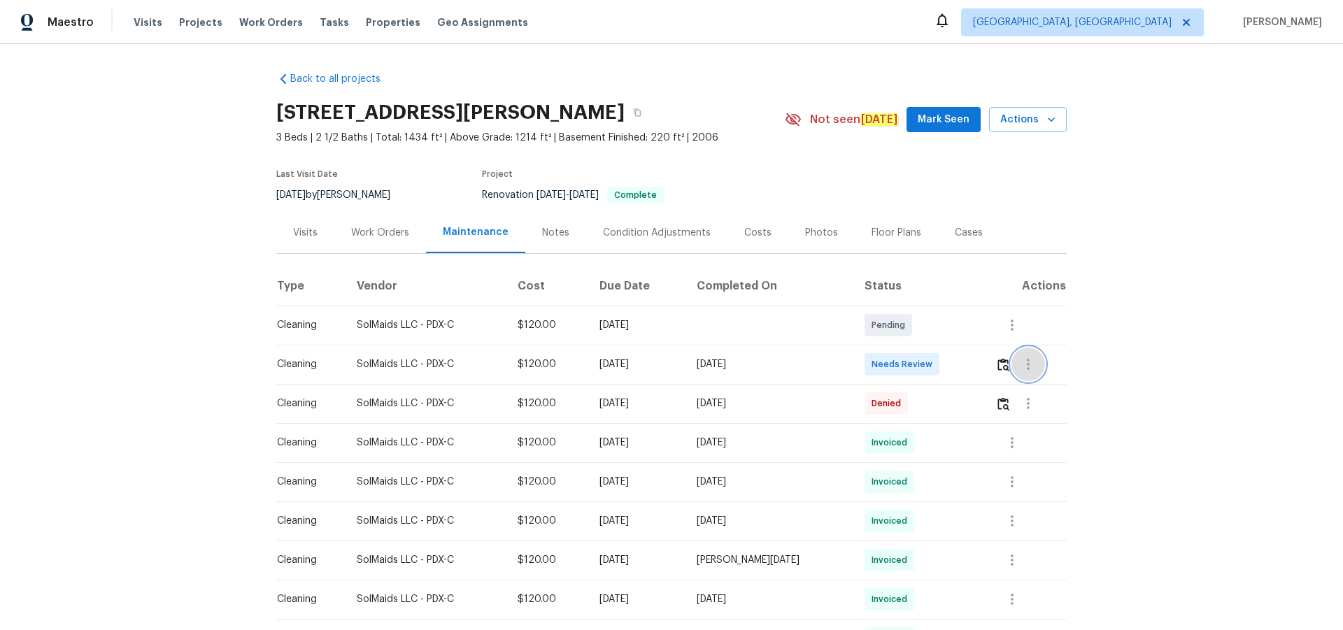
click at [1020, 373] on icon "button" at bounding box center [1028, 364] width 17 height 17
click at [1006, 342] on div at bounding box center [671, 315] width 1343 height 630
click at [1011, 331] on icon "button" at bounding box center [1012, 325] width 3 height 11
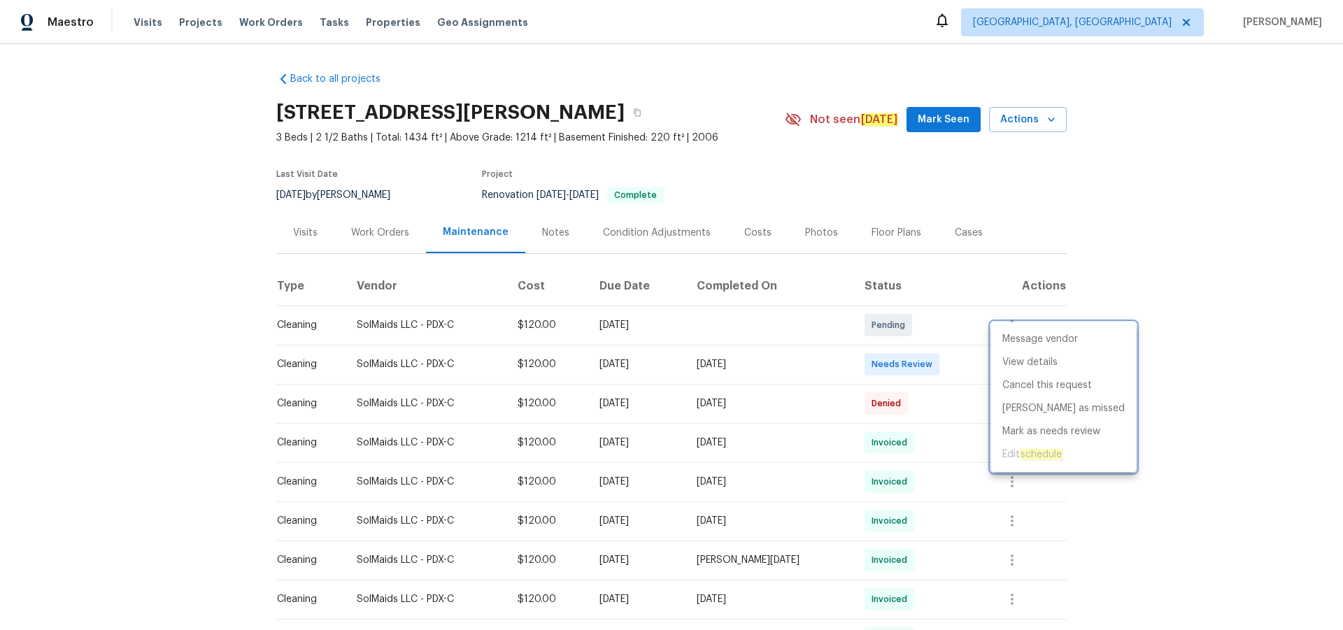
click at [1155, 397] on div at bounding box center [671, 315] width 1343 height 630
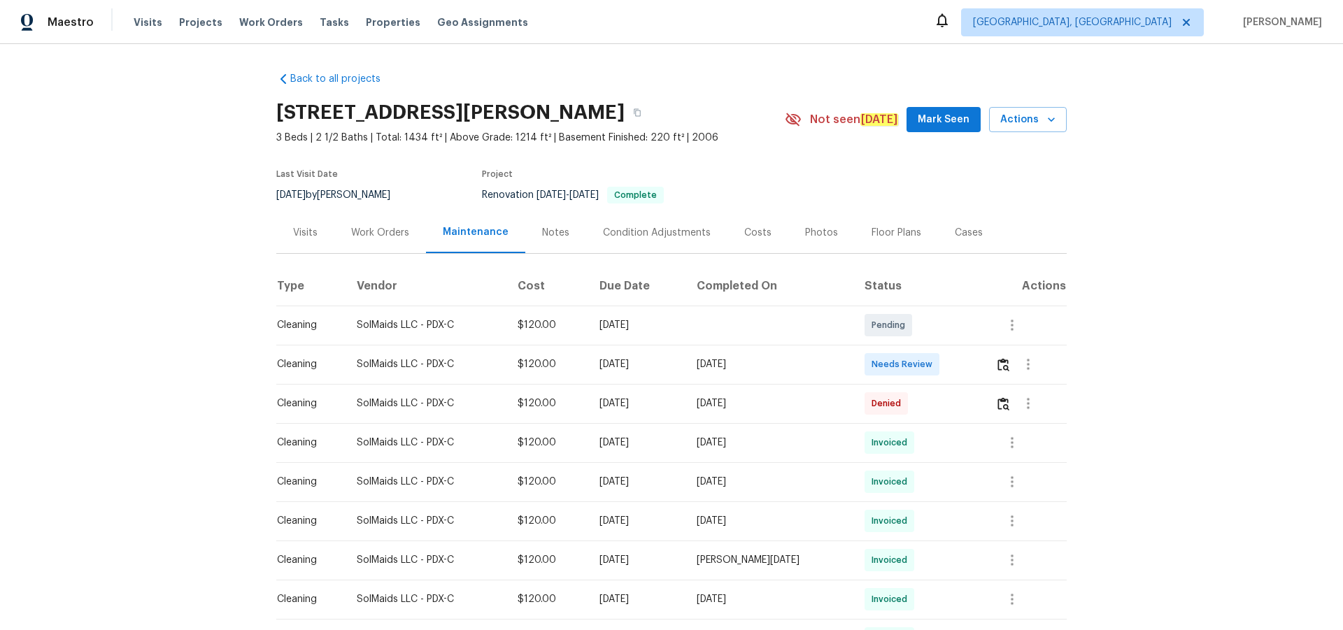
click at [986, 384] on td at bounding box center [1025, 364] width 83 height 39
click at [999, 371] on img "button" at bounding box center [1003, 364] width 12 height 13
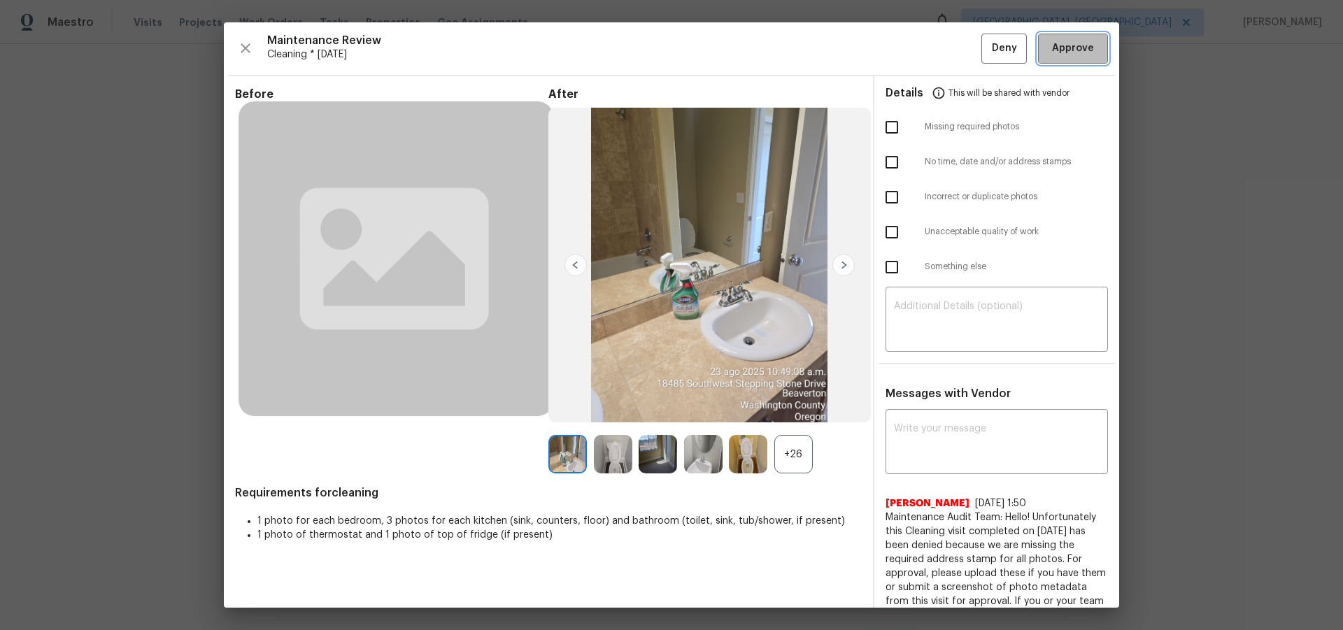
click at [1086, 39] on button "Approve" at bounding box center [1073, 49] width 70 height 30
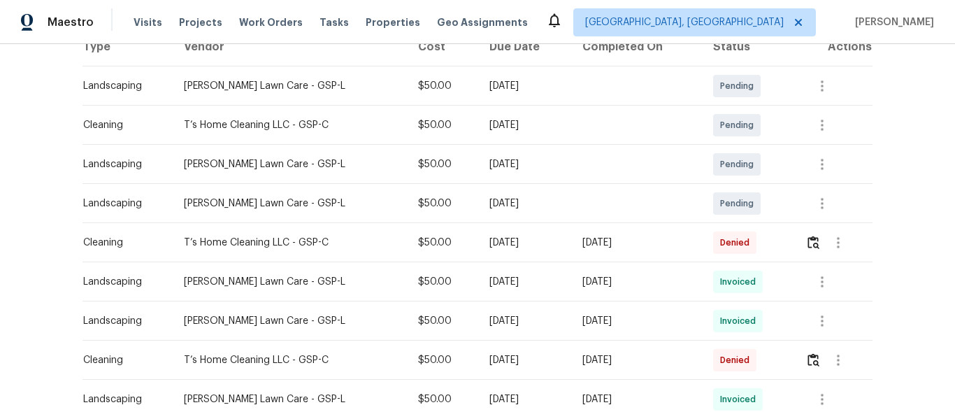
scroll to position [280, 0]
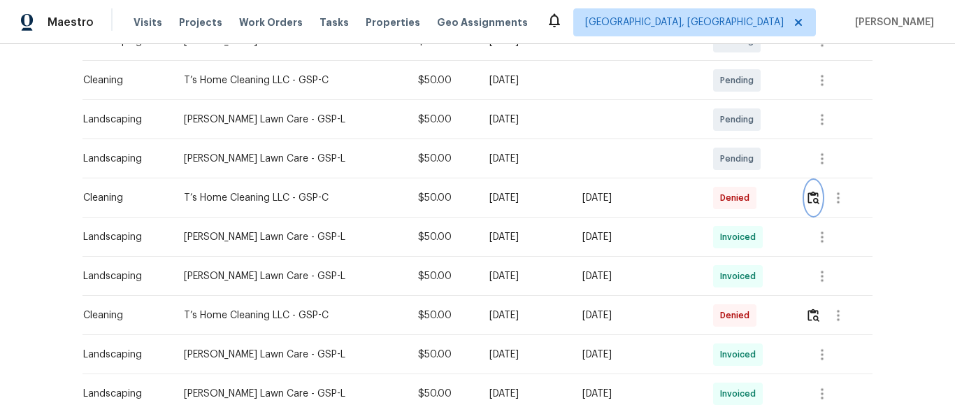
click at [808, 198] on img "button" at bounding box center [814, 197] width 12 height 13
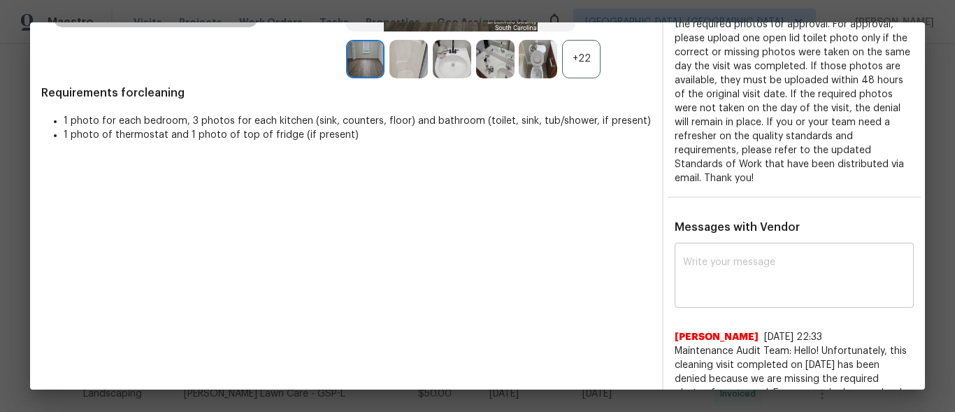
scroll to position [420, 0]
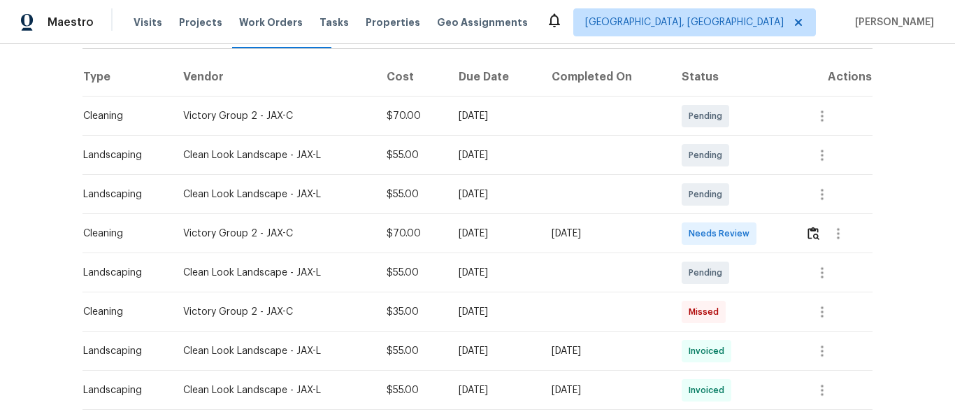
scroll to position [210, 0]
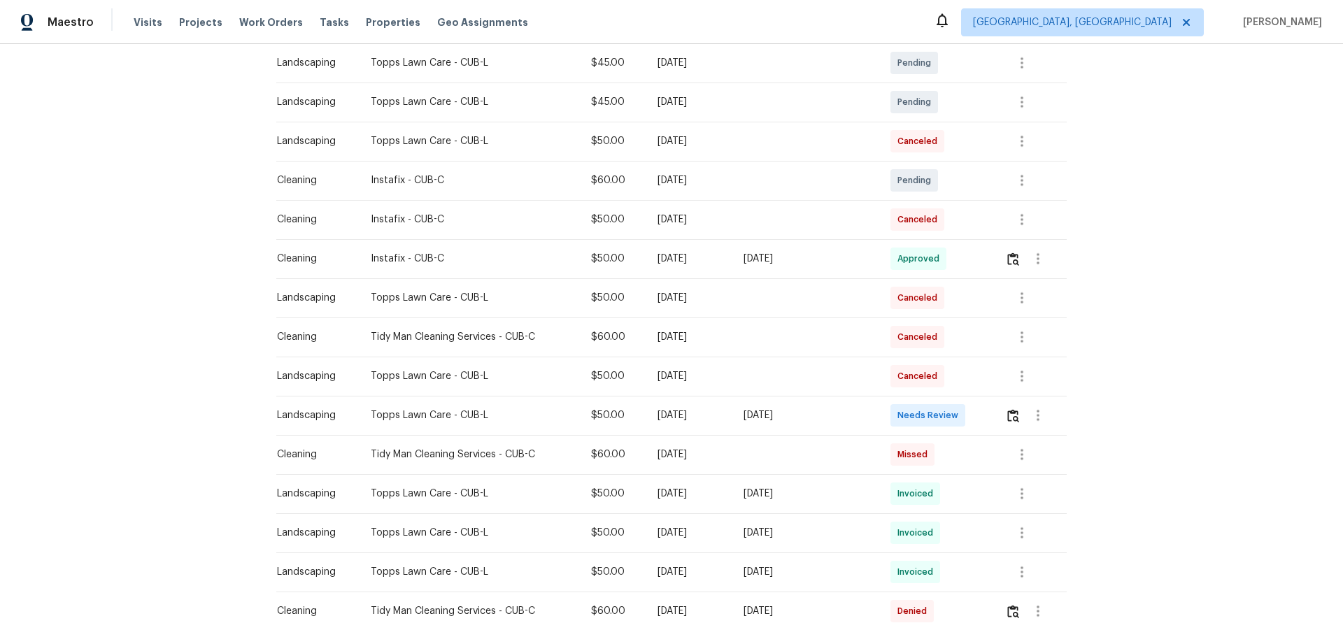
scroll to position [280, 0]
click at [955, 406] on img "button" at bounding box center [1013, 412] width 12 height 13
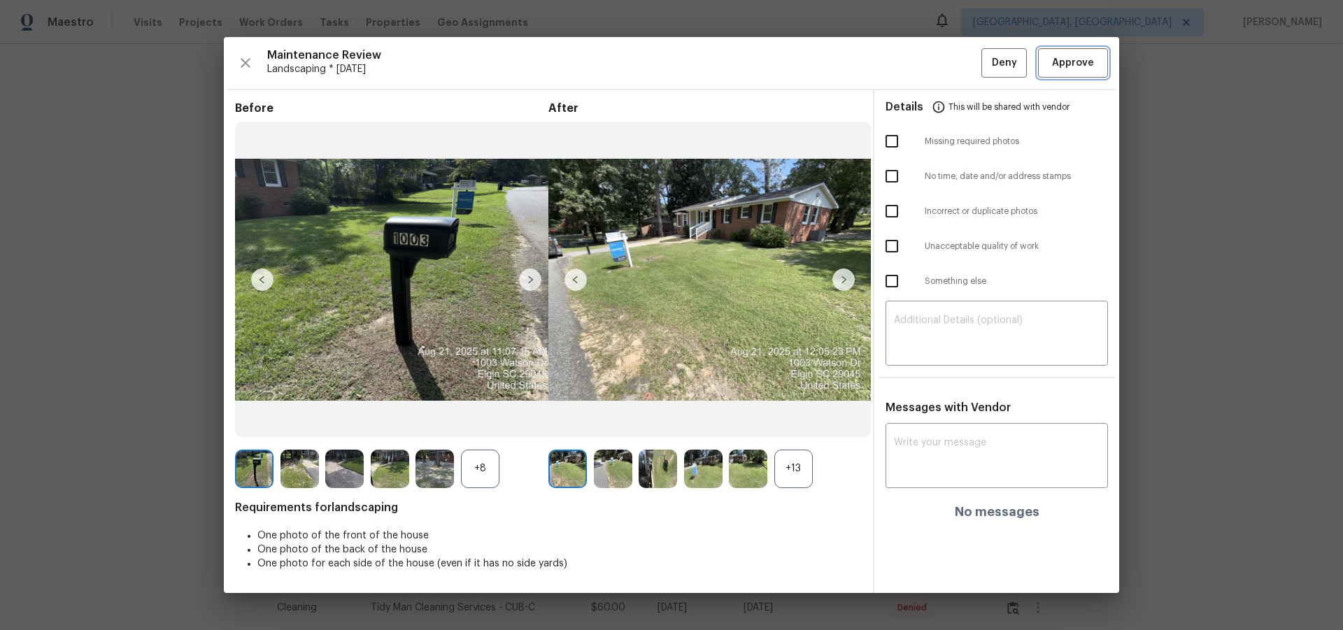
click at [955, 65] on span "Approve" at bounding box center [1073, 63] width 42 height 17
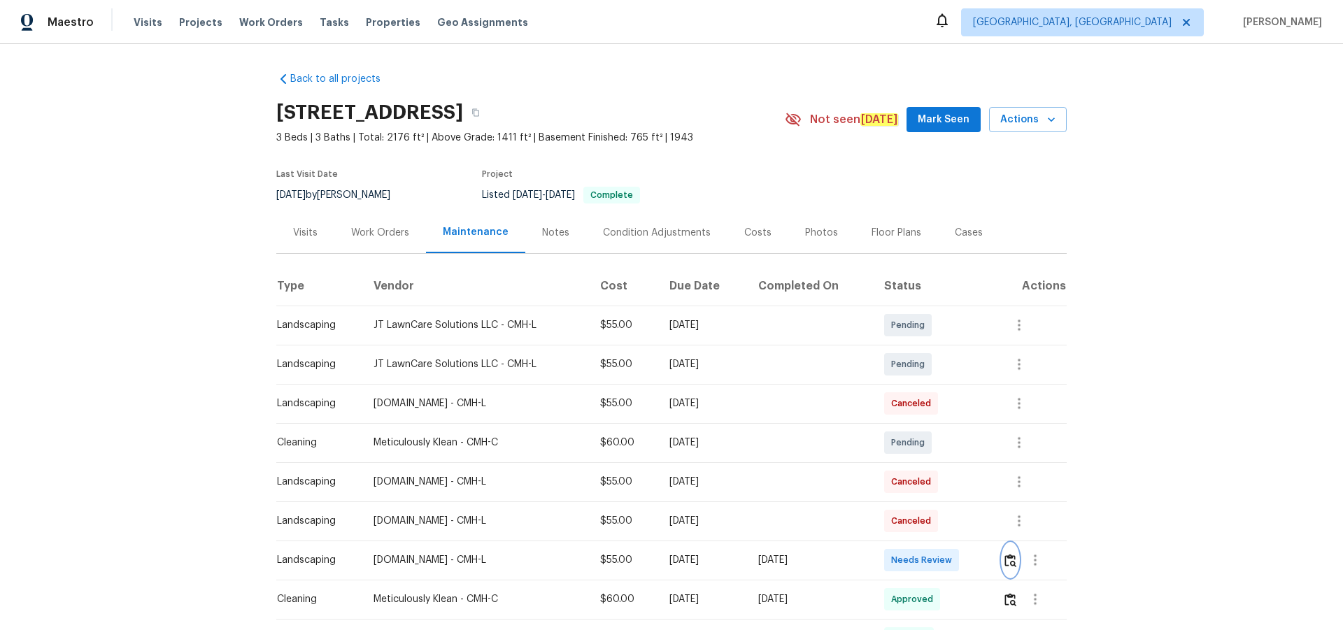
click at [955, 411] on img "button" at bounding box center [1010, 560] width 12 height 13
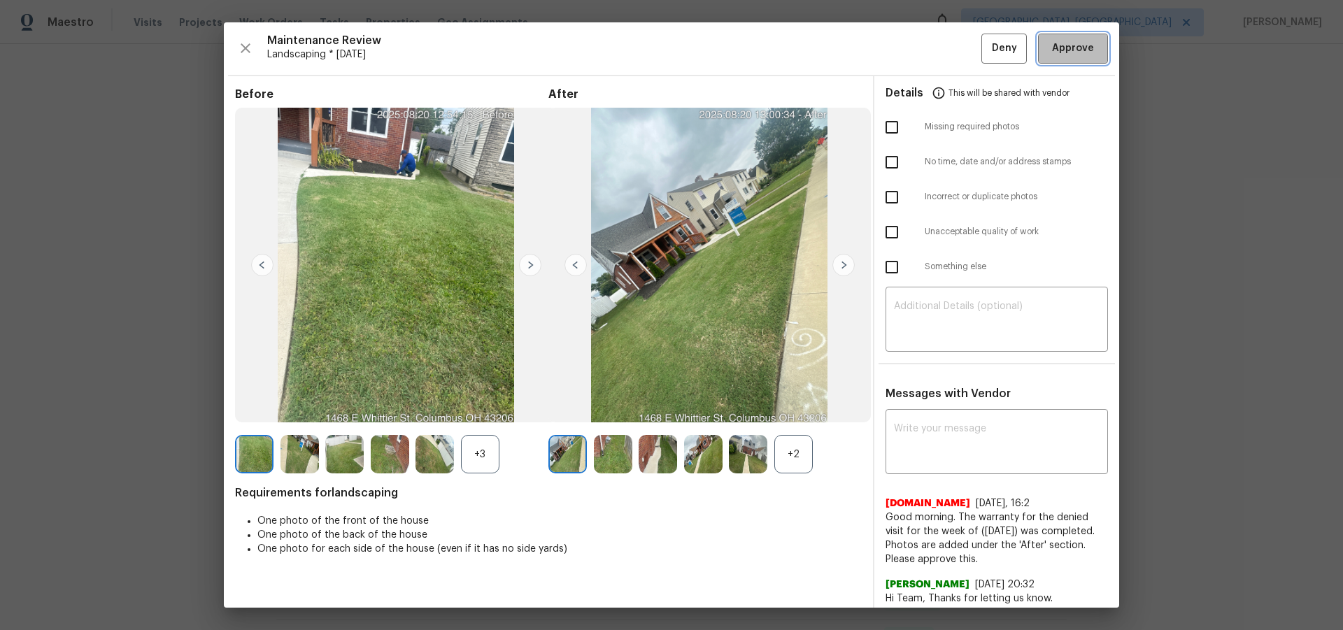
click at [955, 50] on span "Approve" at bounding box center [1073, 48] width 42 height 17
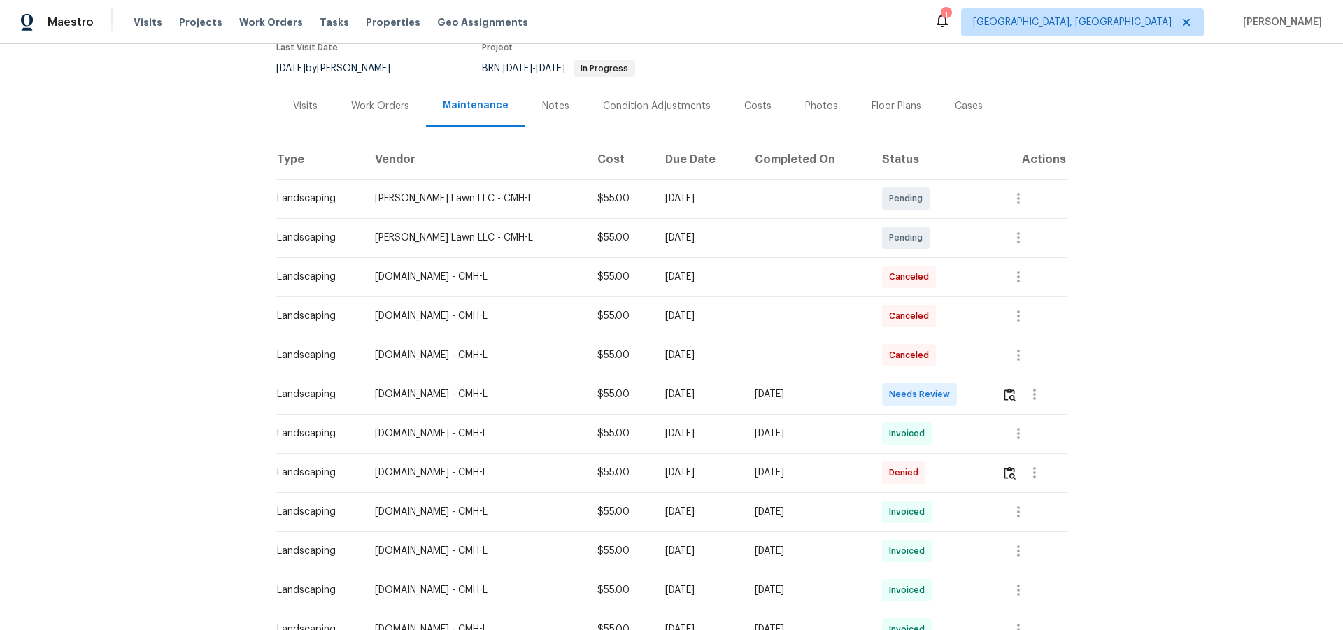
scroll to position [140, 0]
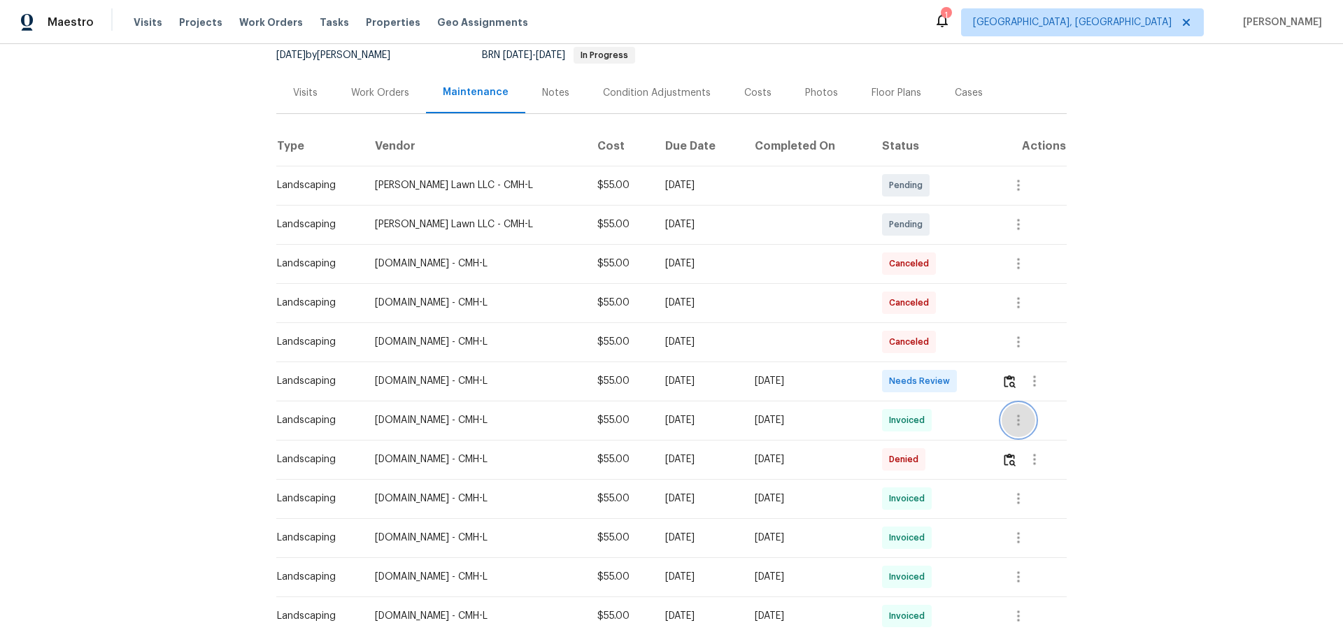
click at [955, 411] on icon "button" at bounding box center [1018, 420] width 17 height 17
click at [955, 411] on li "View details" at bounding box center [1048, 443] width 98 height 23
click at [955, 372] on div at bounding box center [671, 315] width 1343 height 630
click at [955, 381] on img "button" at bounding box center [1010, 381] width 12 height 13
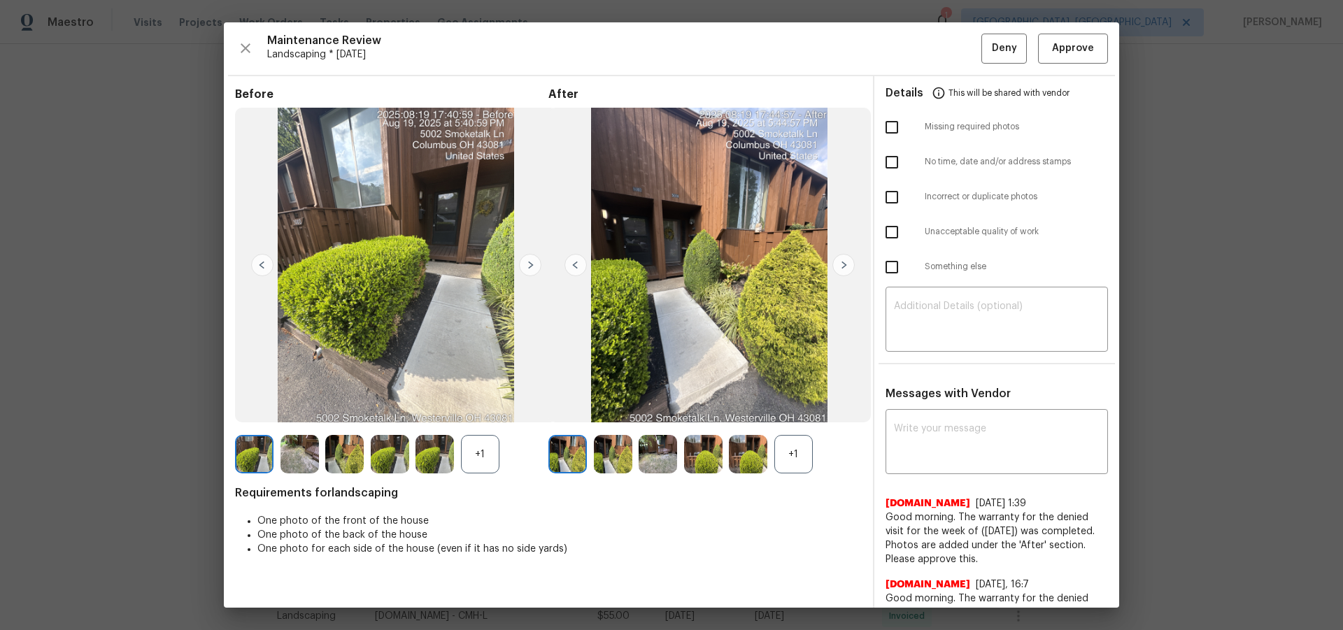
click at [832, 266] on img at bounding box center [843, 265] width 22 height 22
click at [953, 342] on div "​" at bounding box center [996, 321] width 222 height 62
paste textarea "Maintenance Audit Team: Hello! Unfortunately, this landscaping visit completed …"
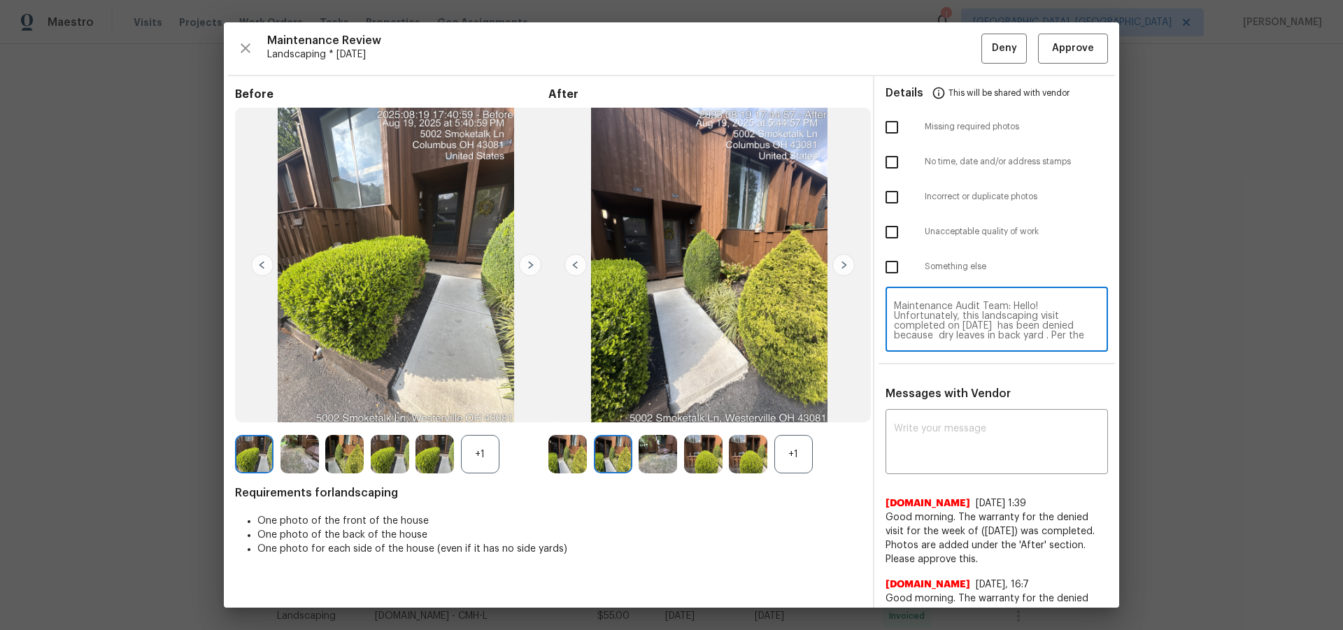
scroll to position [127, 0]
type textarea "Maintenance Audit Team: Hello! Unfortunately, this landscaping visit completed …"
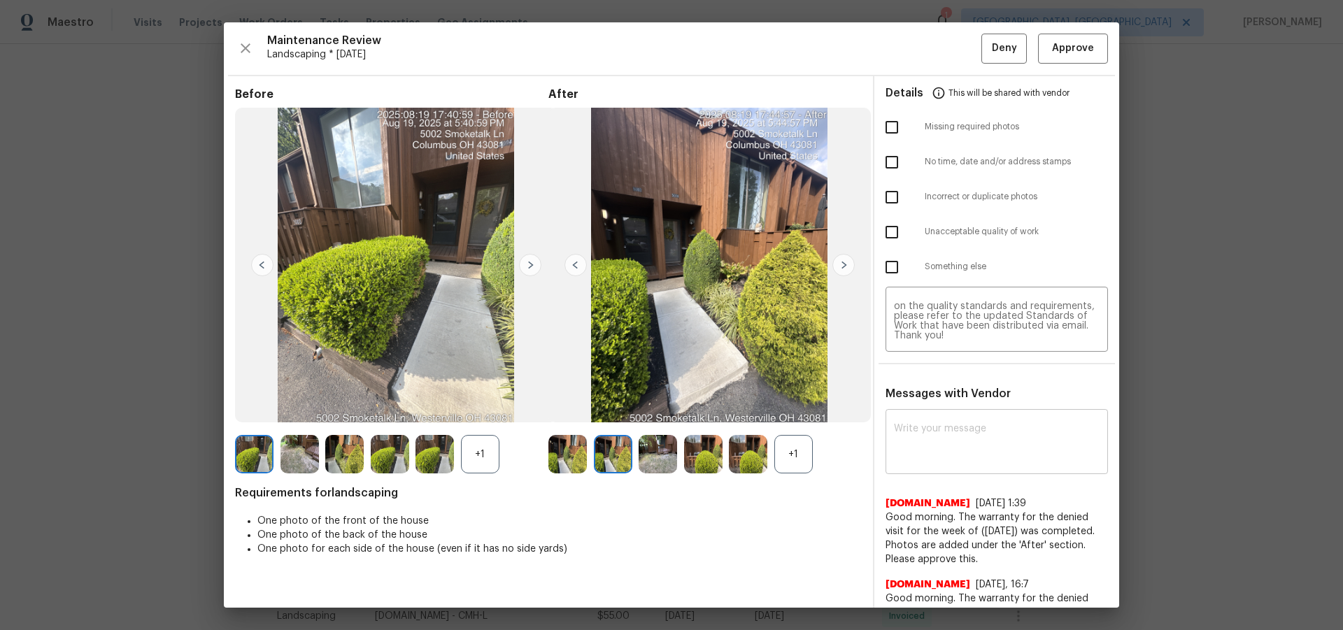
click at [953, 411] on div "x ​" at bounding box center [996, 444] width 222 height 62
paste textarea "Maintenance Audit Team: Hello! Unfortunately, this landscaping visit completed …"
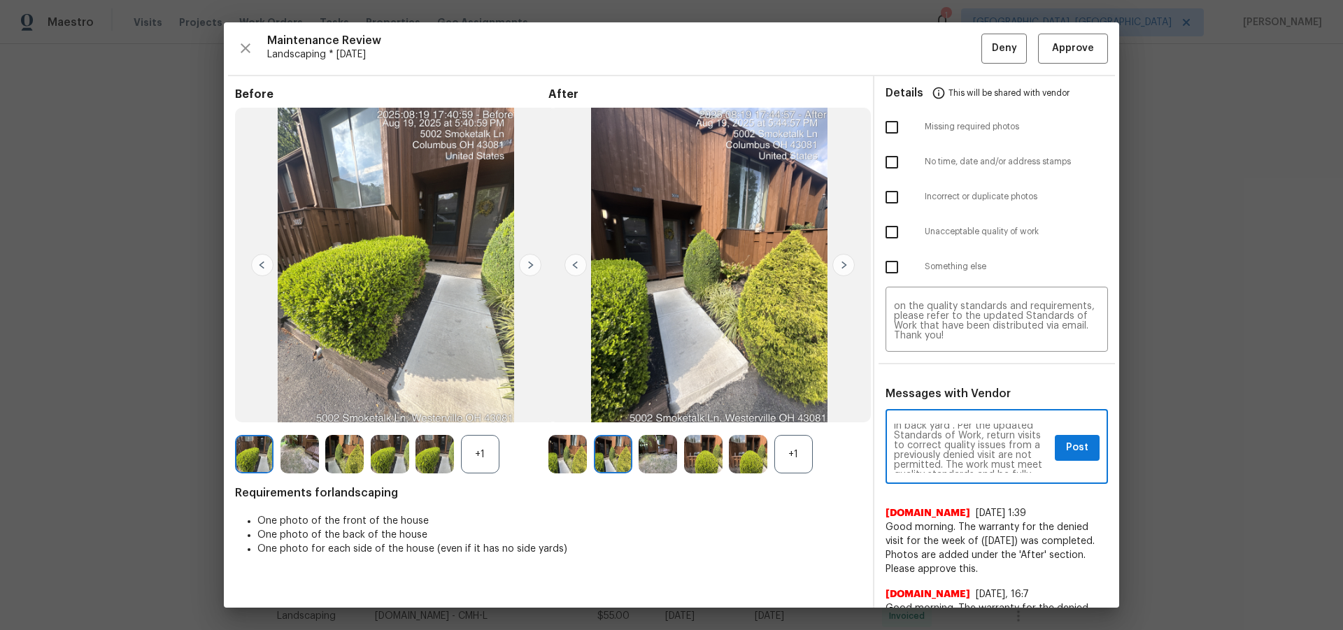
scroll to position [14, 0]
type textarea "Maintenance Audit Team: Hello! Unfortunately, this landscaping visit completed …"
click at [887, 199] on input "checkbox" at bounding box center [891, 197] width 29 height 29
checkbox input "true"
click at [885, 165] on input "checkbox" at bounding box center [891, 162] width 29 height 29
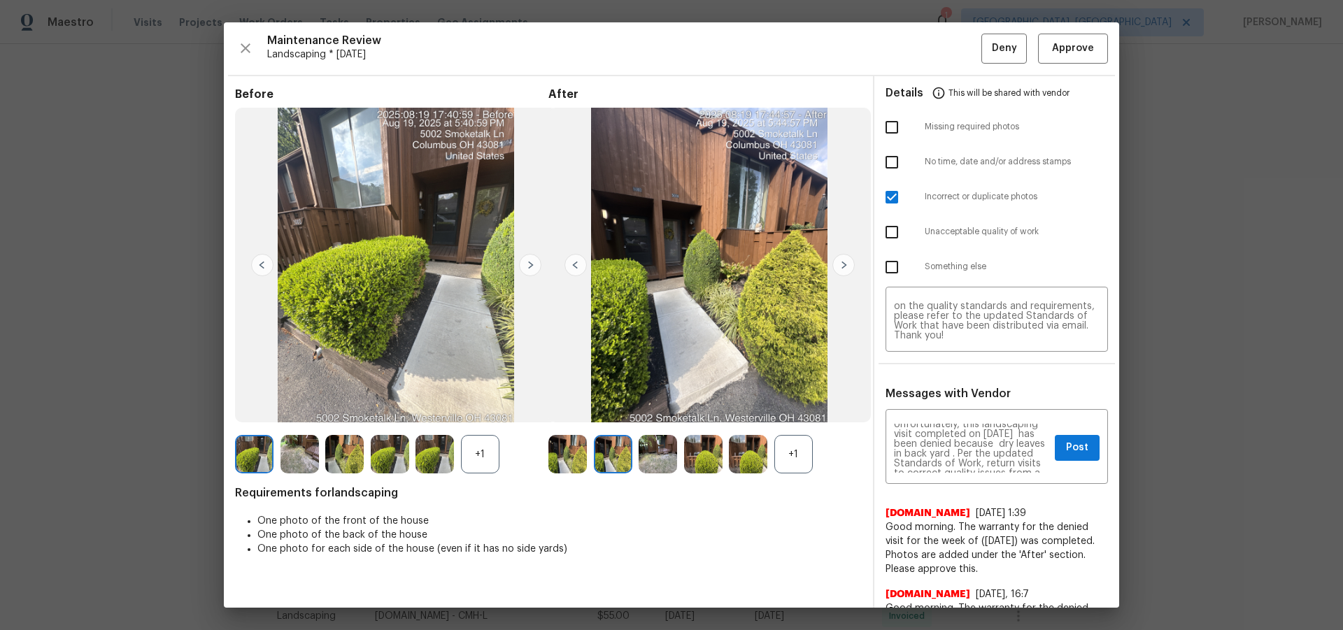
checkbox input "true"
click at [886, 208] on input "checkbox" at bounding box center [891, 197] width 29 height 29
checkbox input "false"
drag, startPoint x: 878, startPoint y: 166, endPoint x: 890, endPoint y: 201, distance: 37.6
click at [878, 163] on input "checkbox" at bounding box center [891, 162] width 29 height 29
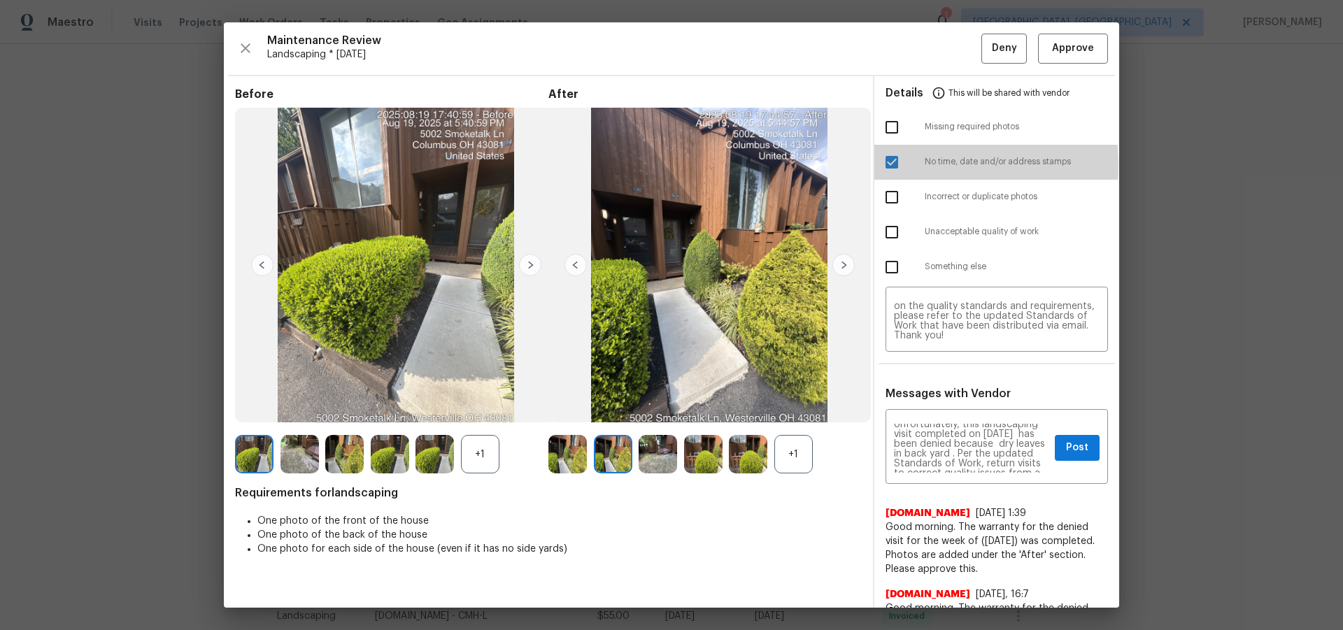
checkbox input "false"
click at [886, 218] on input "checkbox" at bounding box center [891, 232] width 29 height 29
checkbox input "true"
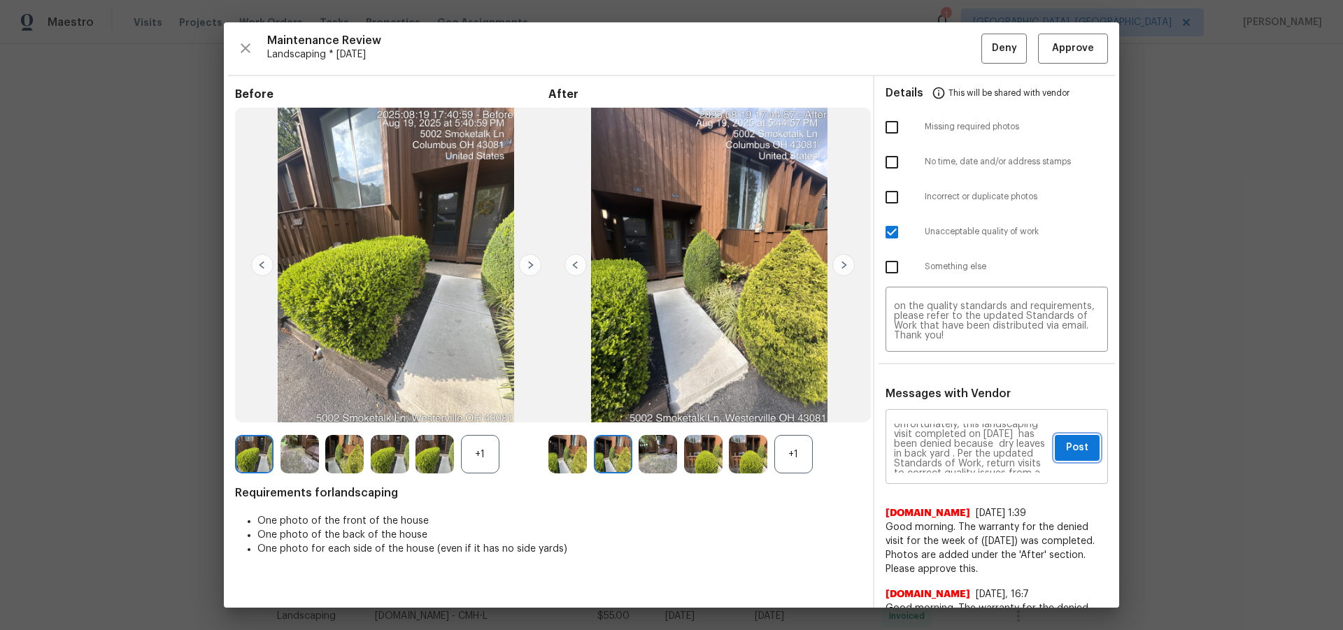
click at [955, 411] on button "Post" at bounding box center [1077, 448] width 45 height 26
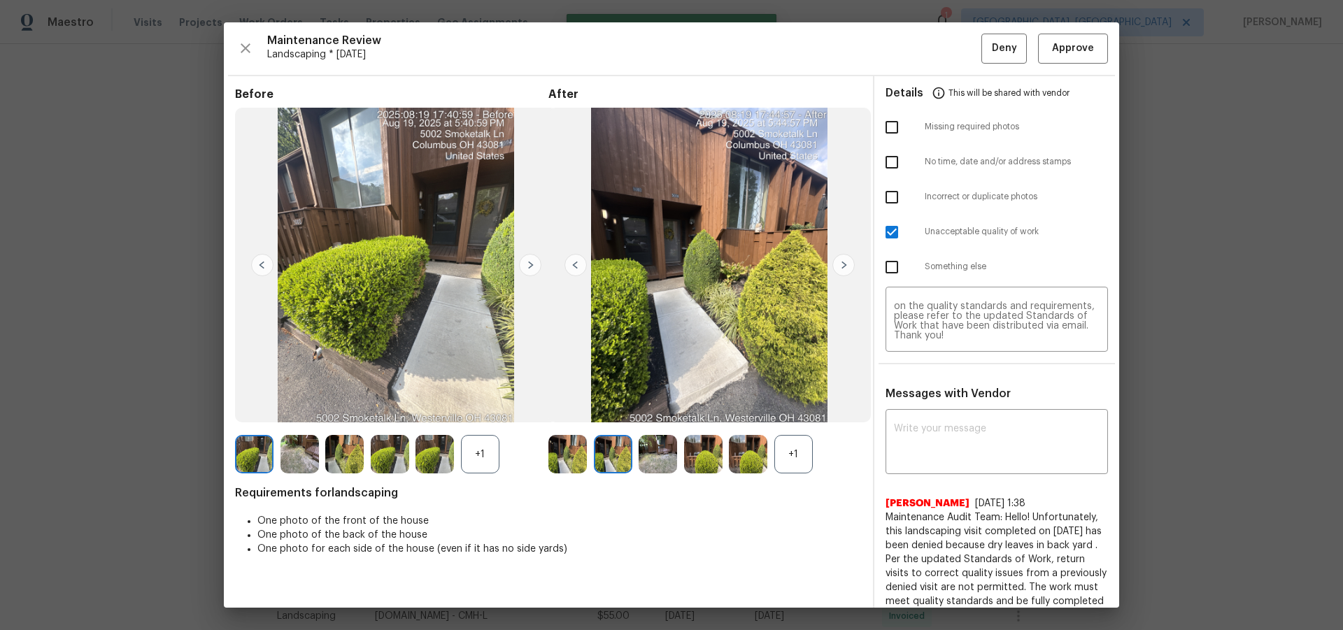
scroll to position [0, 0]
click at [955, 56] on span "Deny" at bounding box center [1004, 48] width 25 height 17
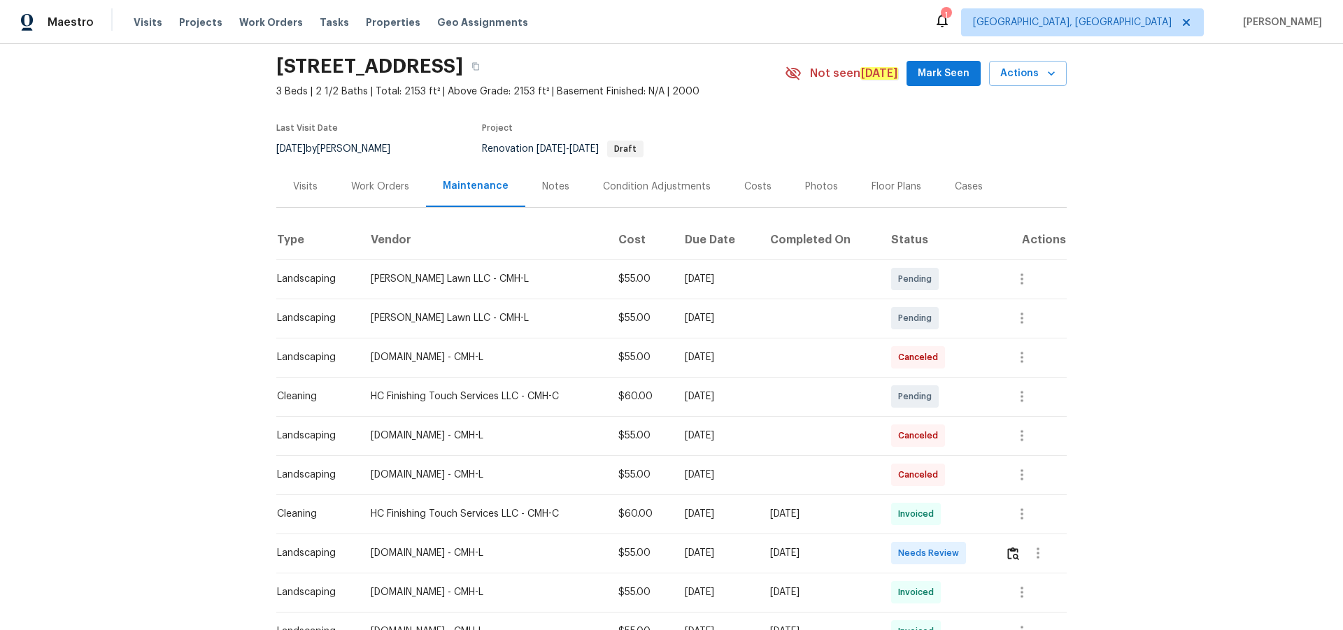
scroll to position [70, 0]
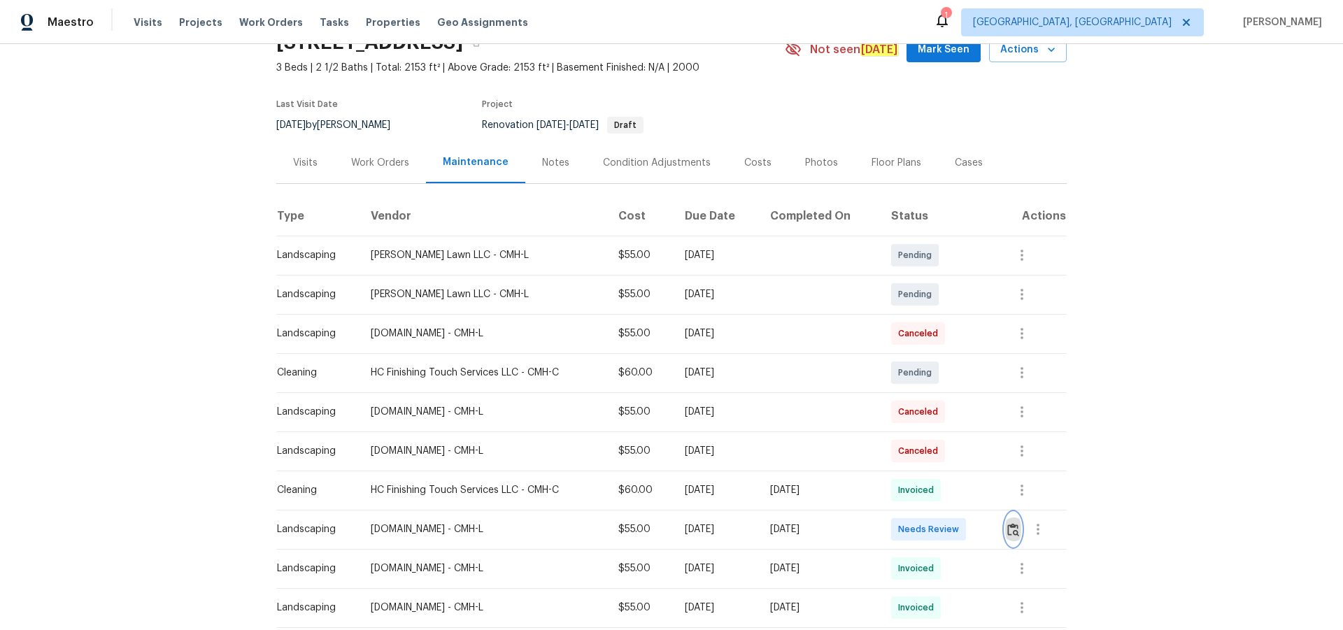
click at [955, 411] on button "button" at bounding box center [1013, 530] width 16 height 34
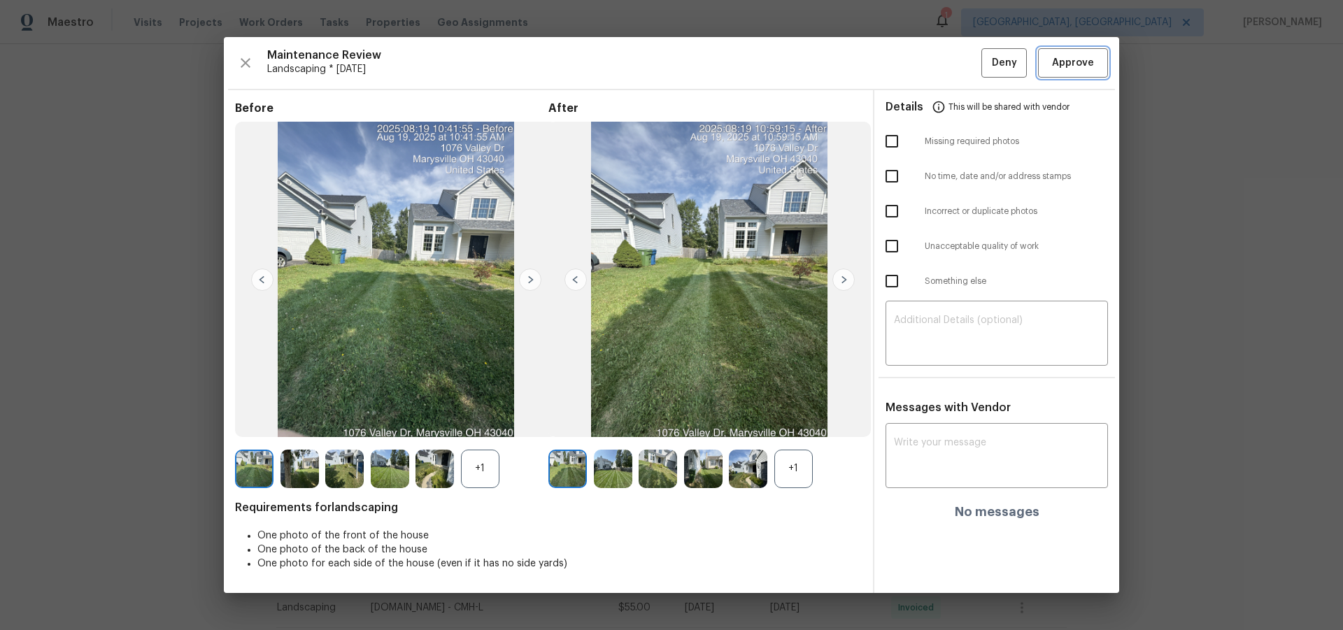
click at [955, 65] on span "Approve" at bounding box center [1073, 63] width 42 height 17
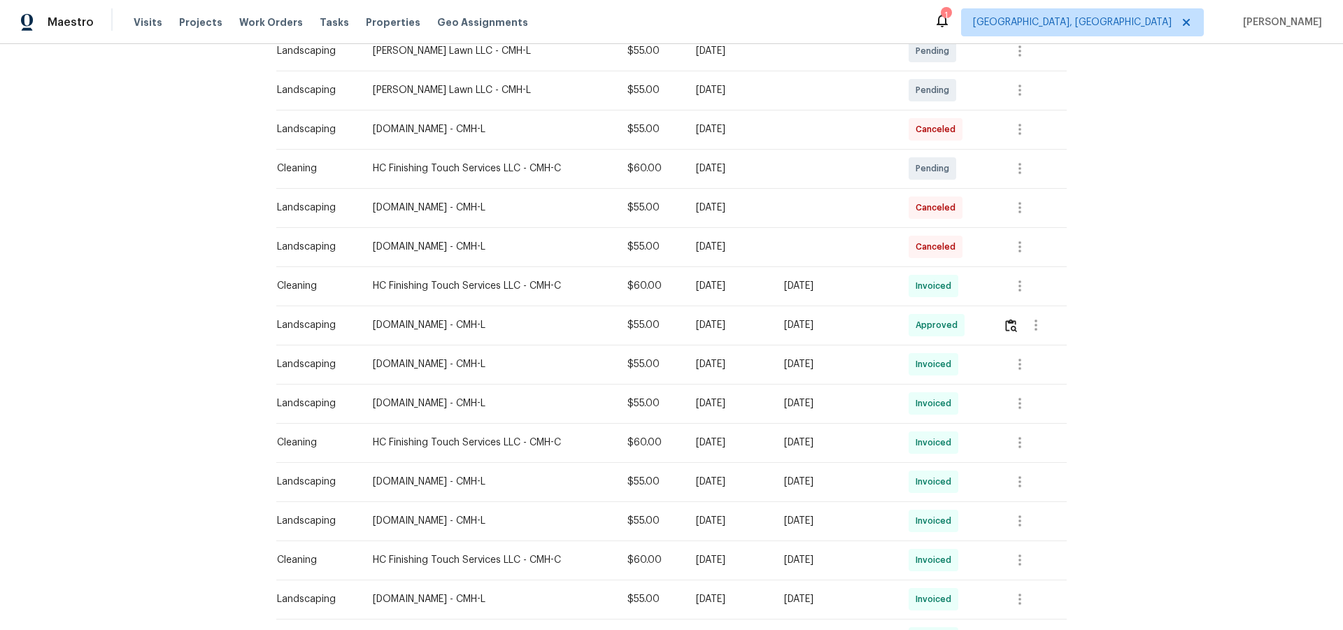
scroll to position [280, 0]
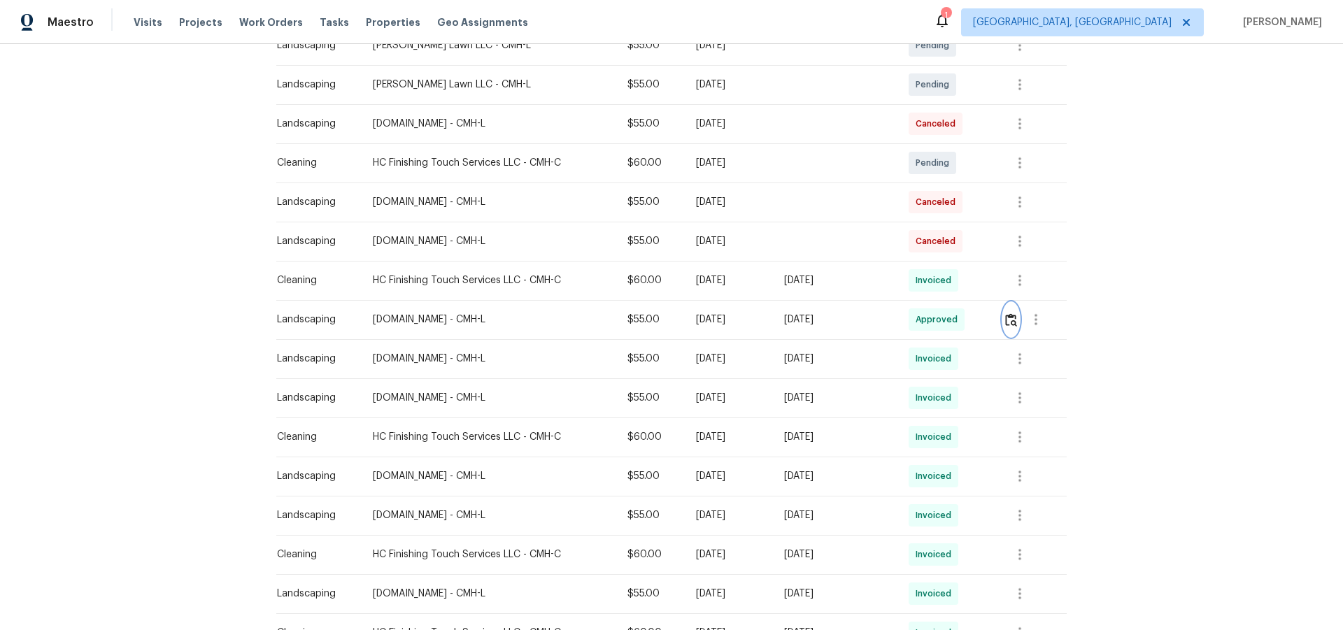
click at [955, 323] on img "button" at bounding box center [1011, 319] width 12 height 13
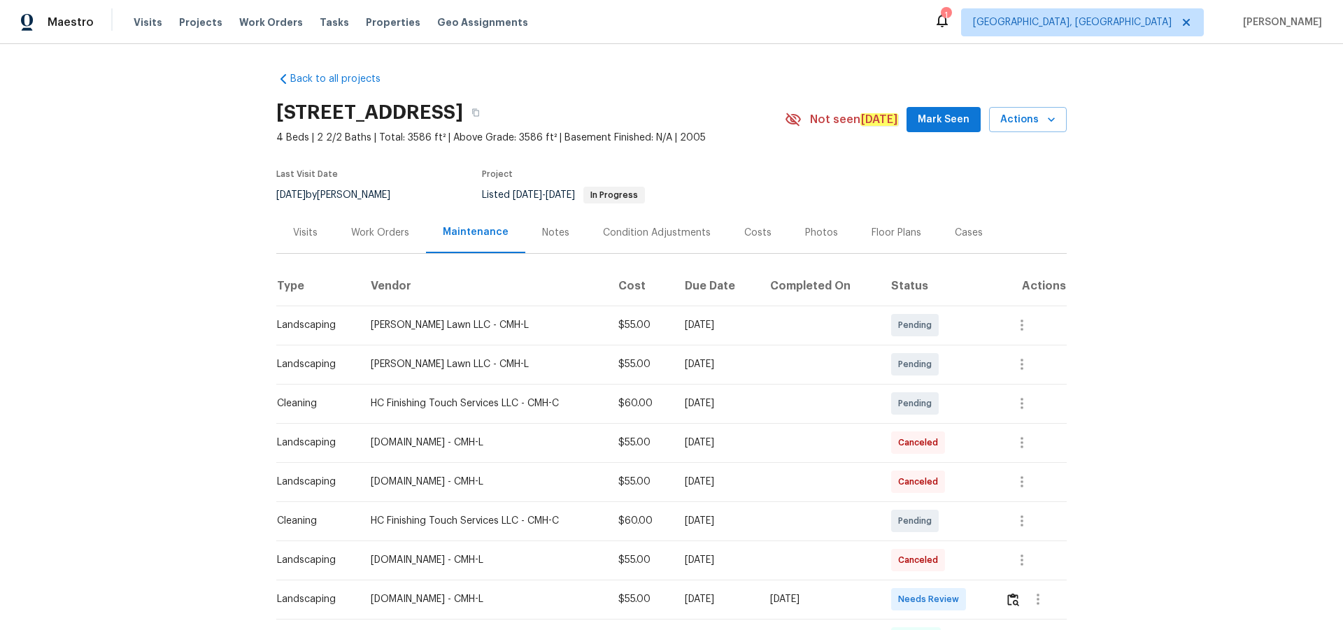
scroll to position [140, 0]
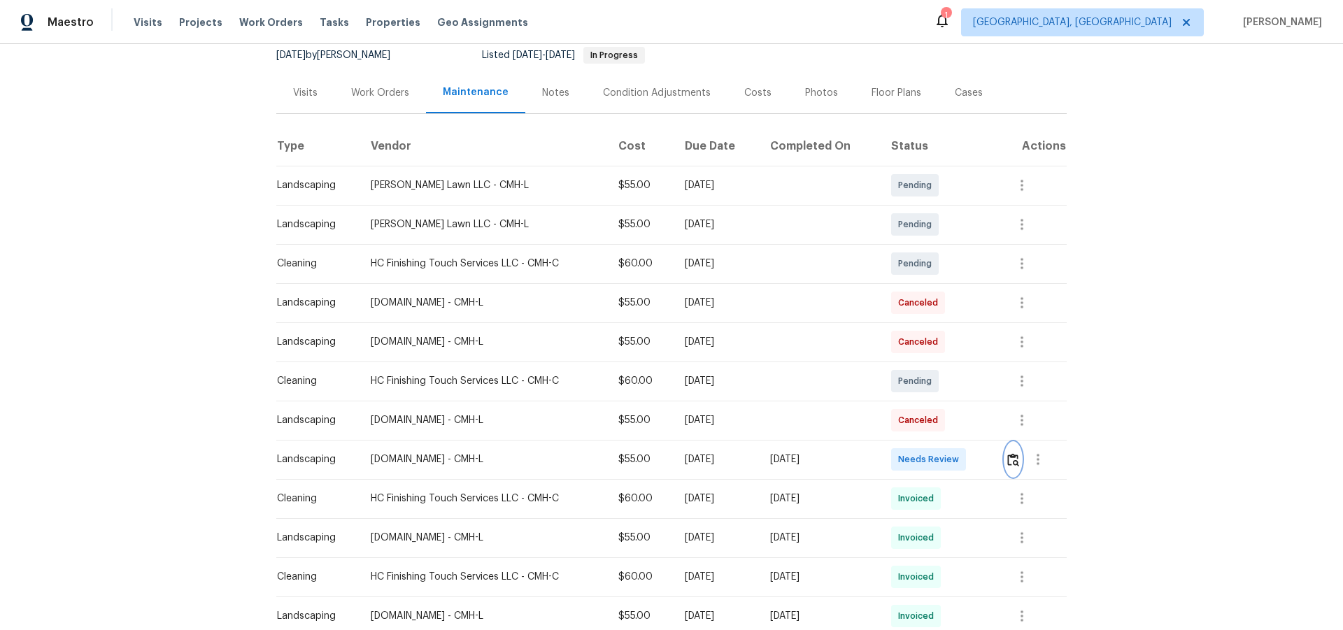
click at [1009, 459] on img "button" at bounding box center [1013, 459] width 12 height 13
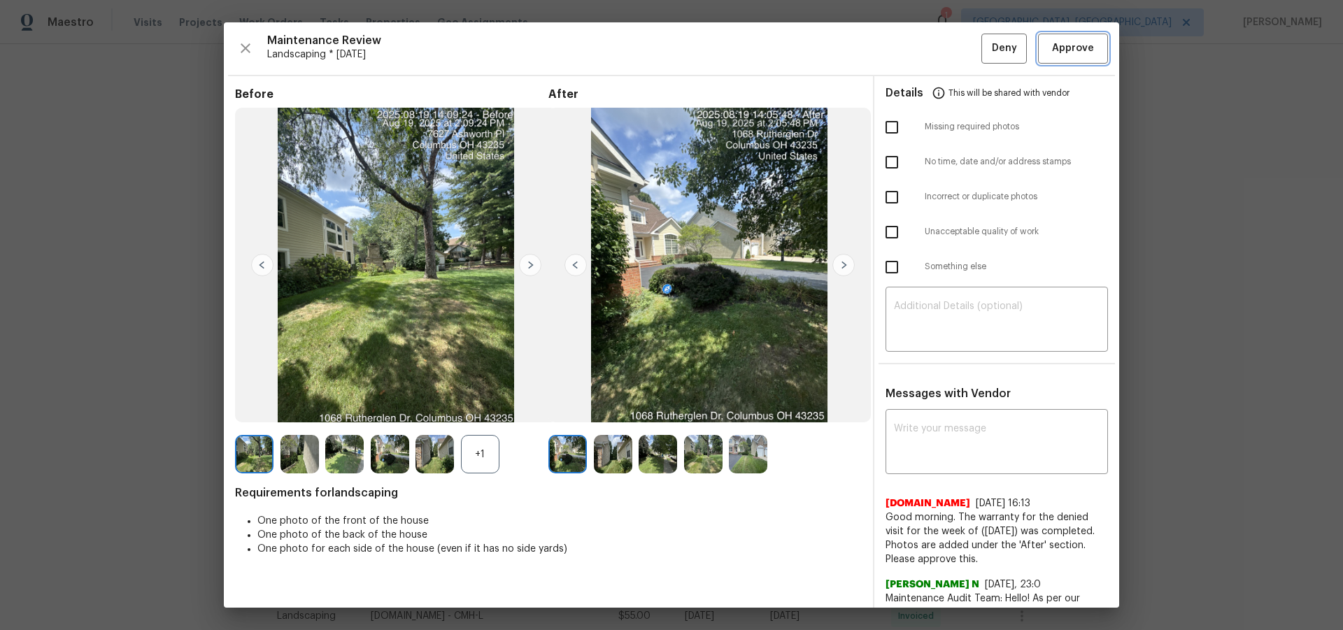
click at [1077, 43] on span "Approve" at bounding box center [1073, 48] width 42 height 17
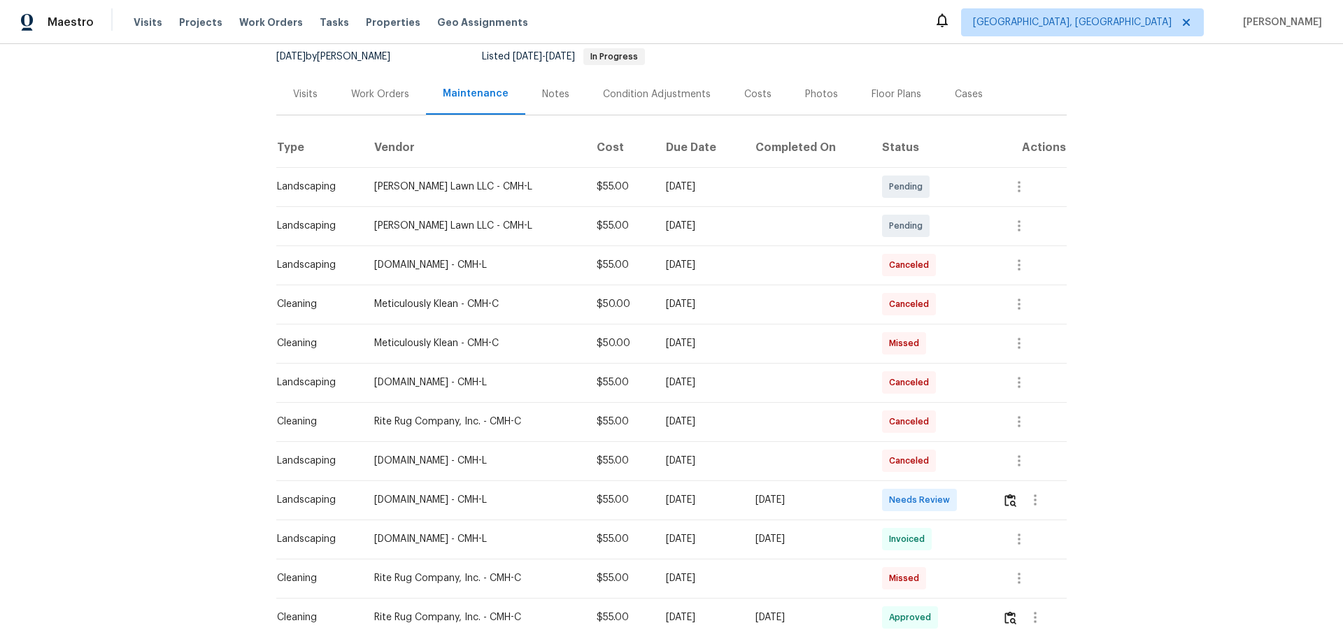
scroll to position [280, 0]
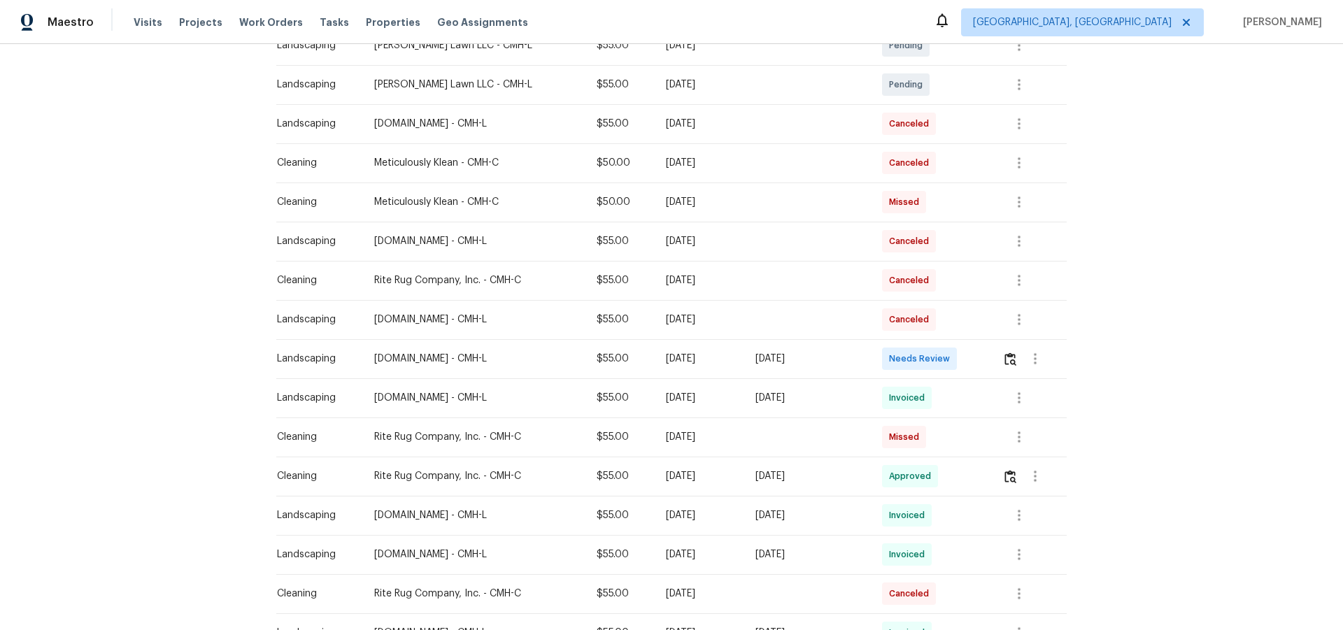
click at [955, 363] on td at bounding box center [1029, 358] width 76 height 39
click at [955, 358] on img "button" at bounding box center [1010, 359] width 12 height 13
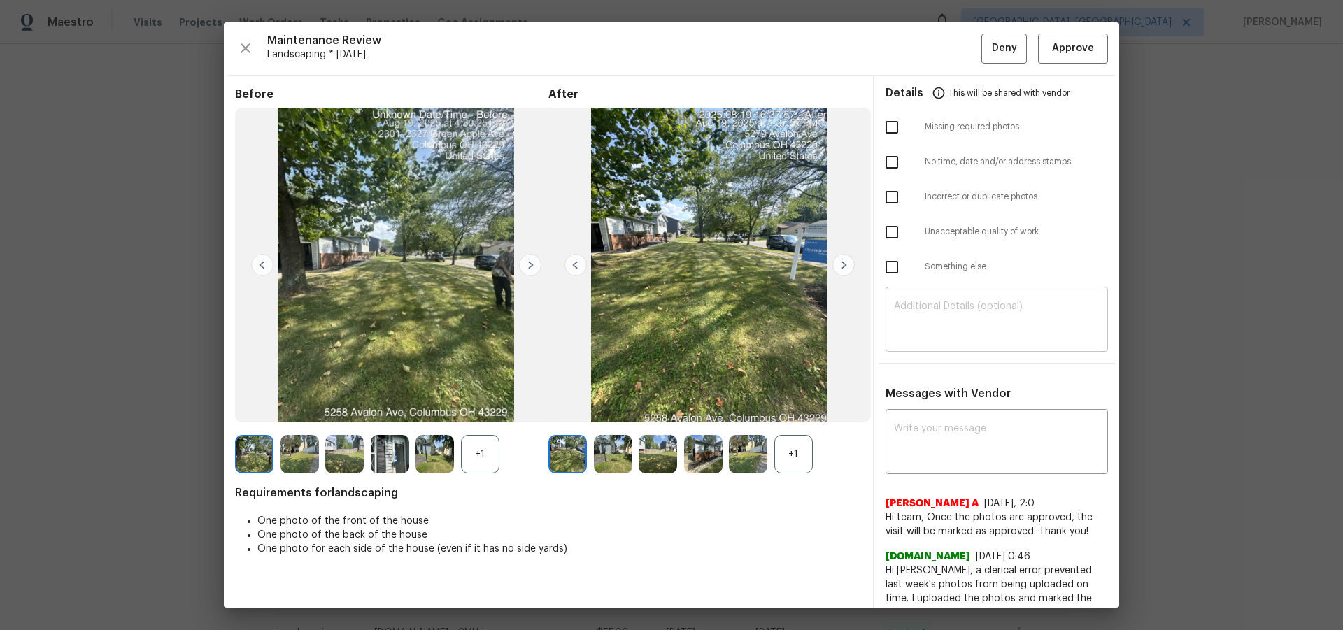
click at [955, 334] on textarea at bounding box center [997, 320] width 206 height 39
paste textarea "Maintenance Audit Team: Hello! Unfortunately, this landscaping visit completed …"
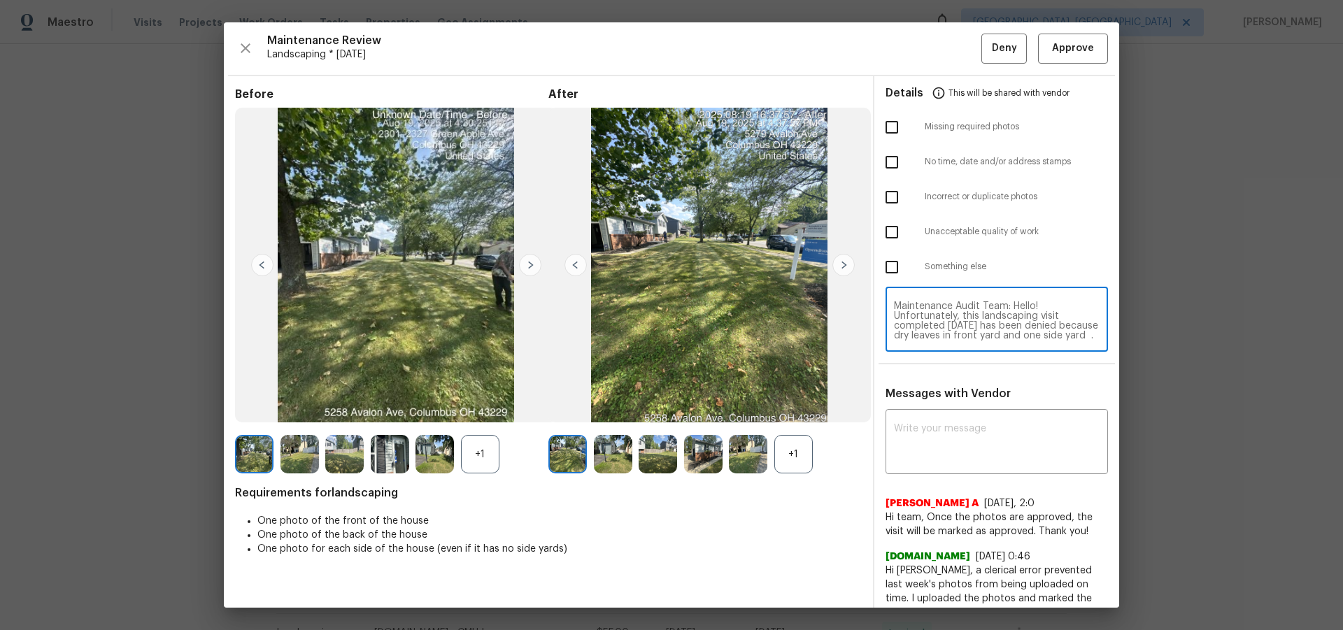
scroll to position [127, 0]
type textarea "Maintenance Audit Team: Hello! Unfortunately, this landscaping visit completed …"
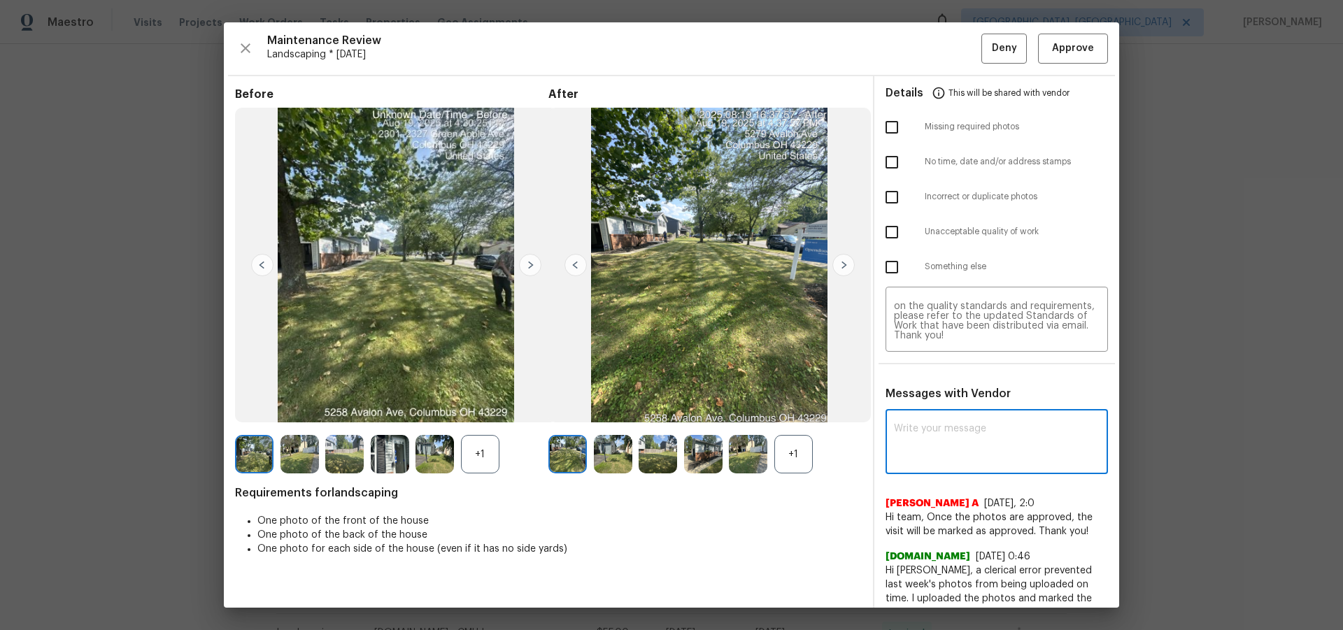
click at [951, 411] on textarea at bounding box center [997, 443] width 206 height 39
paste textarea "Maintenance Audit Team: Hello! Unfortunately, this landscaping visit completed …"
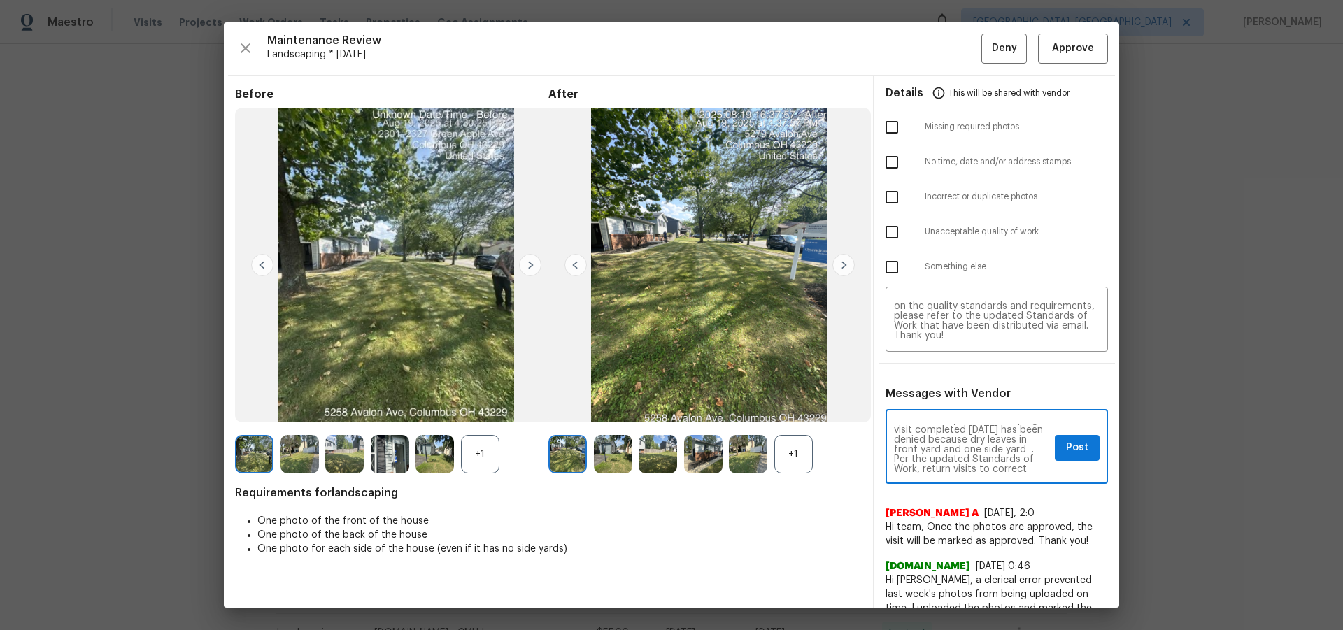
scroll to position [28, 0]
type textarea "Maintenance Audit Team: Hello! Unfortunately, this landscaping visit completed …"
click at [886, 204] on input "checkbox" at bounding box center [891, 197] width 29 height 29
checkbox input "true"
click at [887, 242] on input "checkbox" at bounding box center [891, 232] width 29 height 29
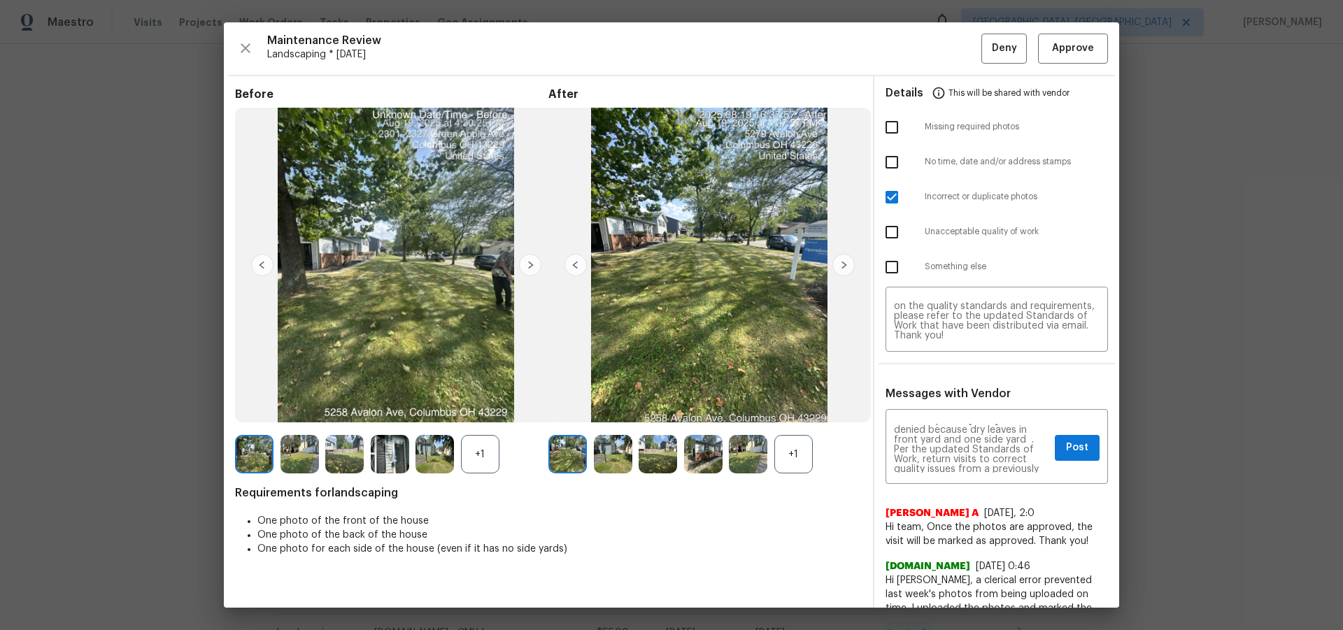
checkbox input "true"
click at [885, 187] on input "checkbox" at bounding box center [891, 197] width 29 height 29
checkbox input "false"
drag, startPoint x: 1074, startPoint y: 449, endPoint x: 1086, endPoint y: 460, distance: 15.9
click at [955, 411] on span "Post" at bounding box center [1077, 447] width 22 height 17
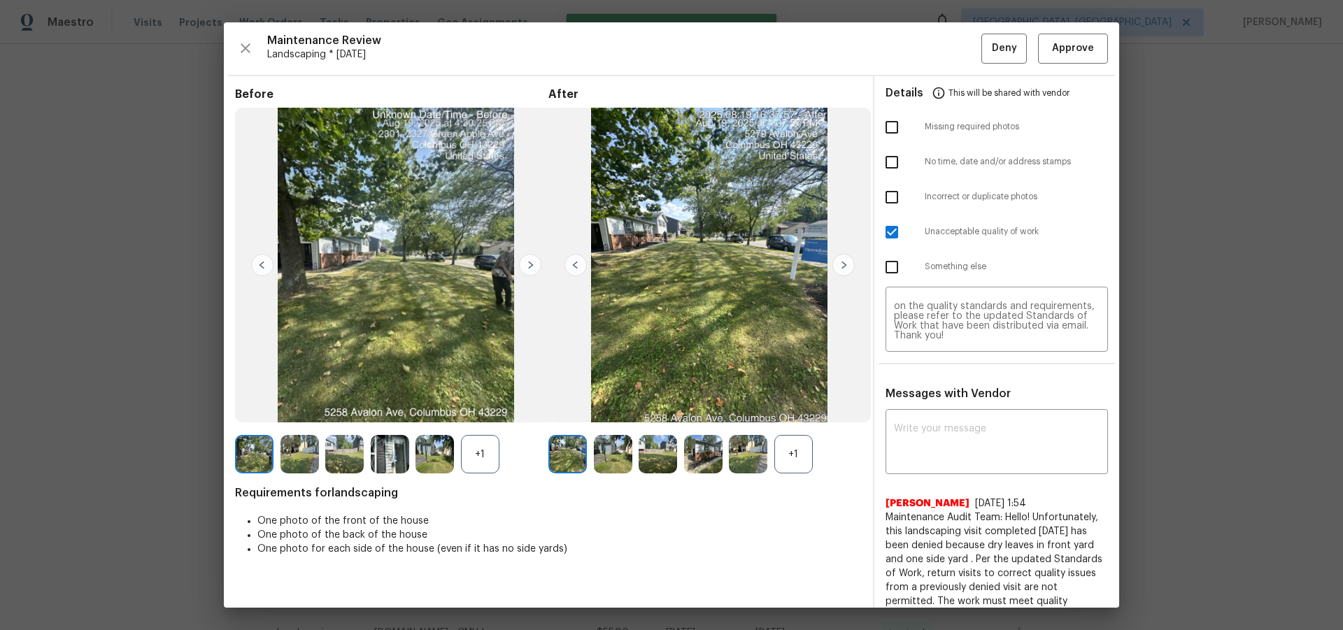
scroll to position [0, 0]
click at [955, 52] on span "Deny" at bounding box center [1004, 48] width 25 height 17
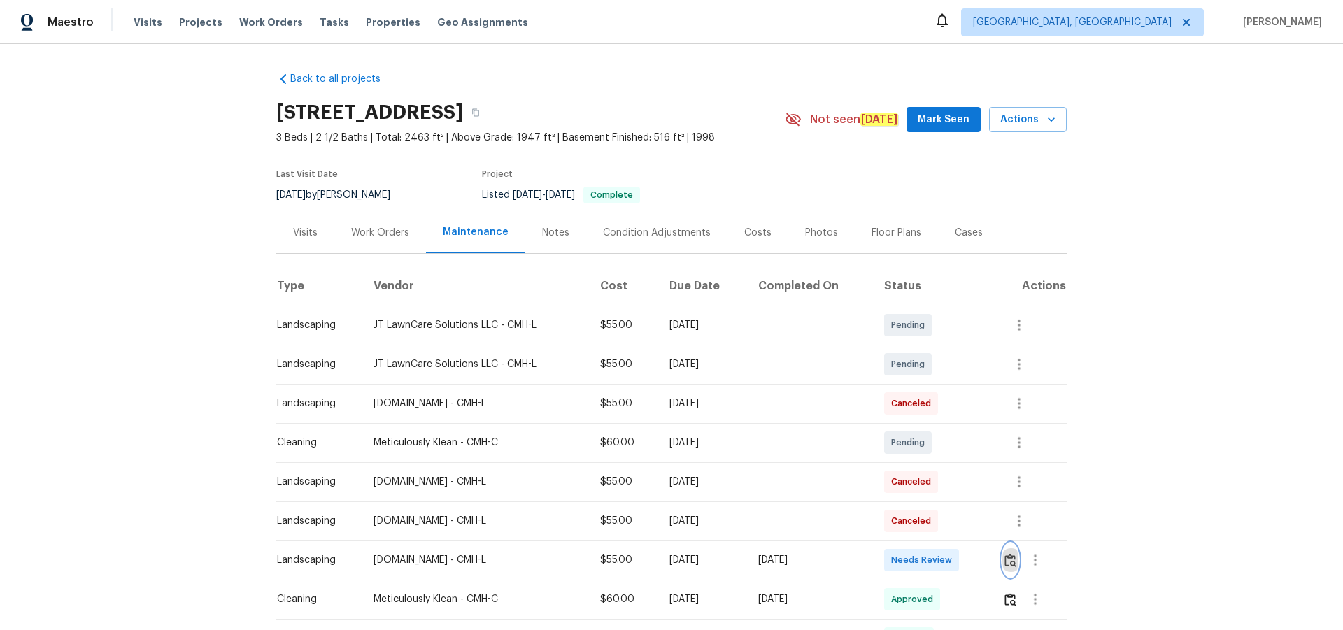
click at [955, 411] on img "button" at bounding box center [1010, 560] width 12 height 13
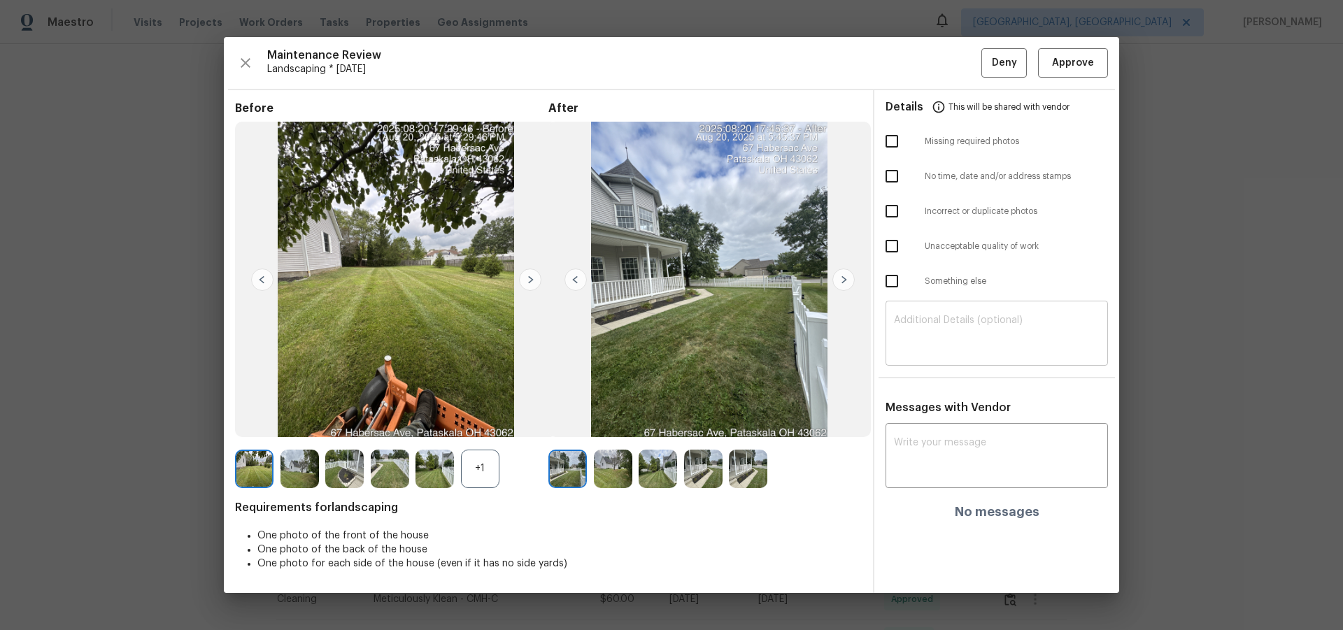
click at [939, 318] on textarea at bounding box center [997, 334] width 206 height 39
paste textarea "Maintenance Audit Team: Hello! Unfortunately, this landscaping visit completed …"
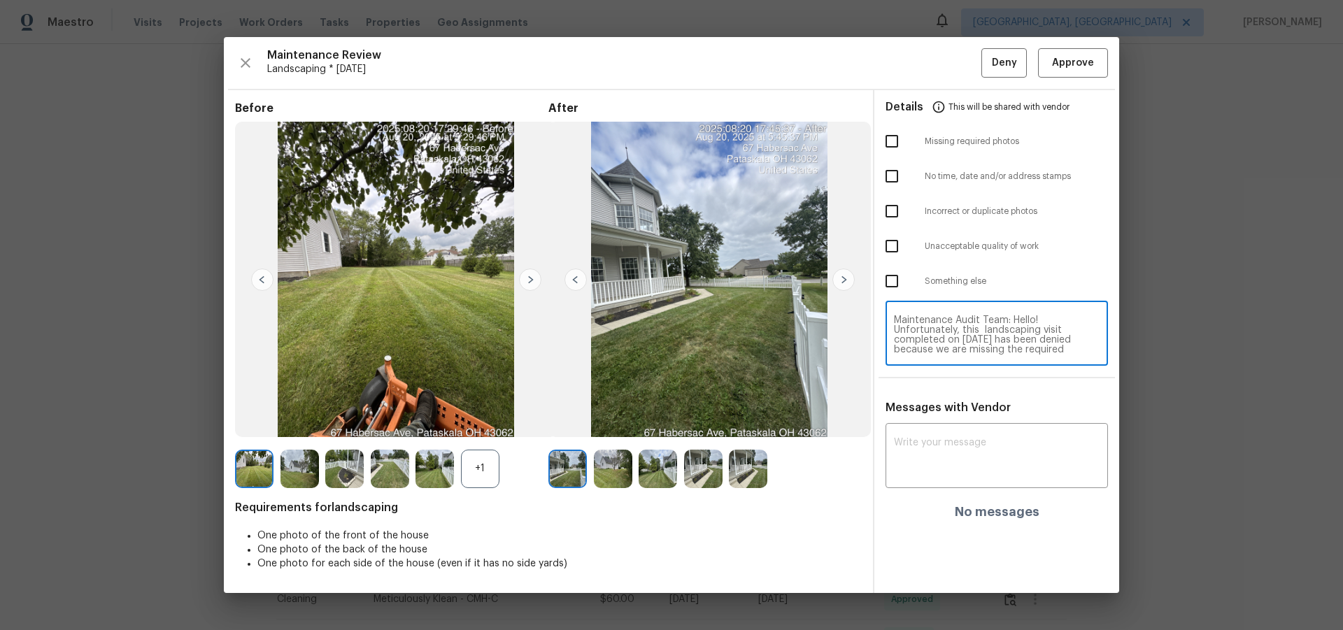
scroll to position [137, 0]
type textarea "Maintenance Audit Team: Hello! Unfortunately, this landscaping visit completed …"
click at [949, 411] on div "x ​" at bounding box center [996, 458] width 222 height 62
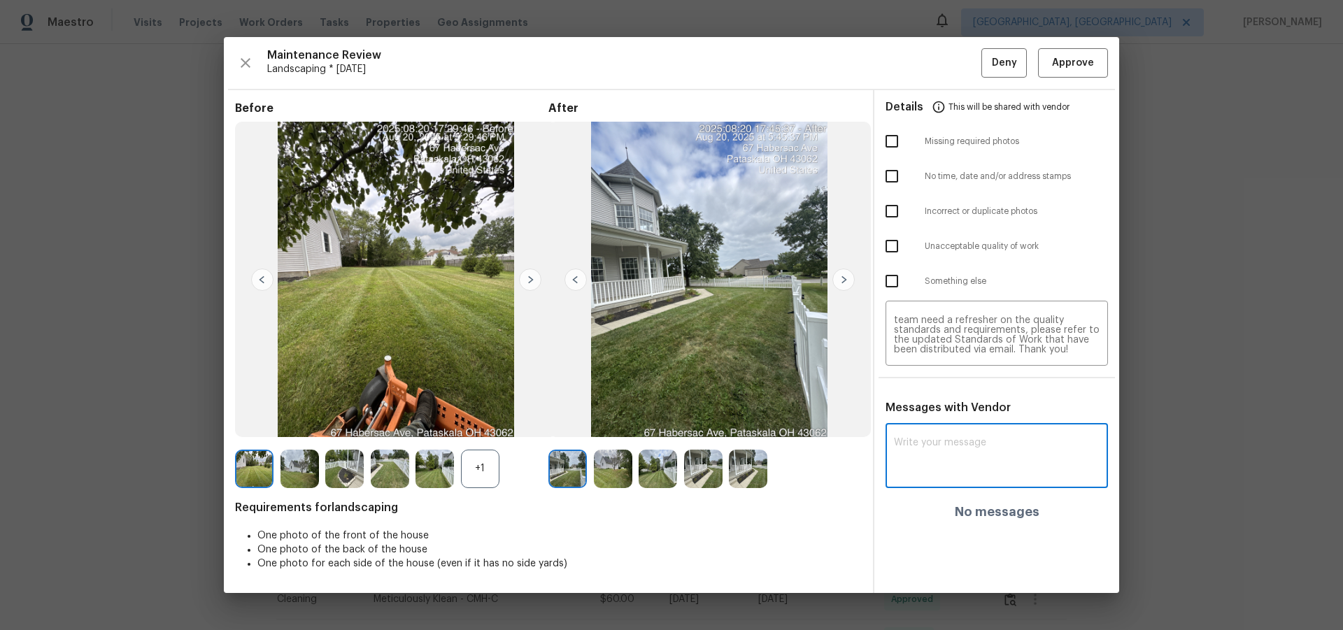
paste textarea "Maintenance Audit Team: Hello! Unfortunately, this landscaping visit completed …"
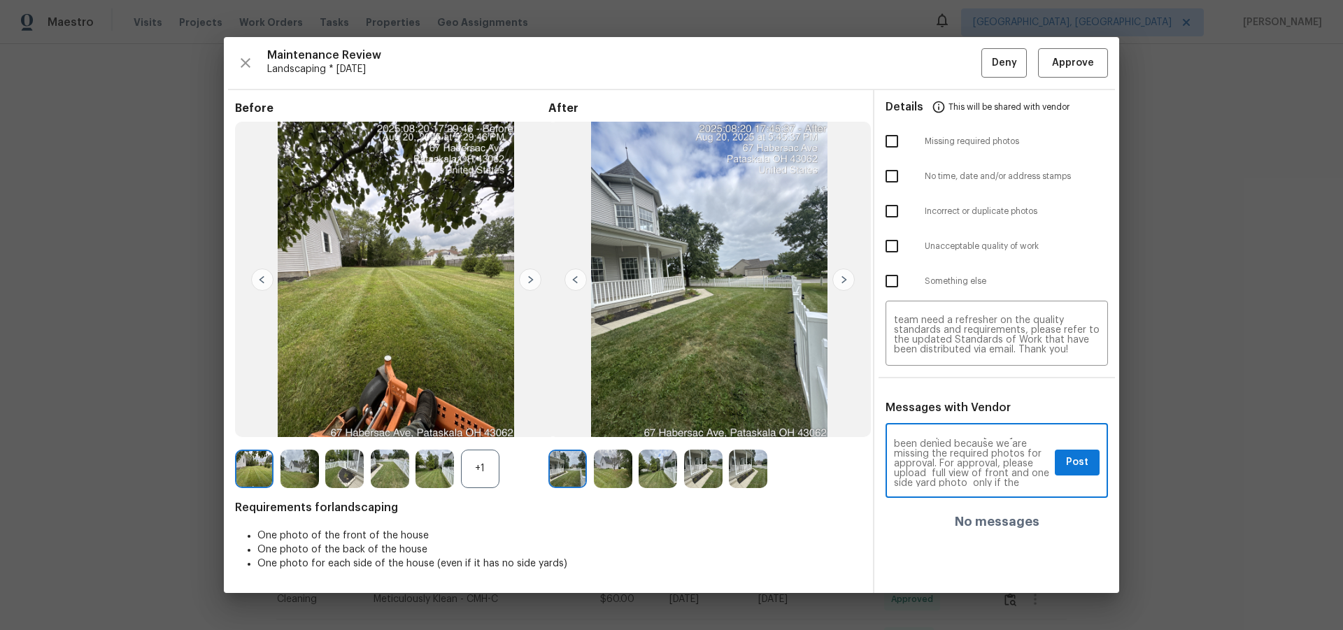
scroll to position [56, 0]
type textarea "Maintenance Audit Team: Hello! Unfortunately, this landscaping visit completed …"
click at [889, 142] on input "checkbox" at bounding box center [891, 141] width 29 height 29
checkbox input "true"
drag, startPoint x: 1080, startPoint y: 453, endPoint x: 1084, endPoint y: 460, distance: 7.6
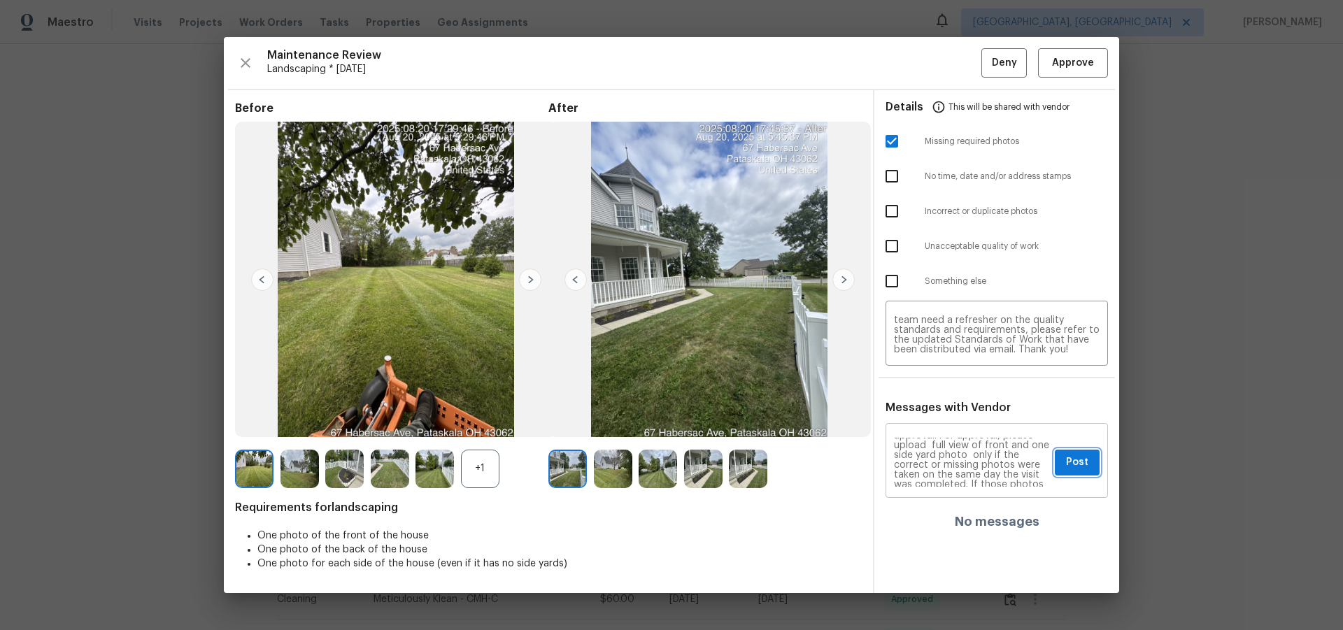
click at [955, 411] on button "Post" at bounding box center [1077, 463] width 45 height 26
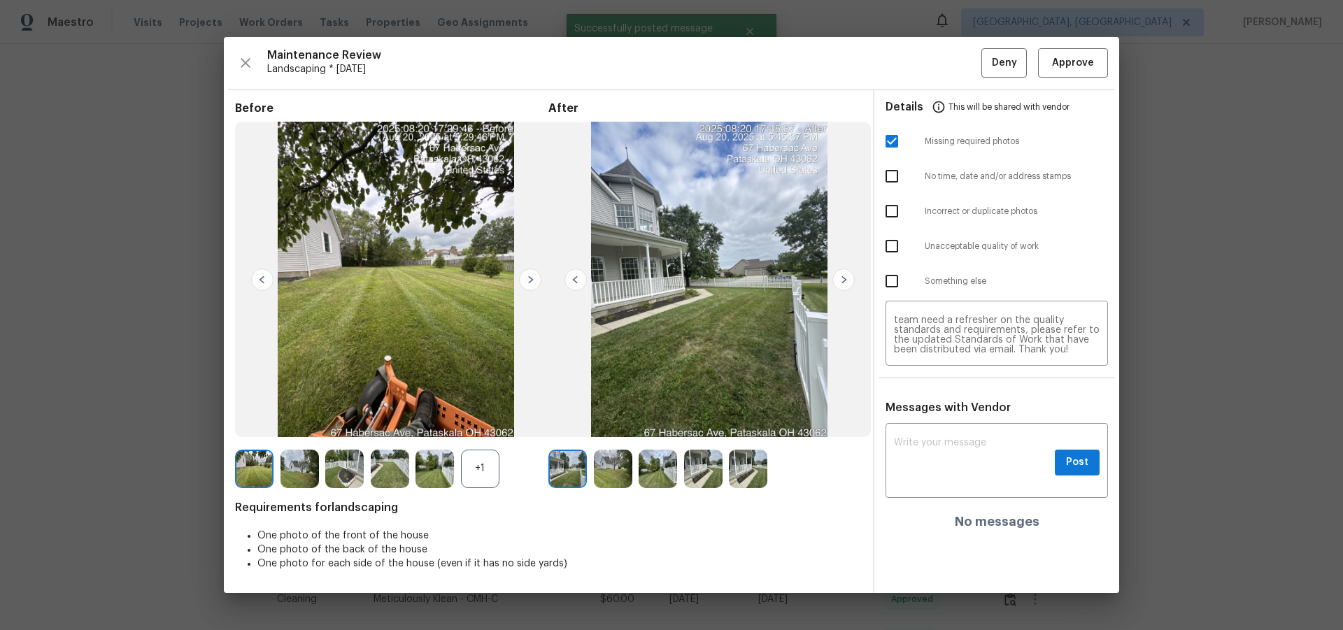
scroll to position [0, 0]
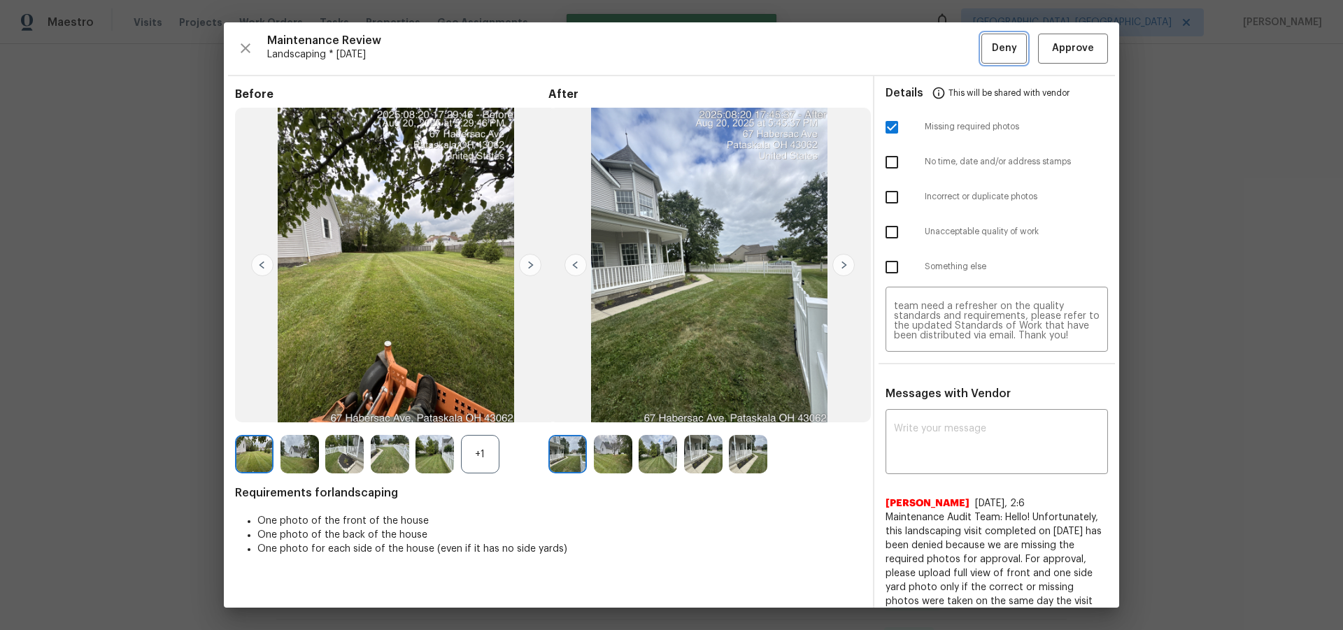
click at [955, 38] on button "Deny" at bounding box center [1003, 49] width 45 height 30
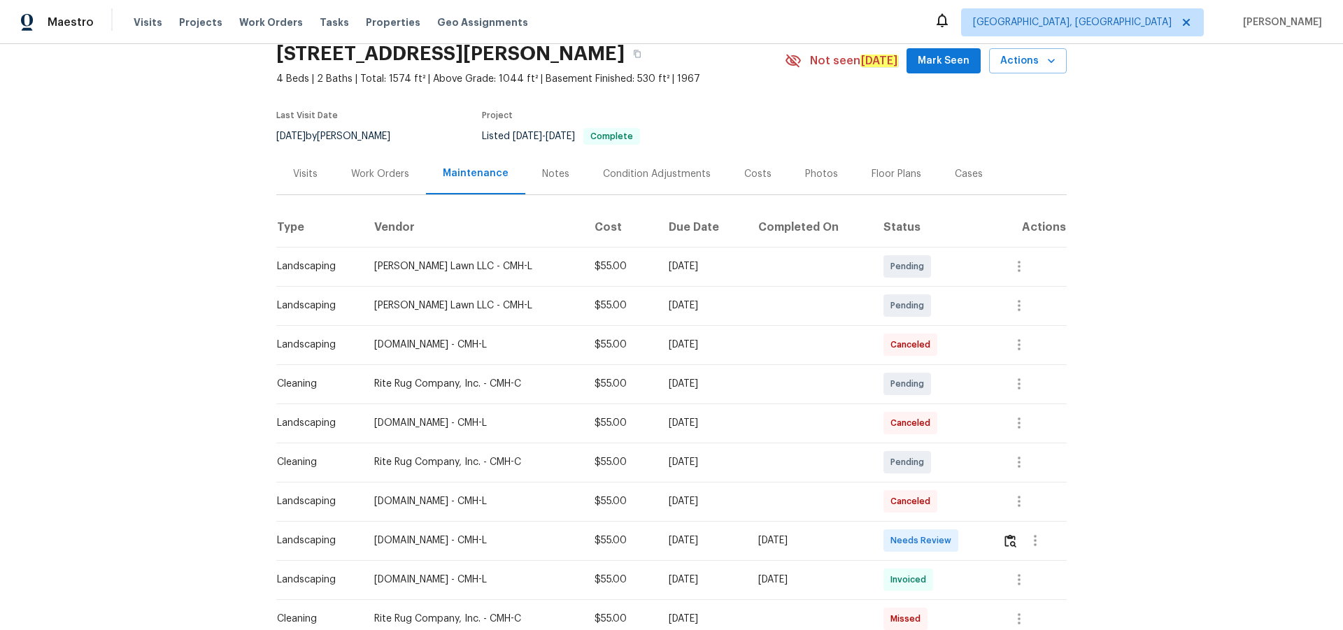
scroll to position [140, 0]
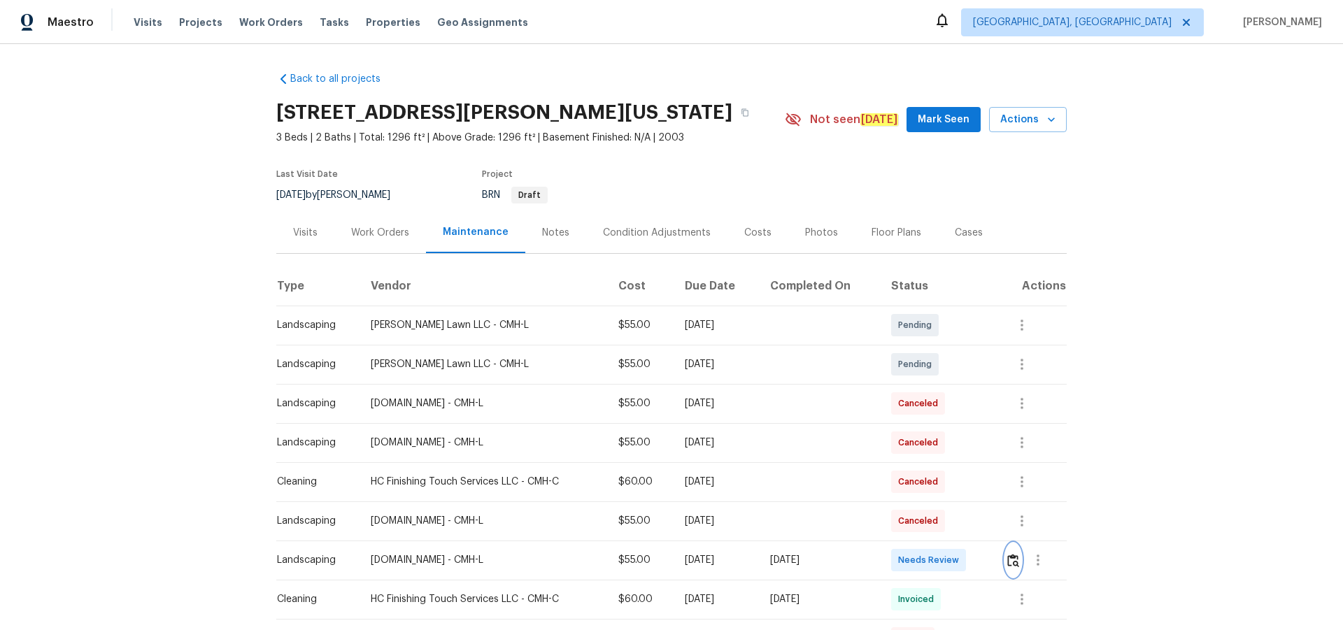
click at [1007, 565] on img "button" at bounding box center [1013, 560] width 12 height 13
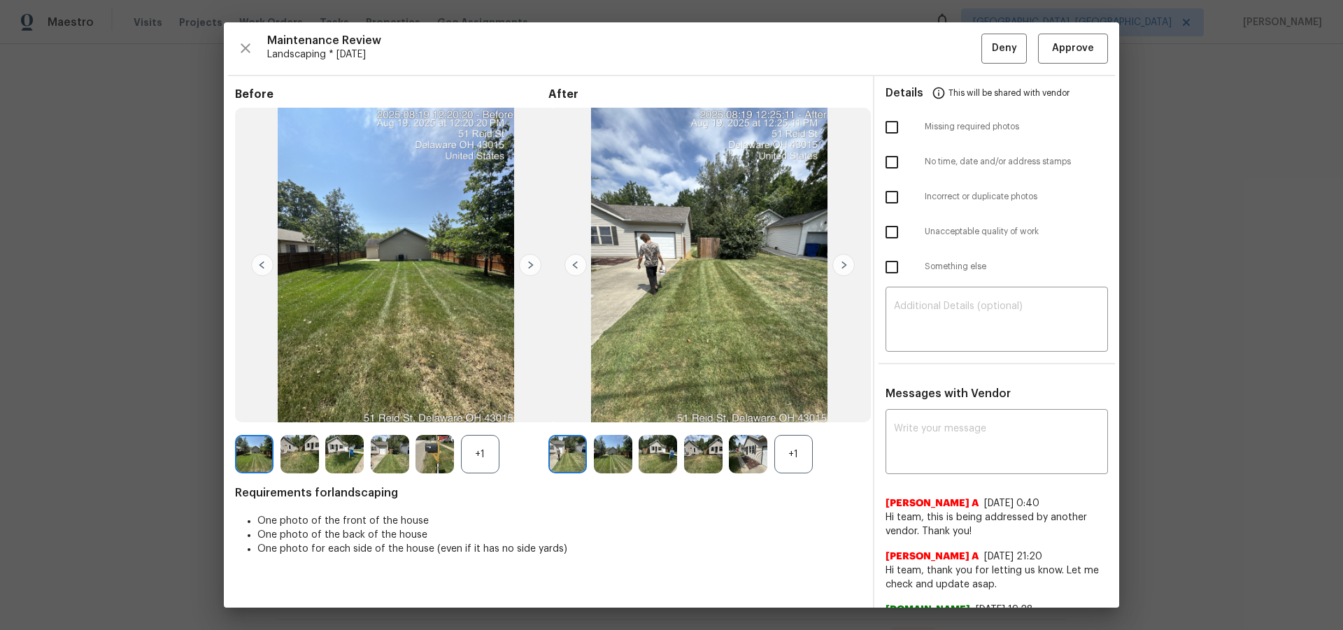
click at [1076, 29] on div "Maintenance Review Landscaping * [DATE] Deny Approve Before +1 After +1 Require…" at bounding box center [671, 314] width 895 height 585
click at [1063, 34] on button "Approve" at bounding box center [1073, 49] width 70 height 30
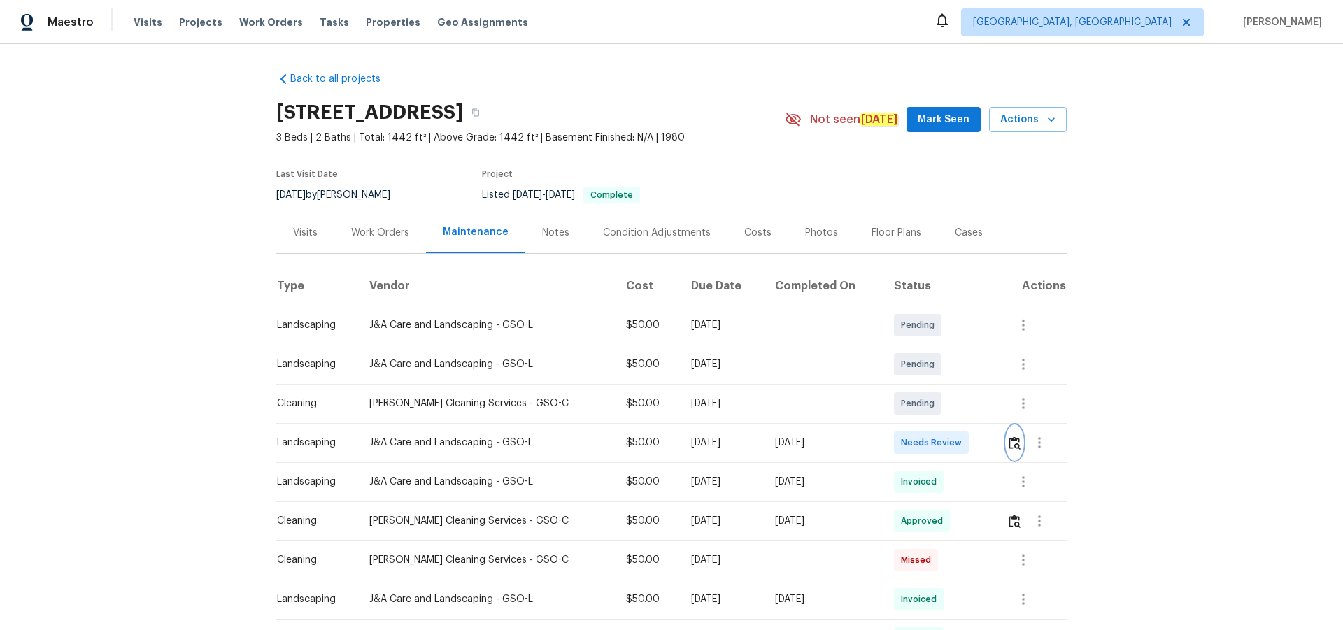
click at [955, 411] on button "button" at bounding box center [1014, 443] width 16 height 34
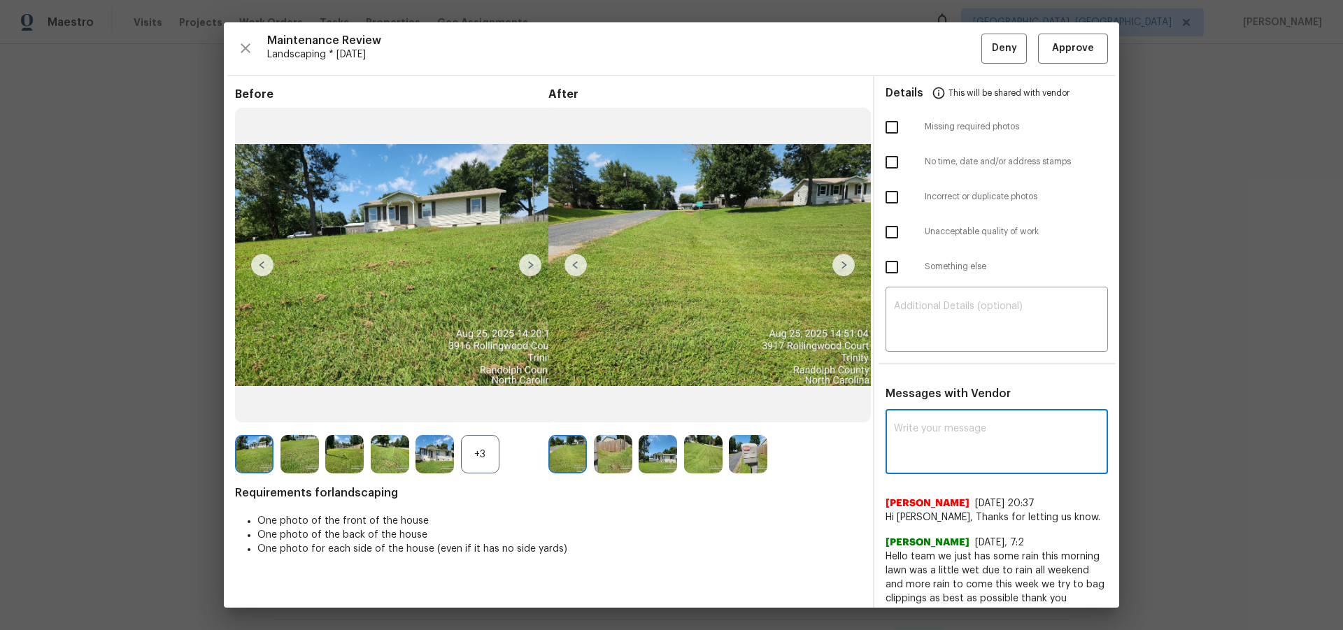
click at [955, 411] on textarea at bounding box center [997, 443] width 206 height 39
paste textarea "Maintenance Audit Team: Hello! After further review the visit has been approved…"
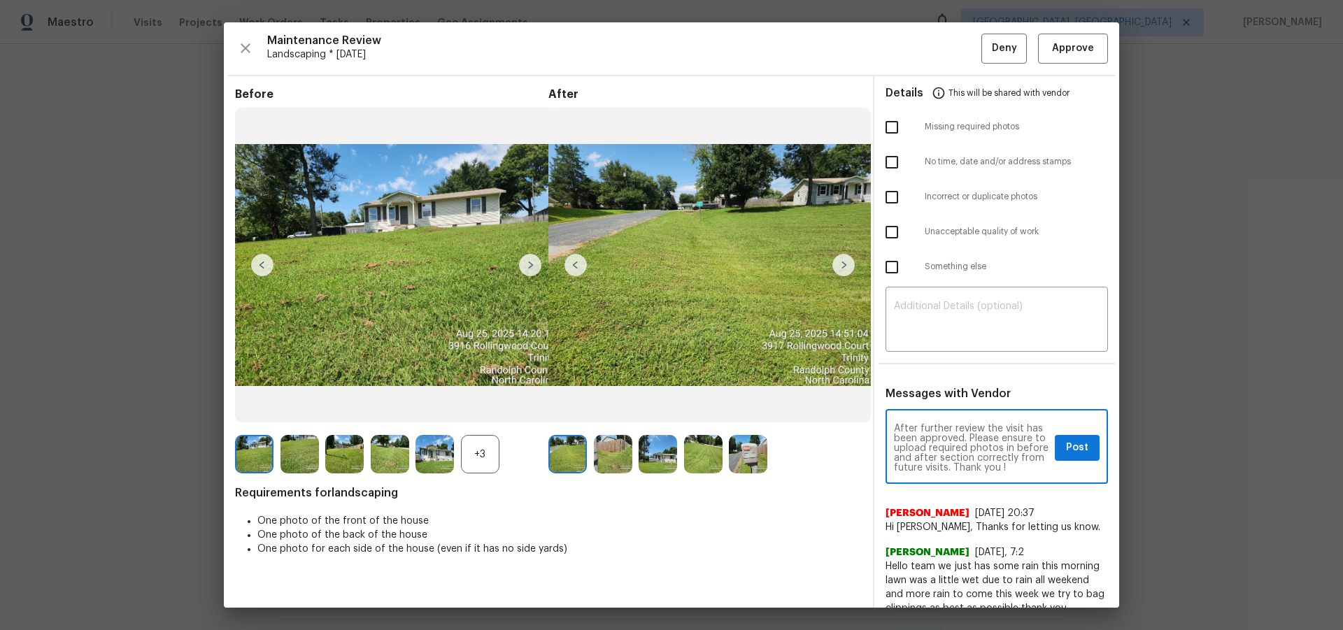
scroll to position [28, 0]
type textarea "Maintenance Audit Team: Hello! After further review the visit has been approved…"
click at [955, 411] on span "Post" at bounding box center [1077, 447] width 22 height 17
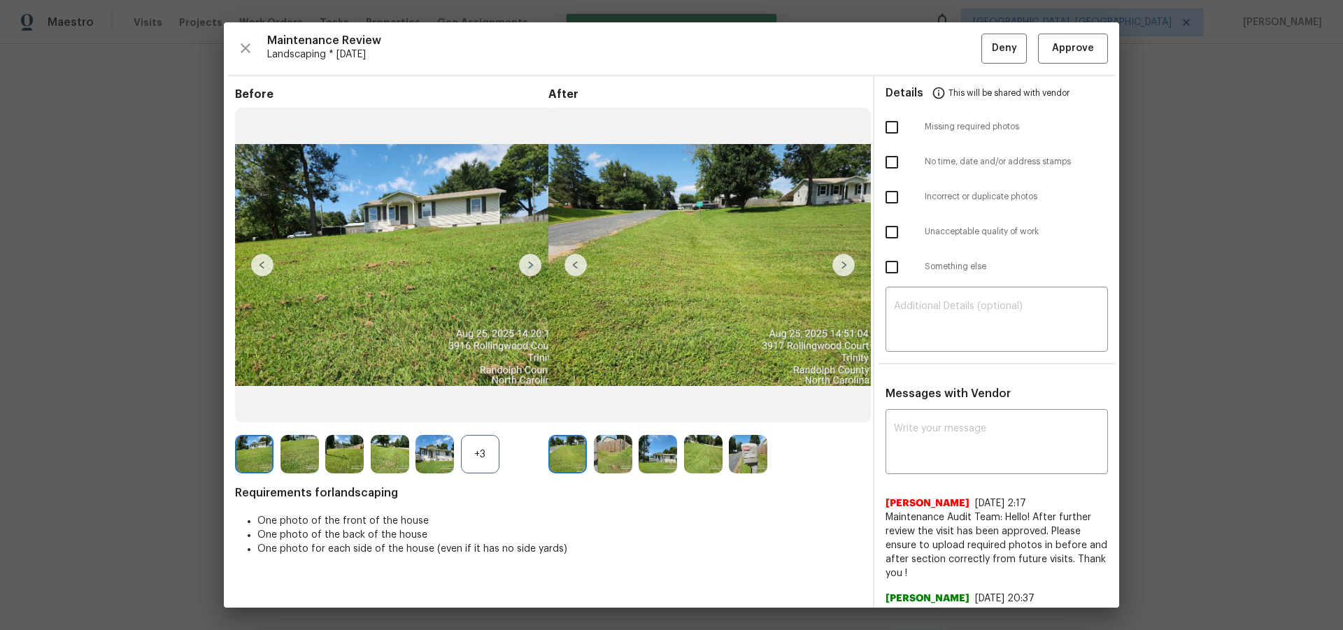
scroll to position [0, 0]
click at [955, 49] on span "Approve" at bounding box center [1073, 48] width 42 height 17
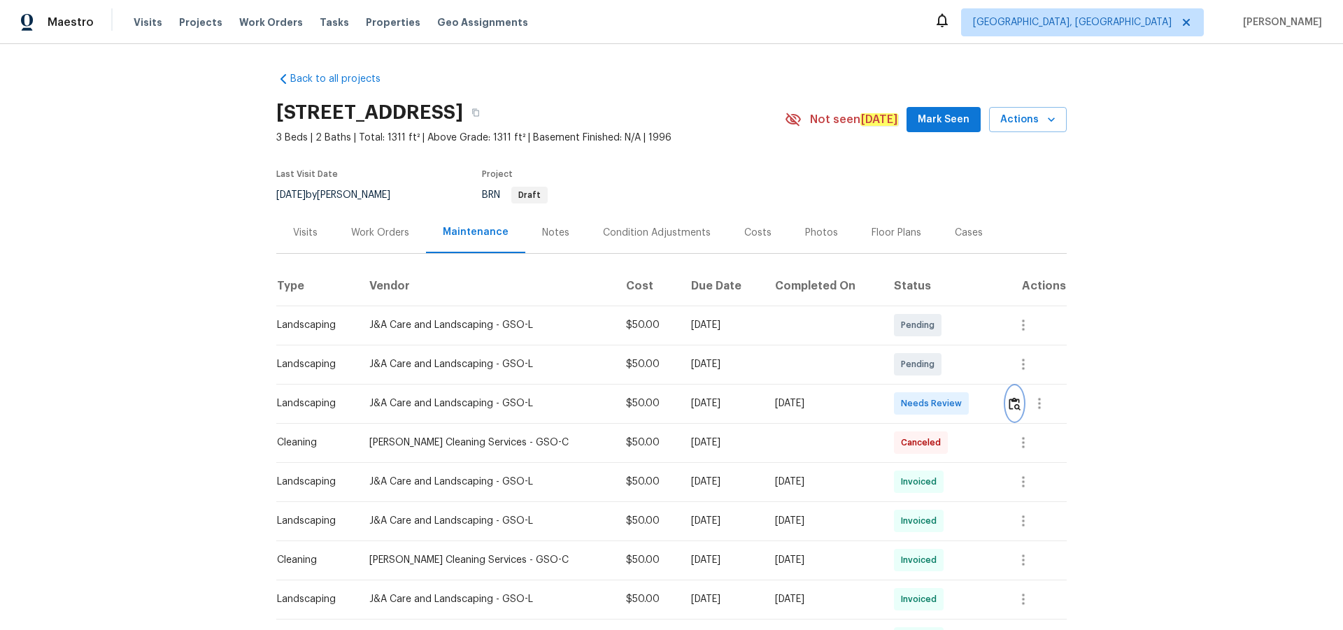
click at [955, 403] on button "button" at bounding box center [1014, 404] width 16 height 34
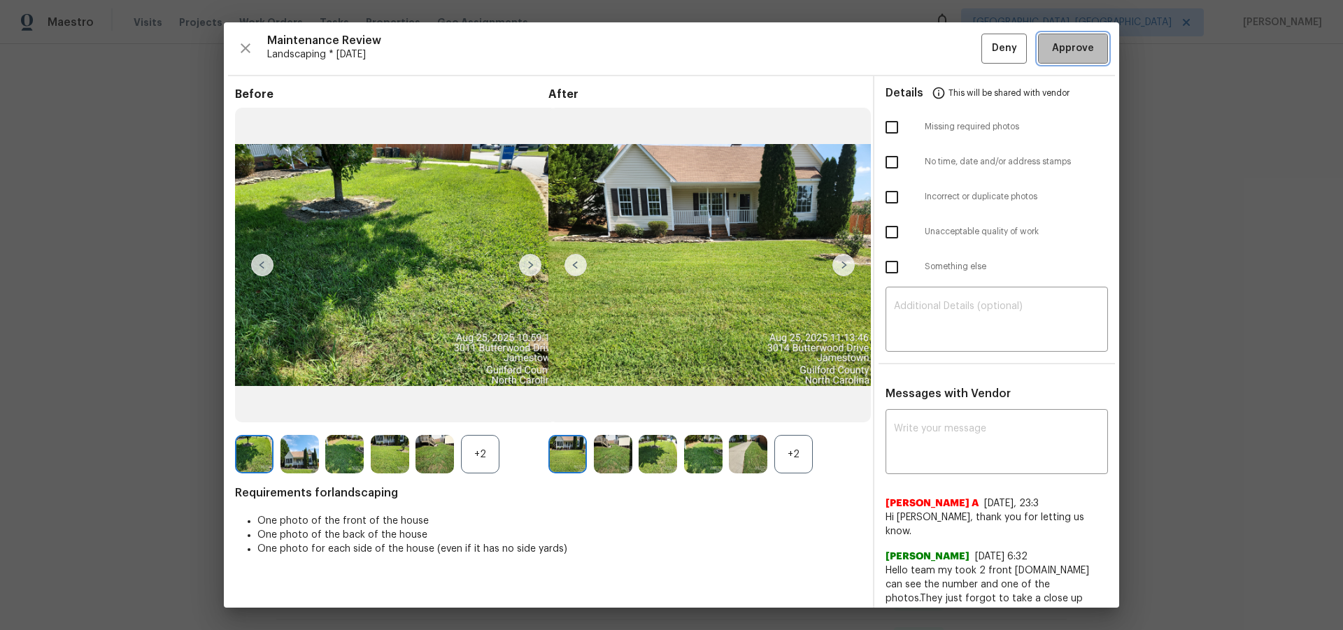
click at [955, 48] on span "Approve" at bounding box center [1073, 48] width 42 height 17
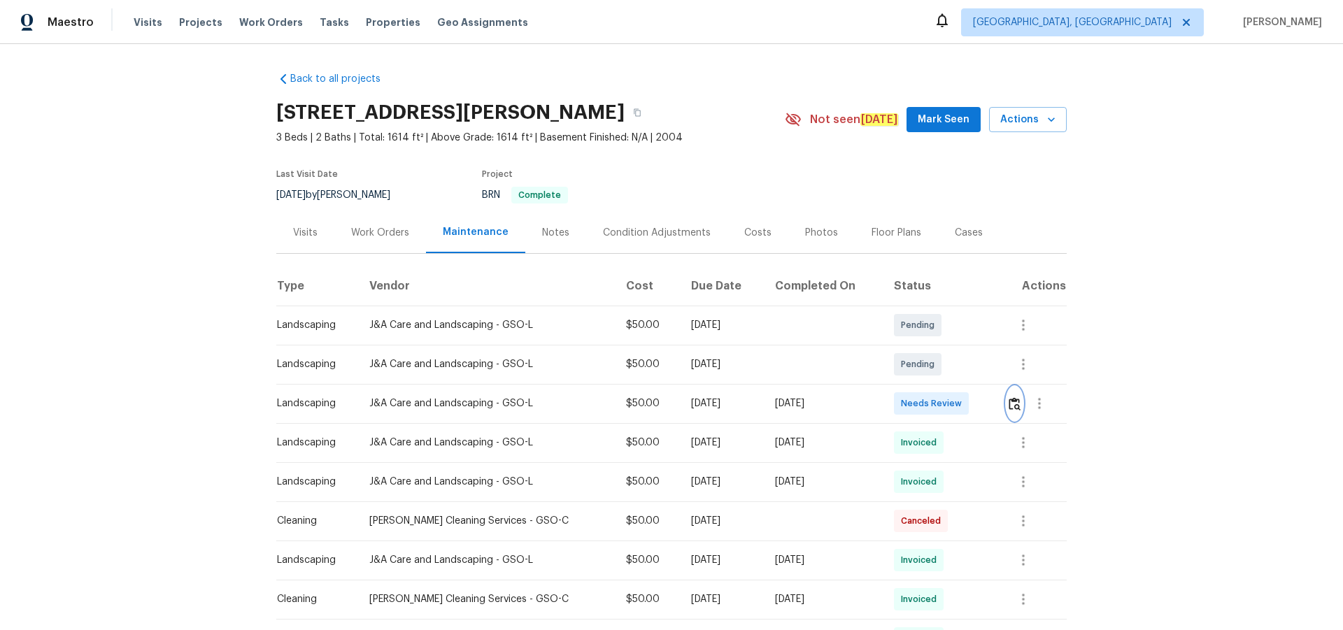
click at [1013, 403] on img "button" at bounding box center [1015, 403] width 12 height 13
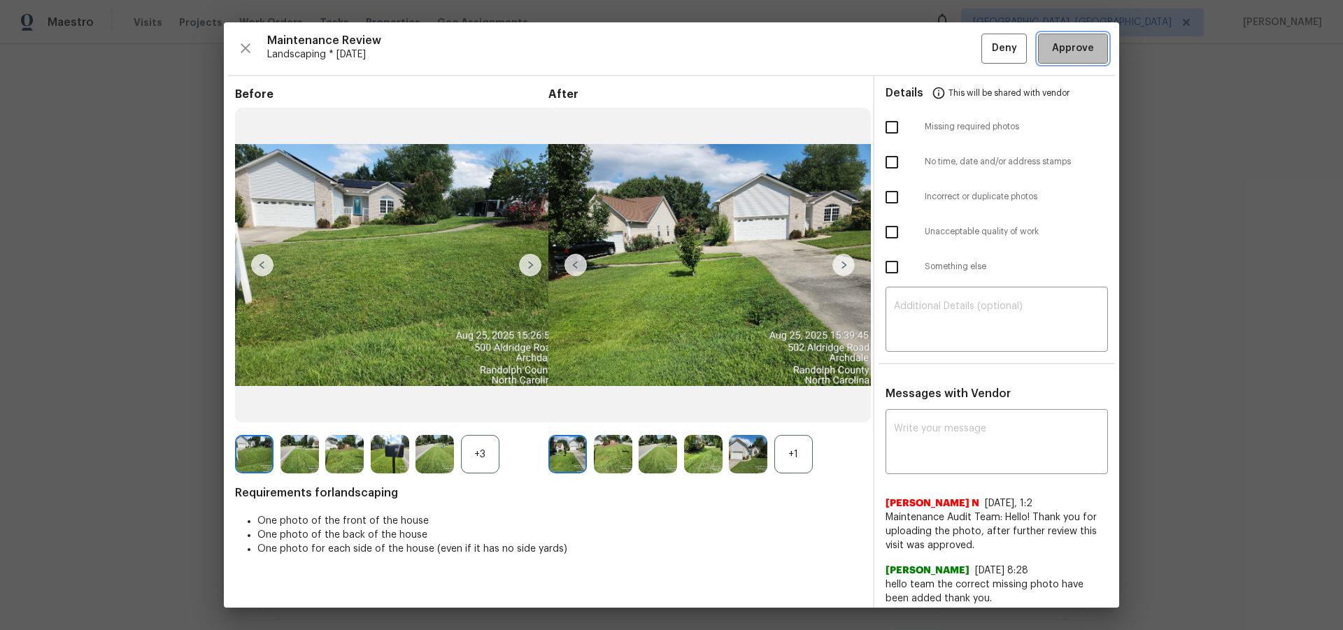
click at [1064, 55] on span "Approve" at bounding box center [1073, 48] width 42 height 17
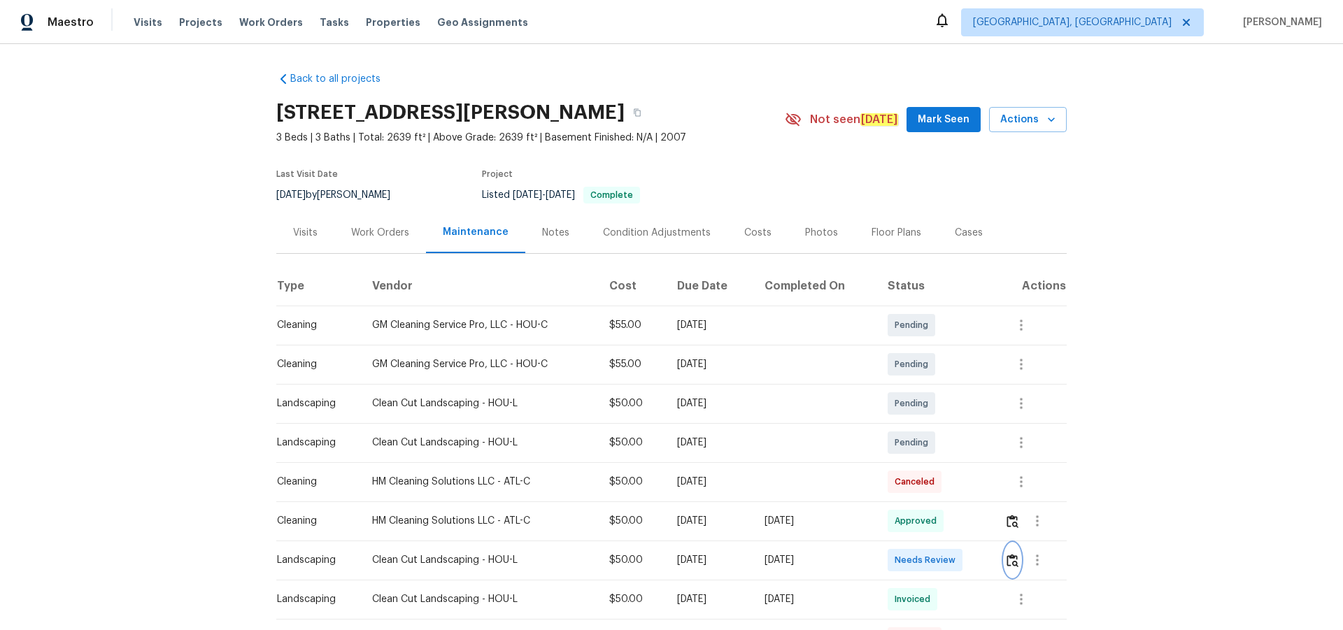
click at [955, 411] on img "button" at bounding box center [1012, 560] width 12 height 13
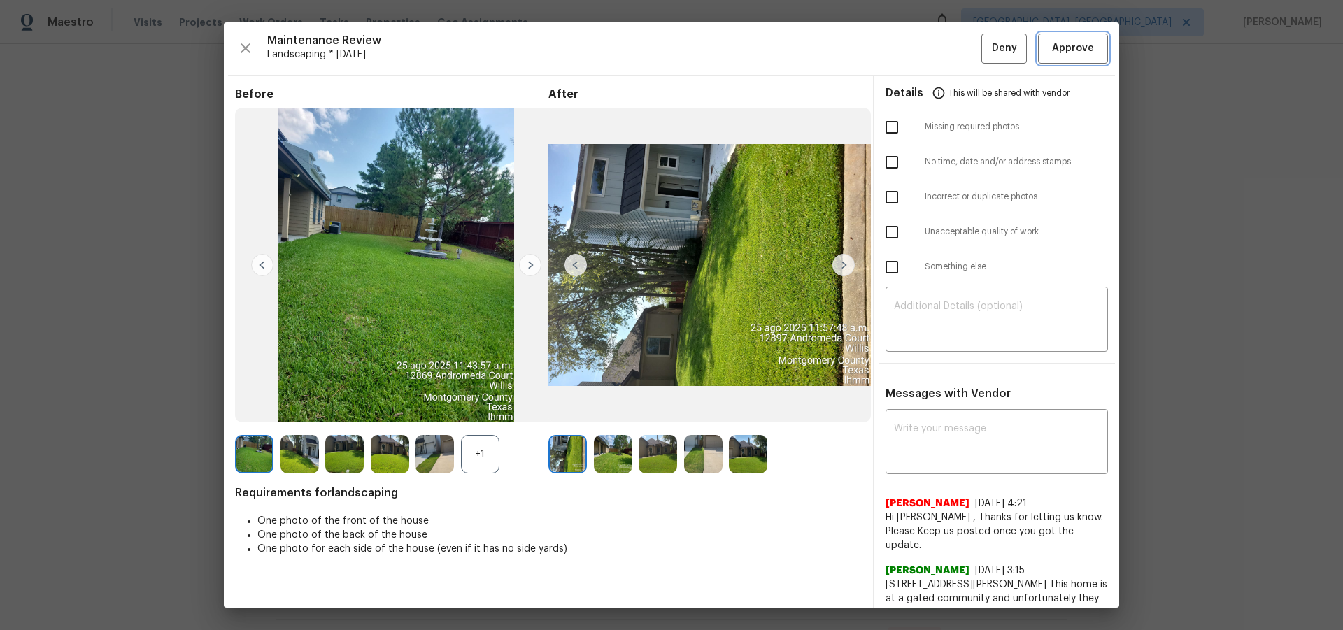
drag, startPoint x: 1077, startPoint y: 42, endPoint x: 1076, endPoint y: 100, distance: 58.1
click at [955, 42] on span "Approve" at bounding box center [1073, 48] width 42 height 17
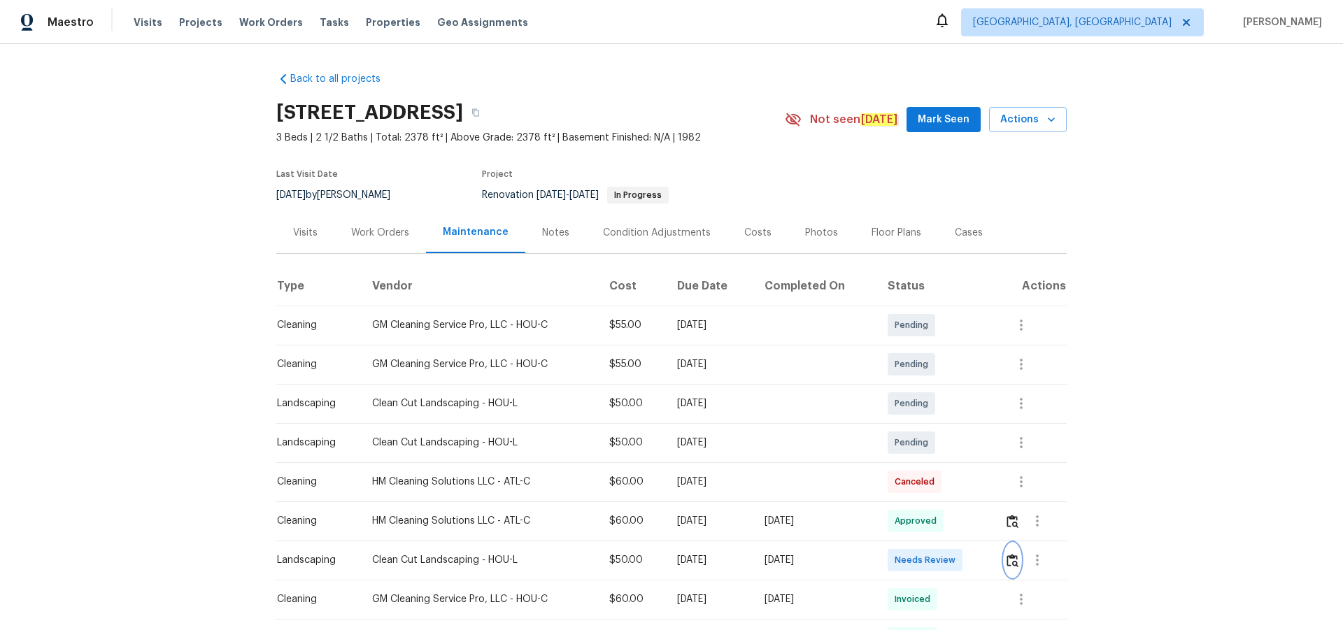
click at [955, 411] on img "button" at bounding box center [1012, 560] width 12 height 13
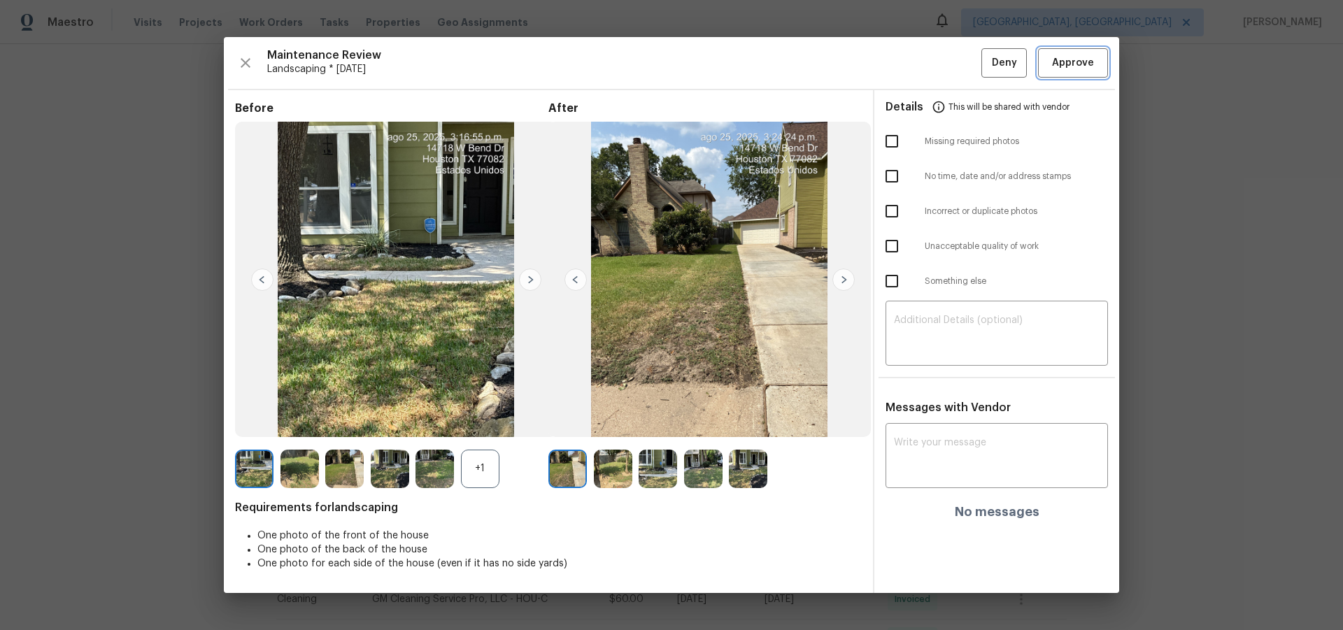
click at [955, 60] on span "Approve" at bounding box center [1073, 63] width 42 height 17
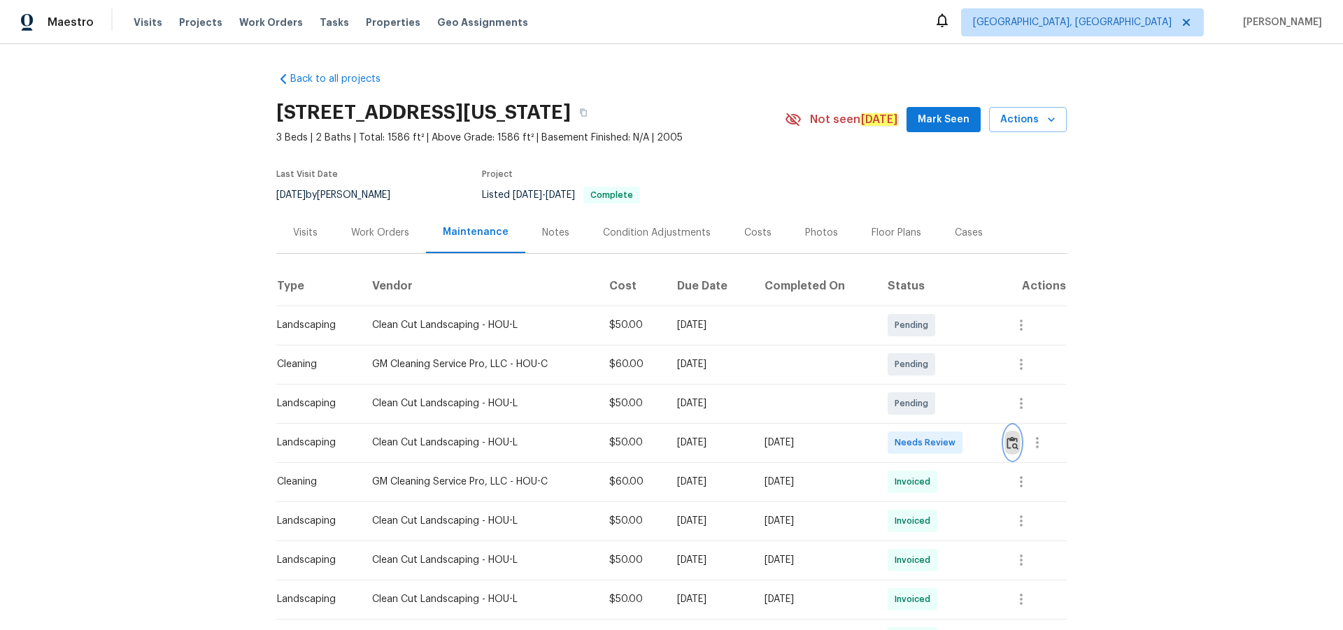
click at [955, 411] on img "button" at bounding box center [1012, 442] width 12 height 13
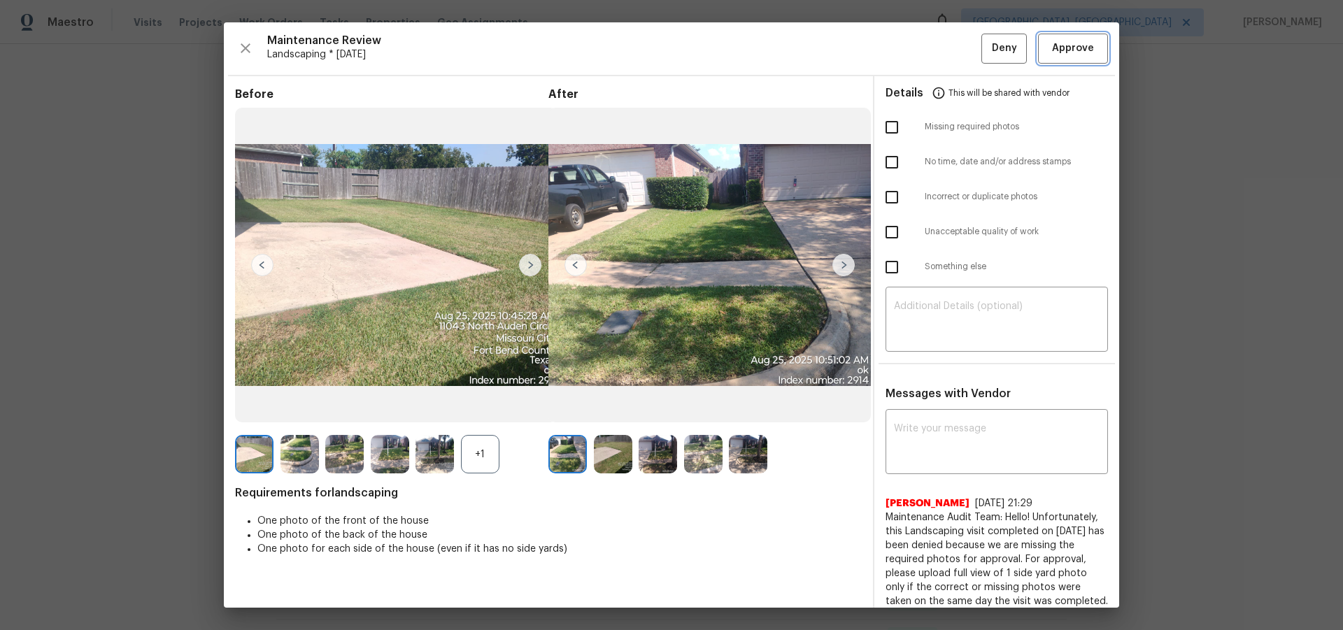
click at [955, 41] on span "Approve" at bounding box center [1073, 48] width 42 height 17
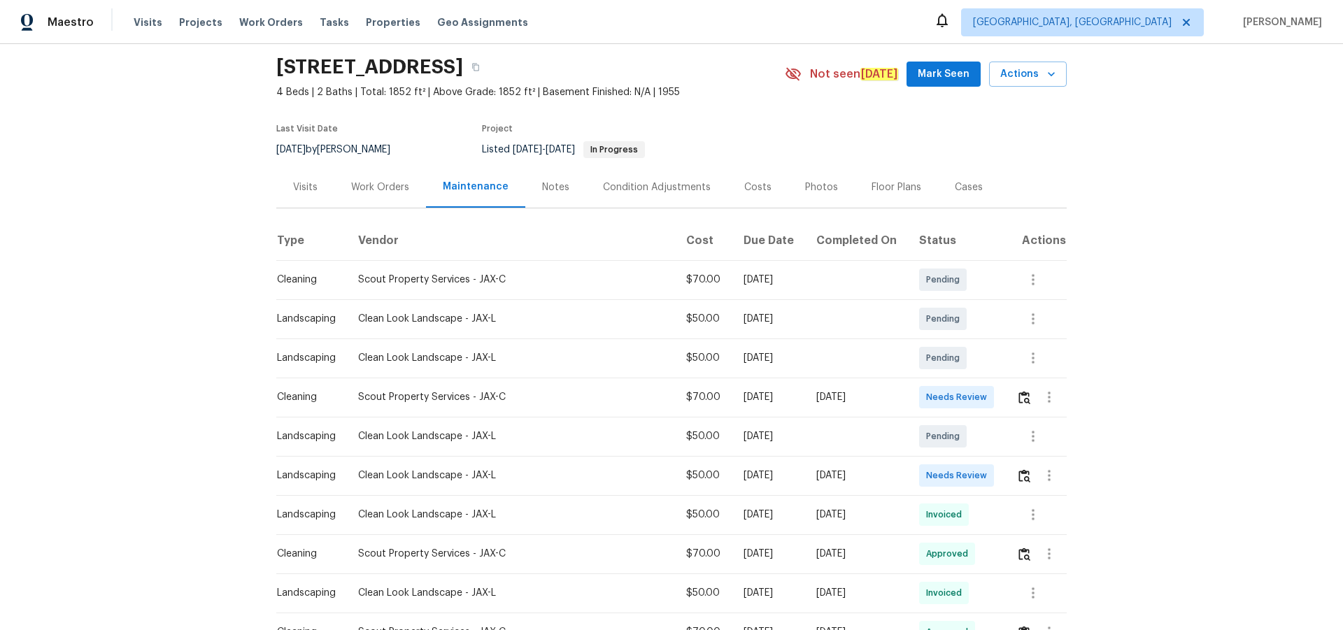
scroll to position [70, 0]
